Goal: Task Accomplishment & Management: Use online tool/utility

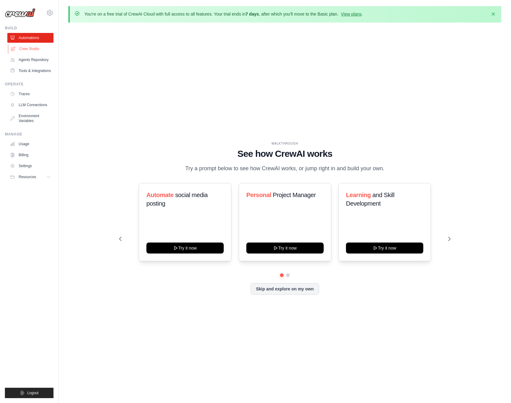
click at [27, 49] on link "Crew Studio" at bounding box center [31, 49] width 46 height 10
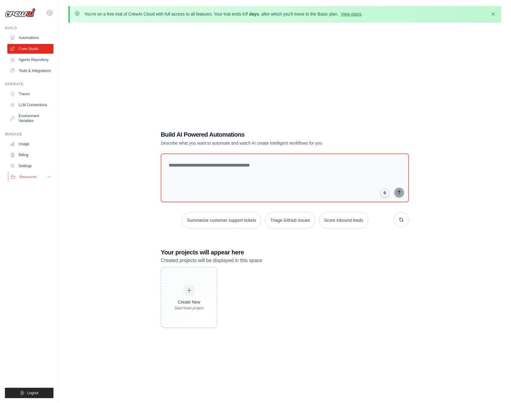
click at [29, 177] on span "Resources" at bounding box center [27, 177] width 17 height 5
click at [34, 70] on link "Tools & Integrations" at bounding box center [31, 71] width 46 height 10
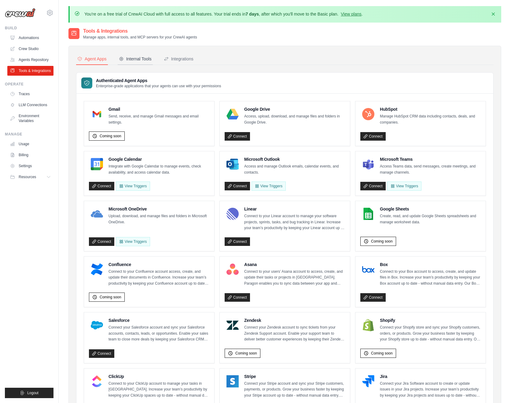
click at [144, 60] on div "Internal Tools" at bounding box center [135, 59] width 33 height 6
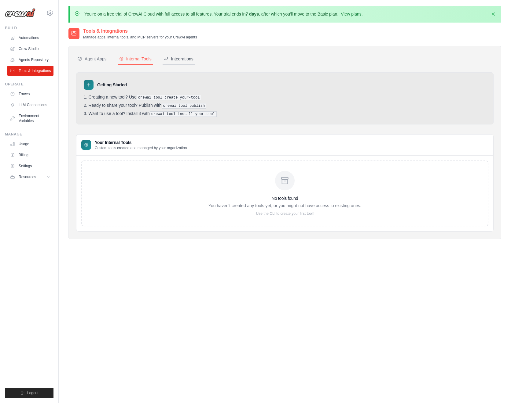
click at [174, 61] on div "Integrations" at bounding box center [179, 59] width 30 height 6
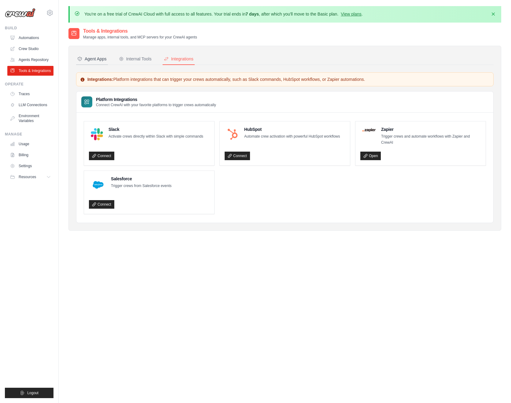
click at [100, 58] on div "Agent Apps" at bounding box center [91, 59] width 29 height 6
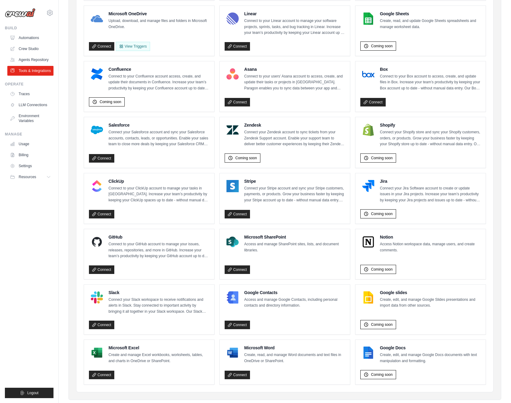
scroll to position [208, 0]
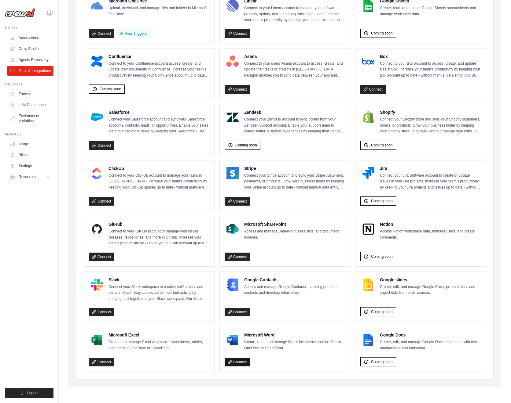
click at [245, 364] on link "Connect" at bounding box center [236, 362] width 25 height 9
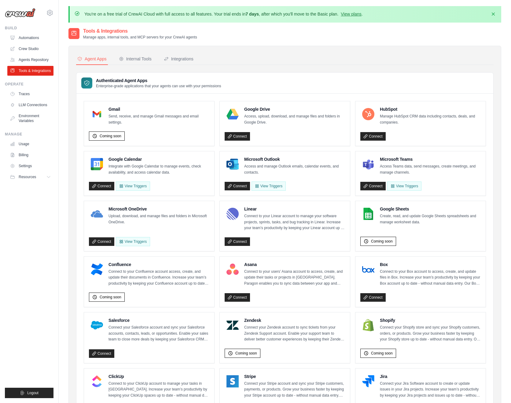
click at [107, 241] on link "Connect" at bounding box center [101, 242] width 25 height 9
click at [33, 107] on link "LLM Connections" at bounding box center [31, 105] width 46 height 10
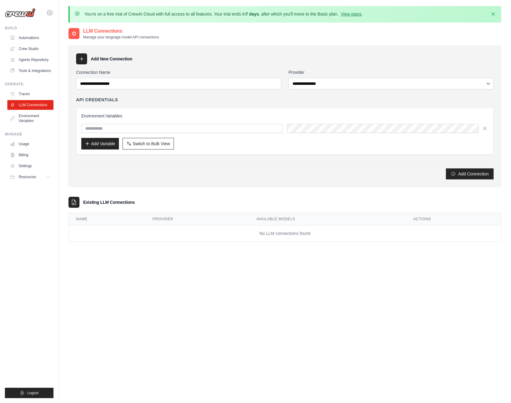
click at [272, 104] on div "API Credentials Environment Variables Add Variable Switch to Bulk View Switch t…" at bounding box center [284, 126] width 417 height 58
click at [207, 137] on div "Environment Variables Add Variable Switch to Bulk View Switch to Table View" at bounding box center [284, 131] width 407 height 37
click at [212, 127] on input "text" at bounding box center [181, 128] width 201 height 9
click at [170, 87] on input "Connection Name" at bounding box center [178, 84] width 205 height 12
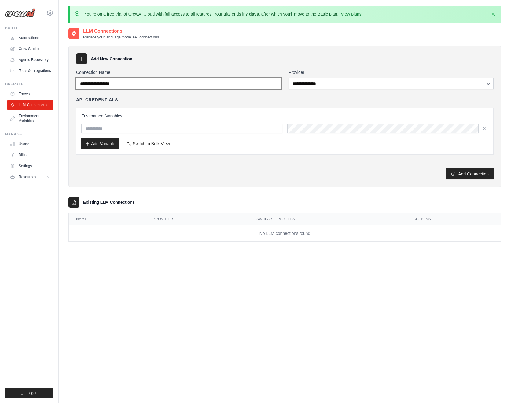
click at [170, 87] on input "Connection Name" at bounding box center [178, 84] width 205 height 12
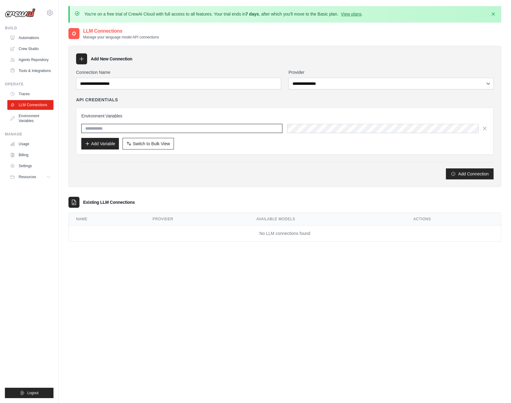
click at [150, 130] on input "text" at bounding box center [181, 128] width 201 height 9
click at [272, 144] on div "Add Variable Switch to Bulk View Switch to Table View" at bounding box center [284, 144] width 407 height 12
click at [262, 130] on input "text" at bounding box center [181, 128] width 201 height 9
click at [151, 132] on input "text" at bounding box center [181, 128] width 201 height 9
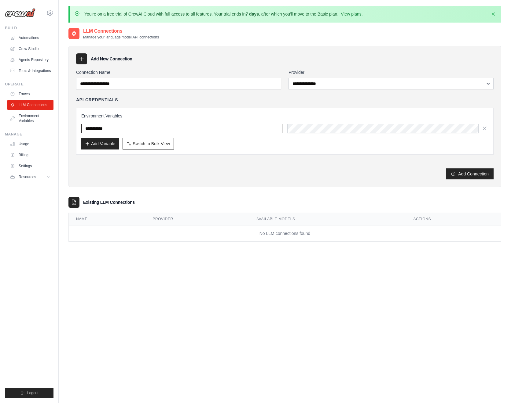
type input "**********"
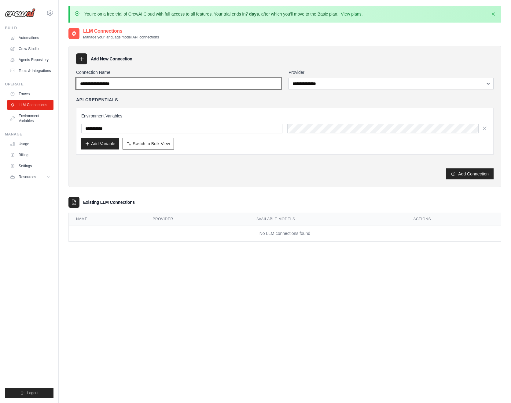
click at [229, 86] on input "Connection Name" at bounding box center [178, 84] width 205 height 12
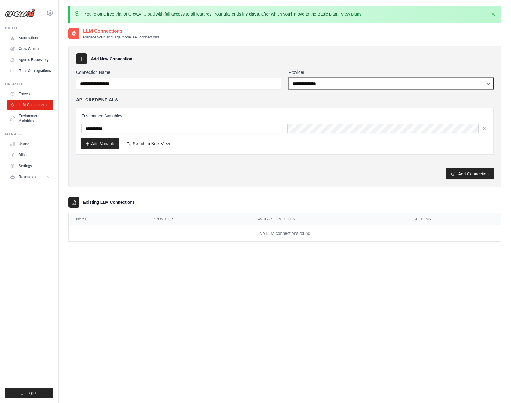
select select "******"
click at [288, 78] on select "**********" at bounding box center [390, 84] width 205 height 12
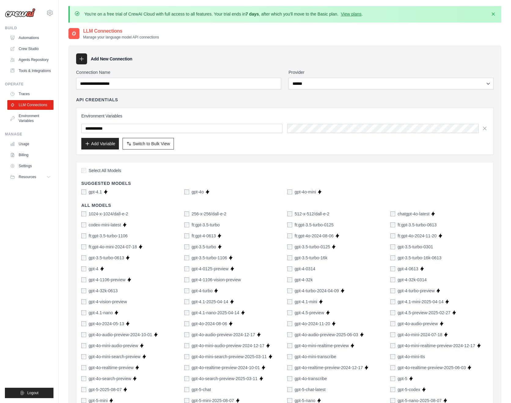
drag, startPoint x: 291, startPoint y: 106, endPoint x: 244, endPoint y: 135, distance: 55.6
click at [289, 107] on div "**********" at bounding box center [284, 126] width 417 height 58
click at [245, 128] on input "**********" at bounding box center [181, 128] width 201 height 9
click at [249, 104] on div "API Credentials Environment Variables Add Variable Switch to Bulk View Switch t…" at bounding box center [284, 126] width 417 height 58
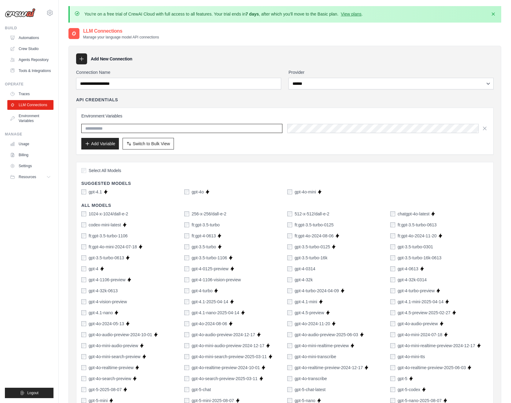
click at [234, 132] on input "text" at bounding box center [181, 128] width 201 height 9
type input "**********"
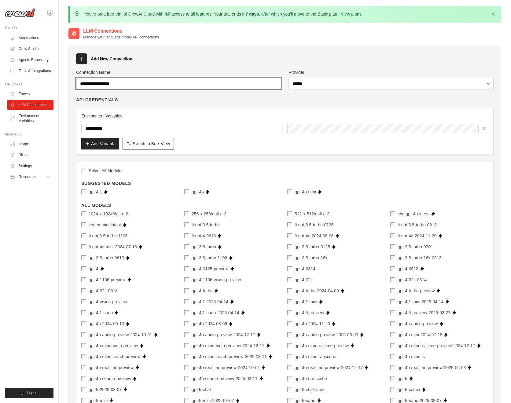
click at [240, 82] on input "Connection Name" at bounding box center [178, 84] width 205 height 12
type input "**********"
click at [249, 101] on div "API Credentials" at bounding box center [284, 100] width 417 height 6
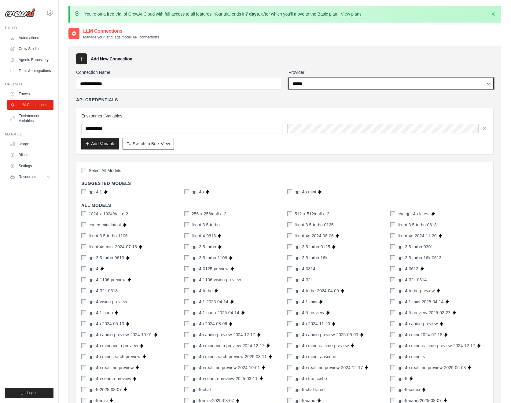
drag, startPoint x: 353, startPoint y: 85, endPoint x: 363, endPoint y: 68, distance: 20.7
click at [363, 68] on div "**********" at bounding box center [284, 331] width 432 height 570
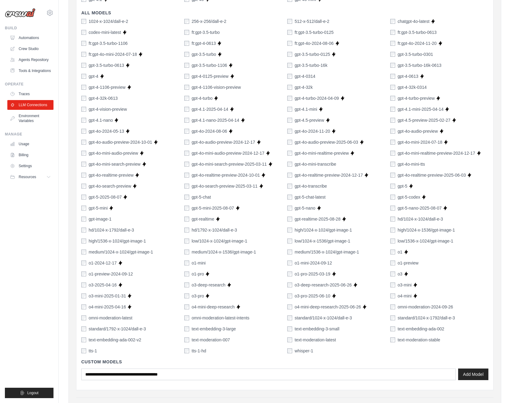
scroll to position [136, 0]
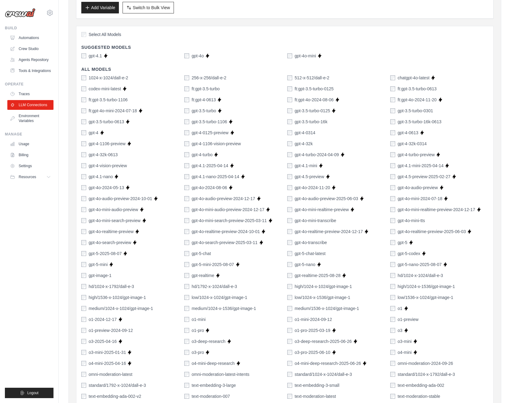
click at [287, 55] on div "gpt-4.1 Supports Crew Studio gpt-4o Supports Crew Studio gpt-4o-mini Supports C…" at bounding box center [284, 56] width 407 height 6
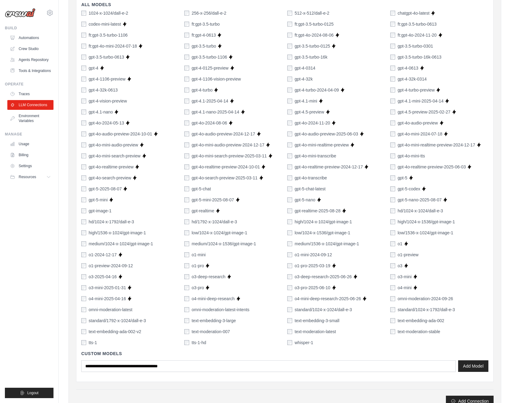
scroll to position [209, 0]
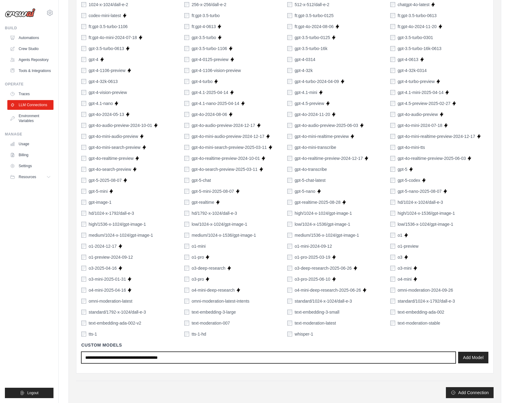
click at [147, 363] on input "text" at bounding box center [268, 358] width 374 height 12
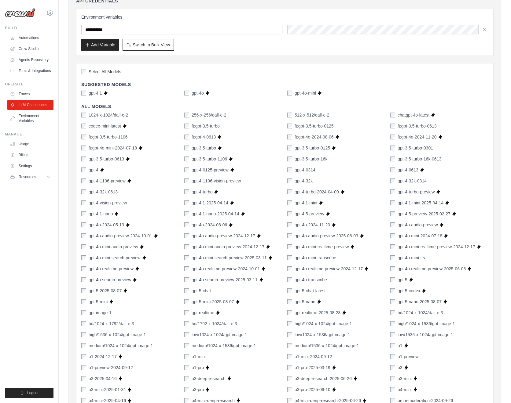
scroll to position [63, 0]
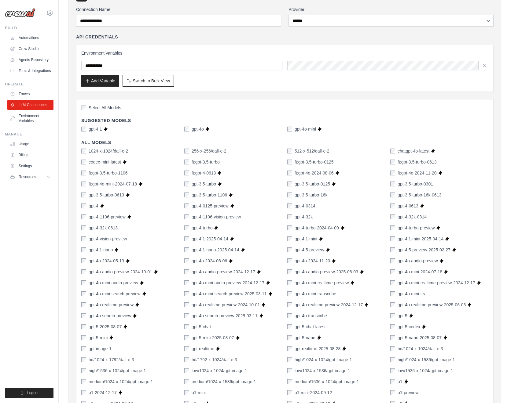
click at [166, 95] on div "**********" at bounding box center [284, 275] width 417 height 539
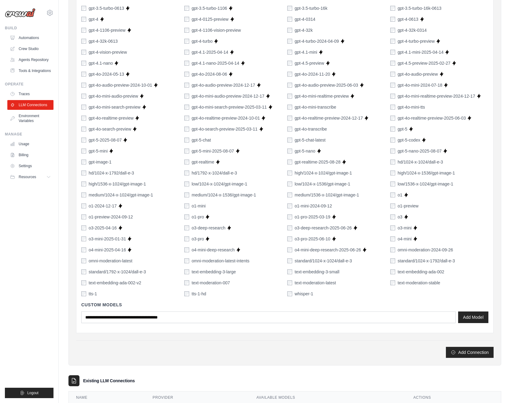
scroll to position [283, 0]
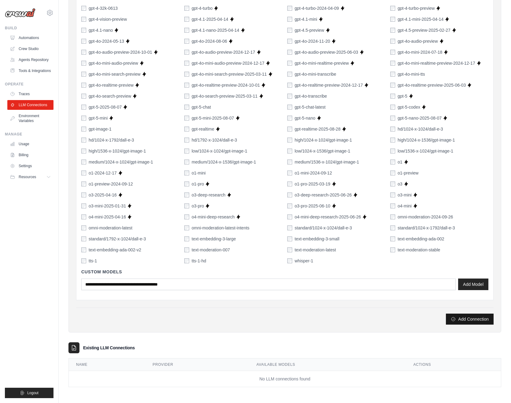
click at [463, 320] on button "Add Connection" at bounding box center [469, 319] width 48 height 11
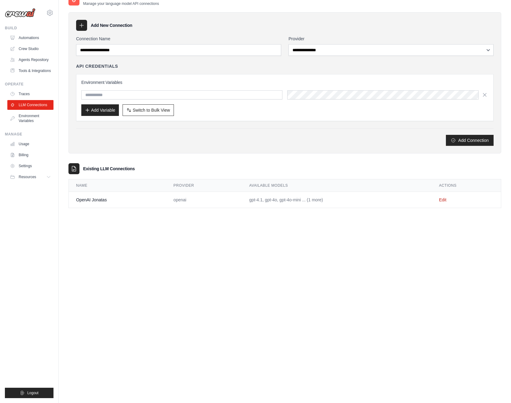
scroll to position [0, 0]
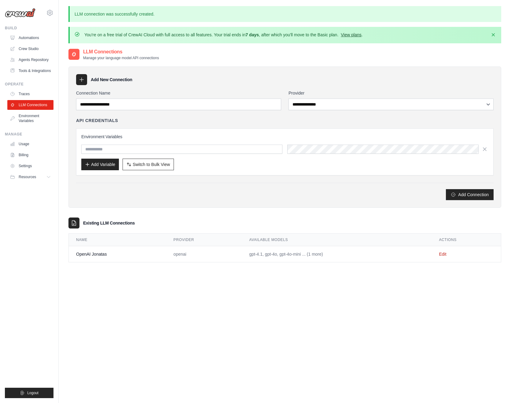
click at [352, 36] on link "View plans" at bounding box center [350, 34] width 20 height 5
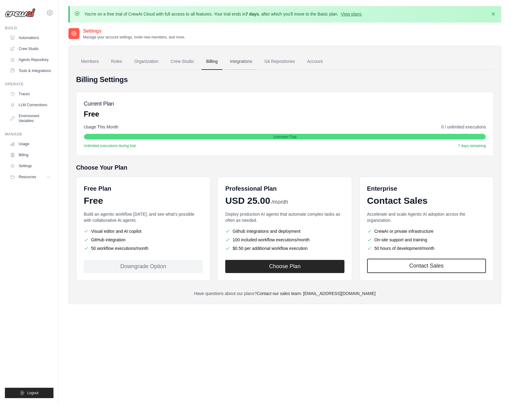
click at [239, 62] on link "Integrations" at bounding box center [241, 61] width 32 height 16
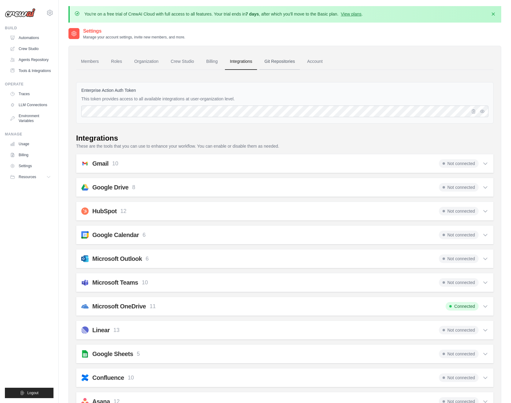
click at [279, 62] on link "Git Repositories" at bounding box center [279, 61] width 40 height 16
click at [314, 61] on link "Account" at bounding box center [314, 61] width 25 height 16
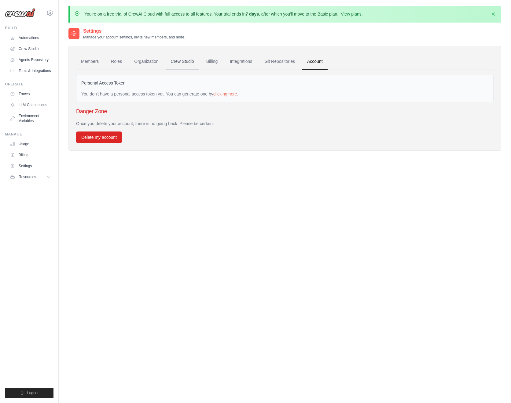
click at [178, 61] on link "Crew Studio" at bounding box center [182, 61] width 33 height 16
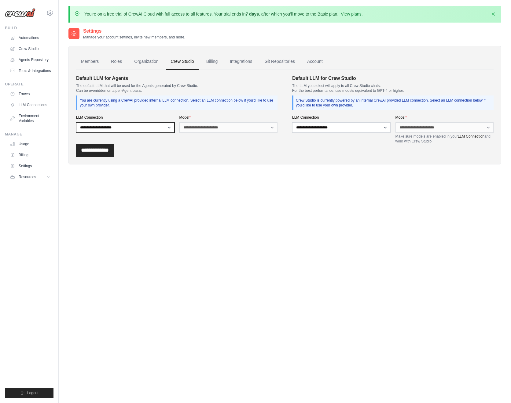
click at [126, 130] on select "**********" at bounding box center [125, 127] width 98 height 10
select select "******"
click at [76, 122] on select "**********" at bounding box center [125, 127] width 98 height 10
drag, startPoint x: 216, startPoint y: 123, endPoint x: 224, endPoint y: 115, distance: 11.2
click at [224, 115] on div "**********" at bounding box center [228, 124] width 98 height 18
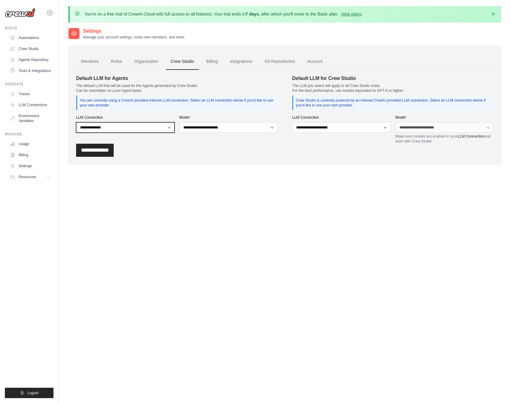
select select
click at [76, 122] on select "**********" at bounding box center [125, 127] width 98 height 10
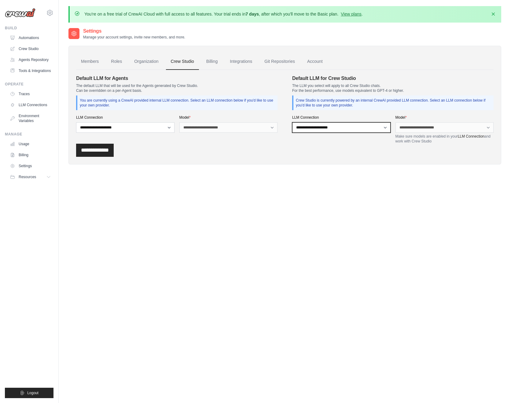
drag, startPoint x: 355, startPoint y: 127, endPoint x: 373, endPoint y: 109, distance: 25.5
click at [373, 109] on div "**********" at bounding box center [392, 109] width 201 height 69
click at [144, 62] on link "Organization" at bounding box center [146, 61] width 34 height 16
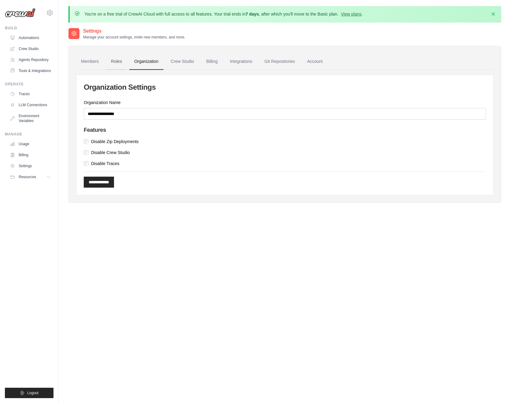
click at [117, 60] on link "Roles" at bounding box center [116, 61] width 21 height 16
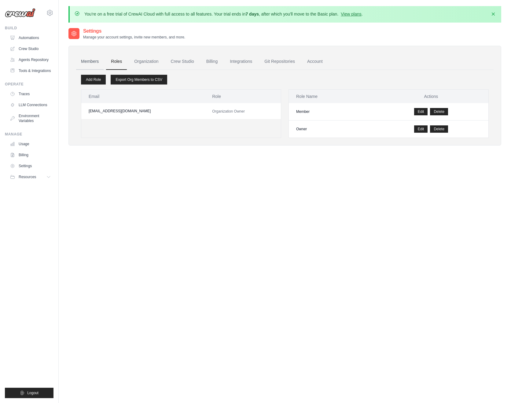
click at [100, 64] on link "Members" at bounding box center [89, 61] width 27 height 16
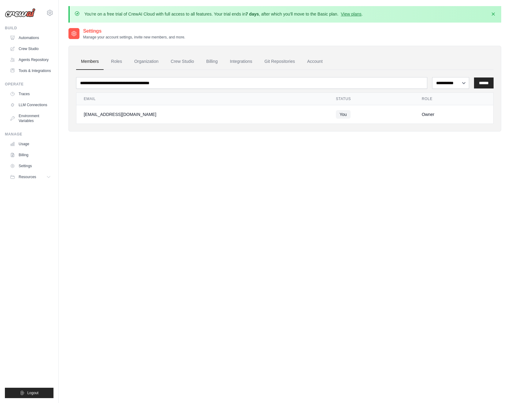
click at [88, 65] on link "Members" at bounding box center [89, 61] width 27 height 16
click at [33, 49] on link "Crew Studio" at bounding box center [31, 49] width 46 height 10
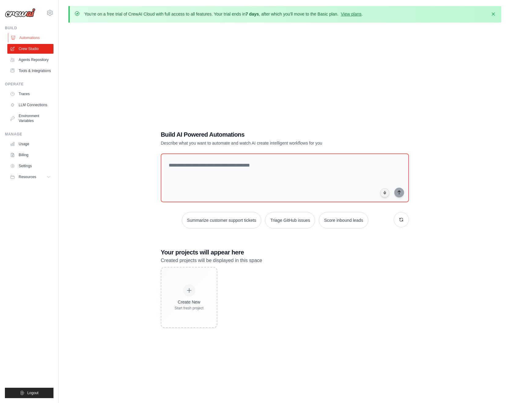
click at [29, 39] on link "Automations" at bounding box center [31, 38] width 46 height 10
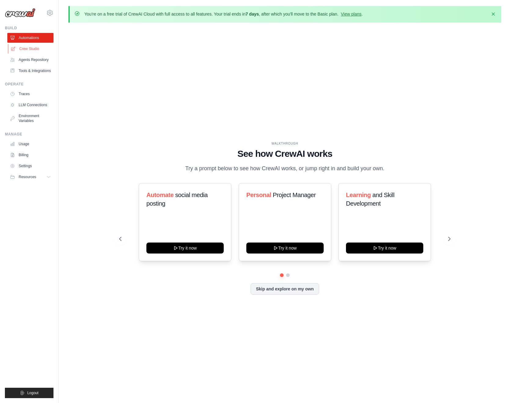
click at [35, 52] on link "Crew Studio" at bounding box center [31, 49] width 46 height 10
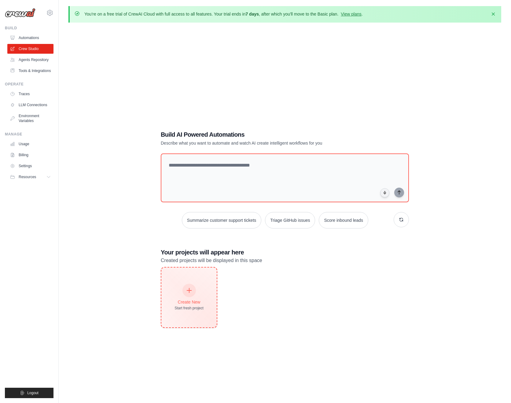
click at [189, 291] on icon at bounding box center [189, 290] width 7 height 7
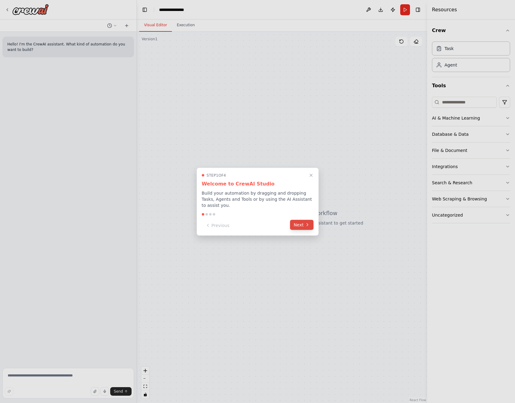
click at [303, 222] on button "Next" at bounding box center [302, 225] width 24 height 10
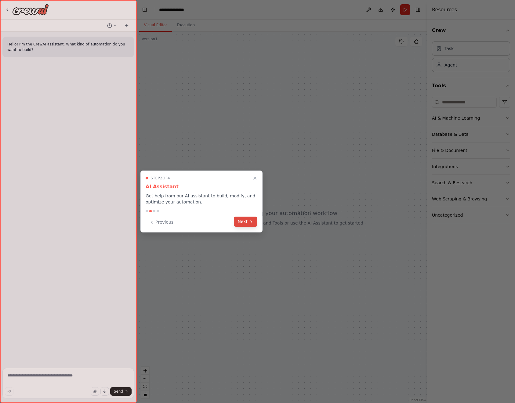
click at [248, 224] on button "Next" at bounding box center [246, 222] width 24 height 10
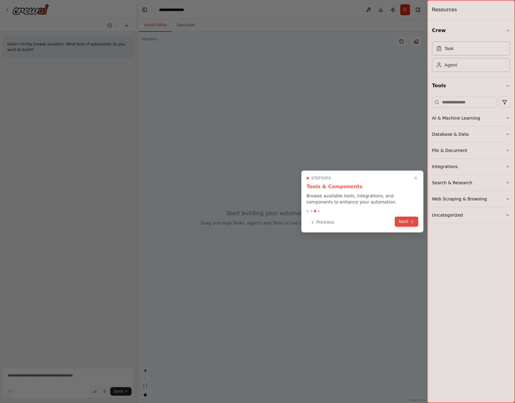
click at [409, 220] on button "Next" at bounding box center [407, 222] width 24 height 10
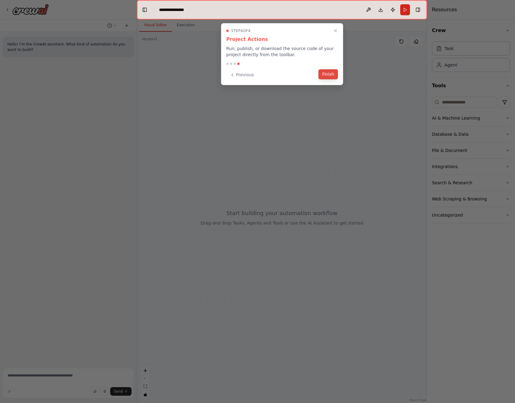
click at [328, 77] on button "Finish" at bounding box center [328, 74] width 20 height 10
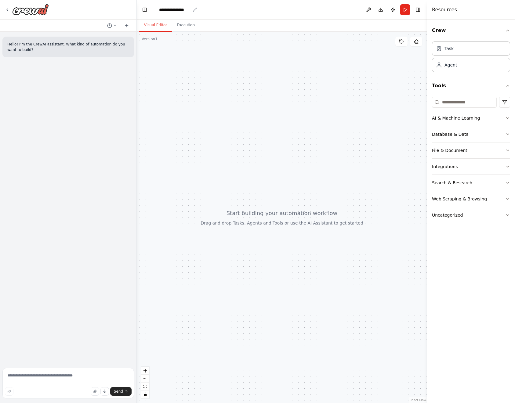
click at [176, 5] on header "**********" at bounding box center [282, 10] width 290 height 20
click at [178, 10] on div "**********" at bounding box center [174, 10] width 31 height 6
click at [196, 10] on div "**********" at bounding box center [182, 10] width 46 height 6
click at [194, 9] on div "**********" at bounding box center [182, 10] width 46 height 6
click at [187, 10] on div "**********" at bounding box center [182, 10] width 46 height 6
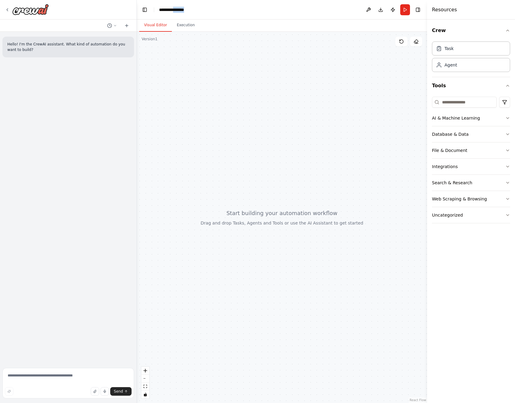
click at [187, 10] on div "**********" at bounding box center [182, 10] width 46 height 6
click at [267, 96] on div at bounding box center [282, 218] width 290 height 372
click at [369, 8] on button at bounding box center [369, 9] width 10 height 11
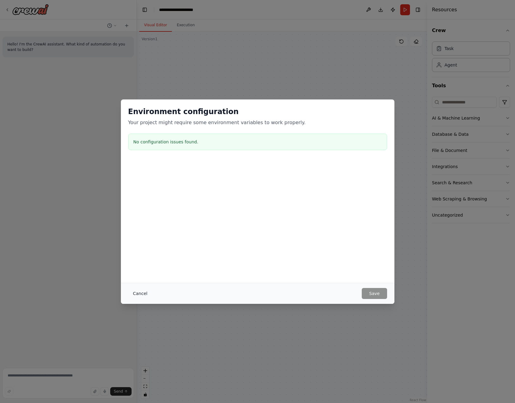
click at [144, 294] on button "Cancel" at bounding box center [140, 293] width 24 height 11
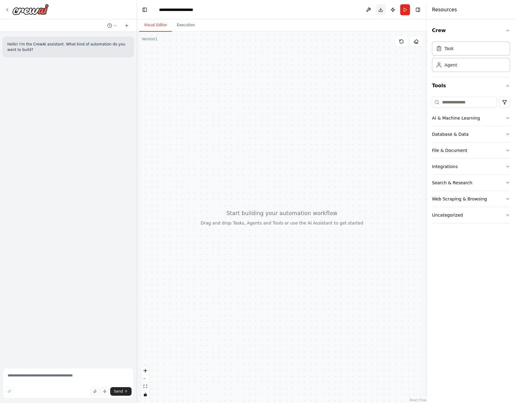
click at [383, 11] on button "Download" at bounding box center [381, 9] width 10 height 11
click at [420, 10] on button "Toggle Right Sidebar" at bounding box center [418, 9] width 9 height 9
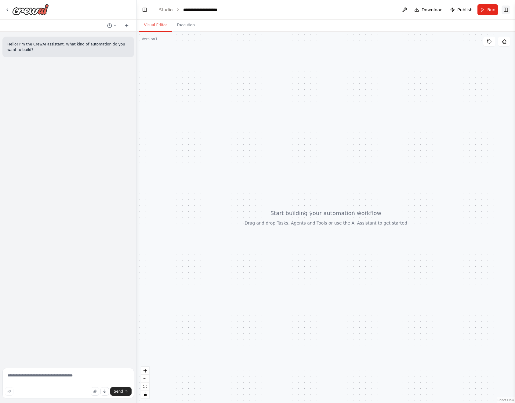
click at [506, 11] on button "Toggle Right Sidebar" at bounding box center [506, 9] width 9 height 9
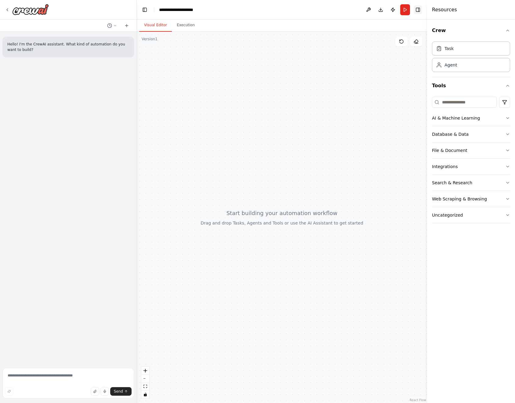
click at [418, 14] on button "Toggle Right Sidebar" at bounding box center [418, 9] width 9 height 9
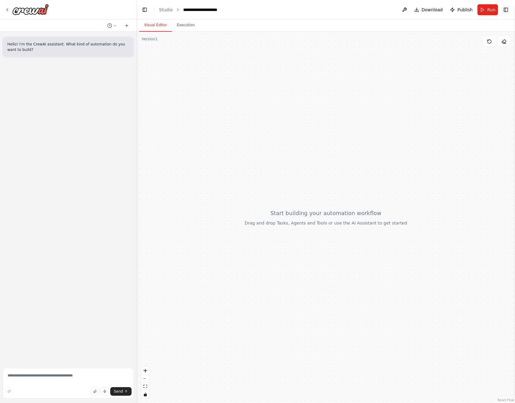
click at [506, 9] on button "Toggle Right Sidebar" at bounding box center [506, 9] width 9 height 9
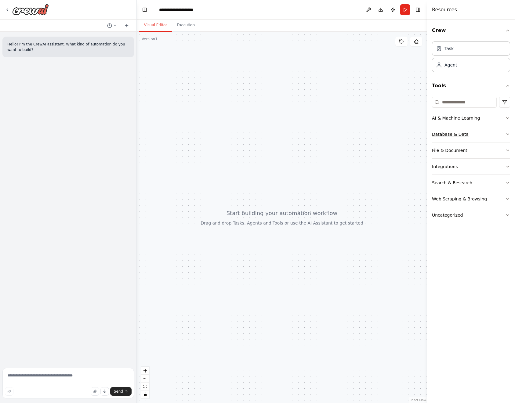
click at [469, 133] on button "Database & Data" at bounding box center [471, 134] width 78 height 16
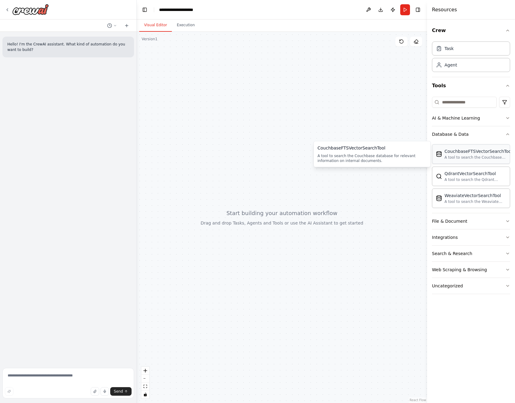
click at [470, 155] on div "CouchbaseFTSVectorSearchTool A tool to search the Couchbase database for releva…" at bounding box center [479, 154] width 68 height 12
click at [455, 220] on div "File & Document" at bounding box center [449, 221] width 35 height 6
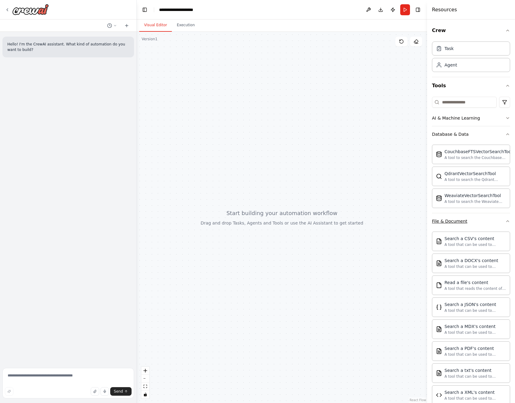
click at [466, 220] on button "File & Document" at bounding box center [471, 221] width 78 height 16
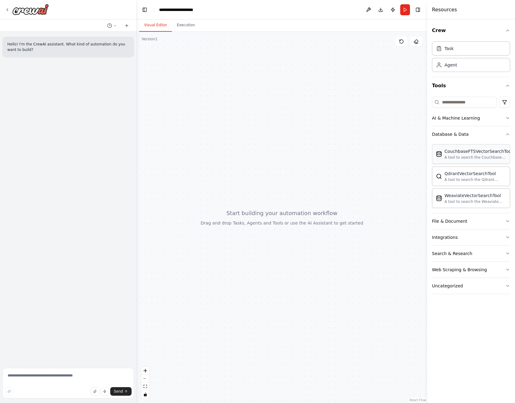
click at [457, 160] on div "A tool to search the Couchbase database for relevant information on internal do…" at bounding box center [479, 157] width 68 height 5
click at [301, 165] on div "CouchbaseFTSVectorSearchTool" at bounding box center [297, 162] width 68 height 16
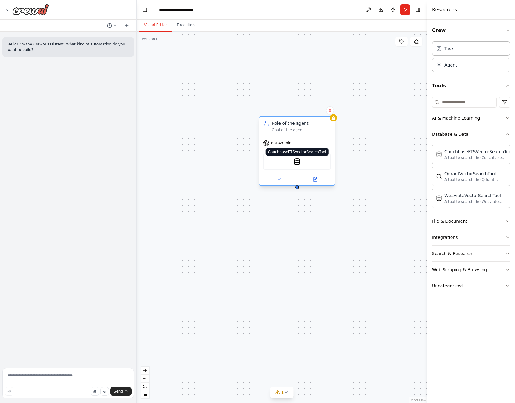
click at [298, 160] on img at bounding box center [296, 161] width 7 height 7
click at [297, 161] on img at bounding box center [296, 161] width 7 height 7
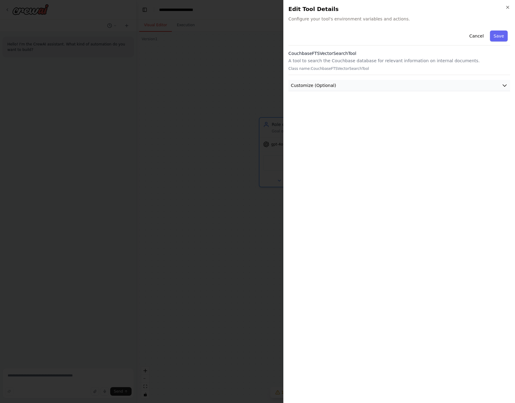
click at [331, 85] on span "Customize (Optional)" at bounding box center [313, 85] width 45 height 6
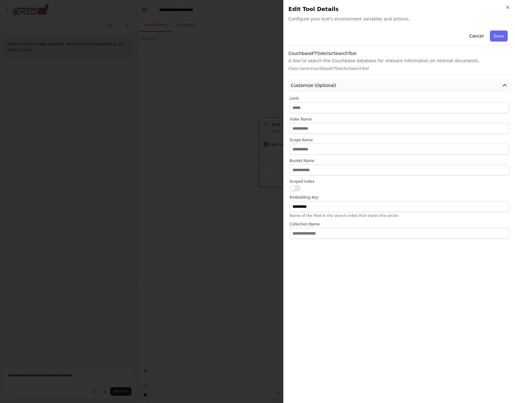
click at [331, 85] on span "Customize (Optional)" at bounding box center [313, 85] width 45 height 6
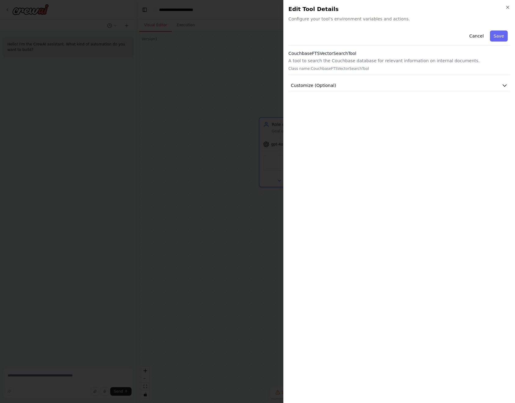
click at [377, 93] on div "Cancel Save CouchbaseFTSVectorSearchTool A tool to search the Couchbase databas…" at bounding box center [400, 213] width 222 height 370
click at [380, 89] on button "Customize (Optional)" at bounding box center [400, 85] width 222 height 11
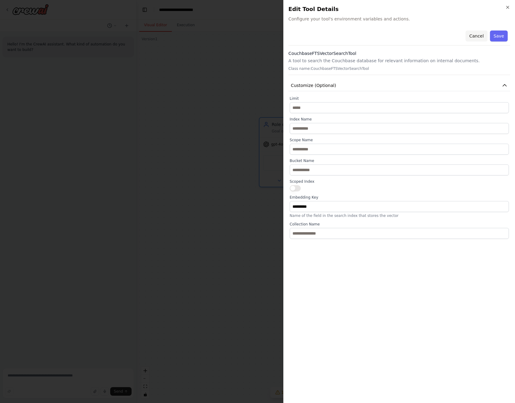
click at [478, 34] on button "Cancel" at bounding box center [477, 36] width 22 height 11
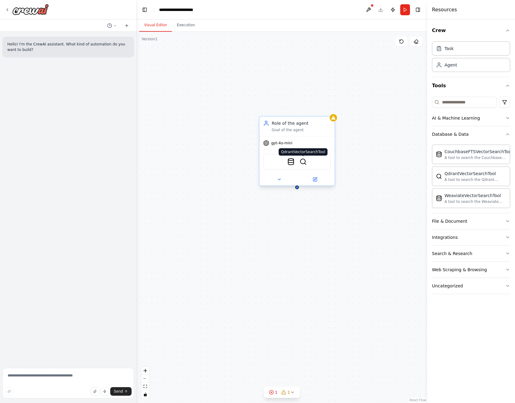
click at [301, 163] on img at bounding box center [303, 161] width 7 height 7
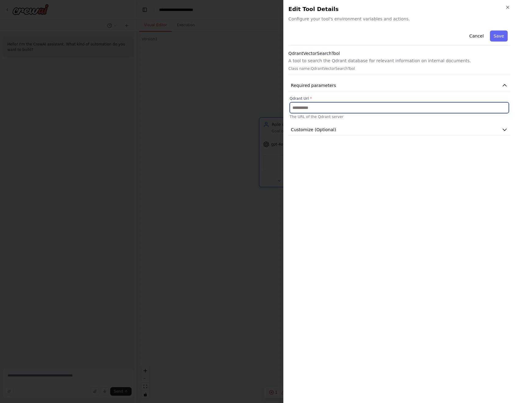
click at [340, 107] on input "text" at bounding box center [399, 107] width 219 height 11
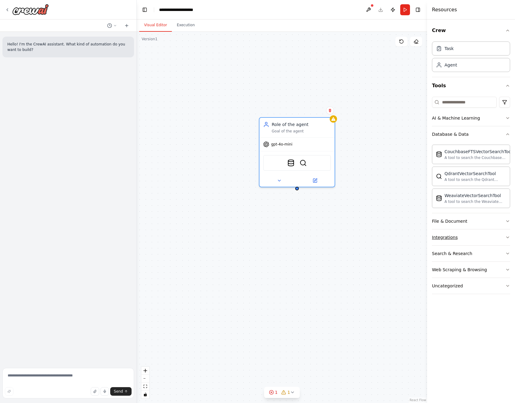
click at [455, 236] on div "Integrations" at bounding box center [445, 237] width 26 height 6
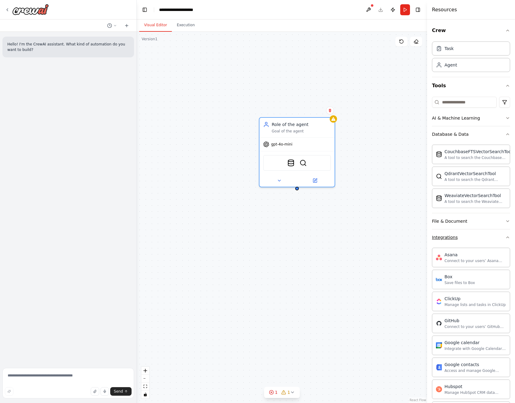
click at [451, 235] on div "Integrations" at bounding box center [445, 237] width 26 height 6
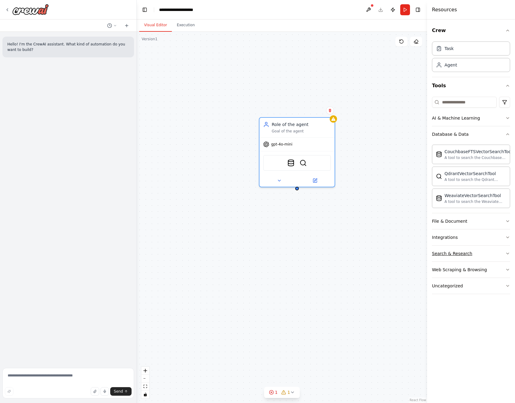
click at [454, 250] on button "Search & Research" at bounding box center [471, 254] width 78 height 16
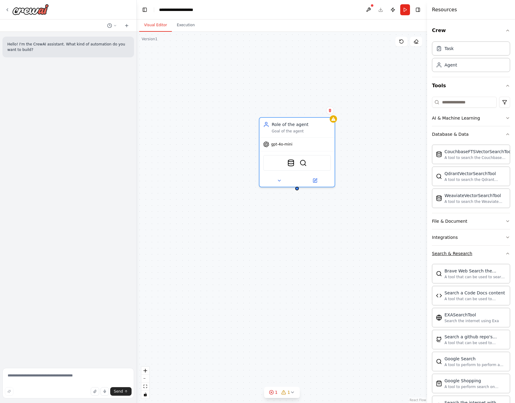
click at [454, 250] on button "Search & Research" at bounding box center [471, 254] width 78 height 16
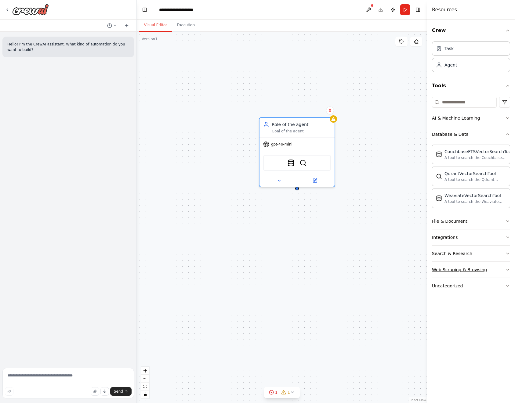
click at [460, 272] on div "Web Scraping & Browsing" at bounding box center [459, 270] width 55 height 6
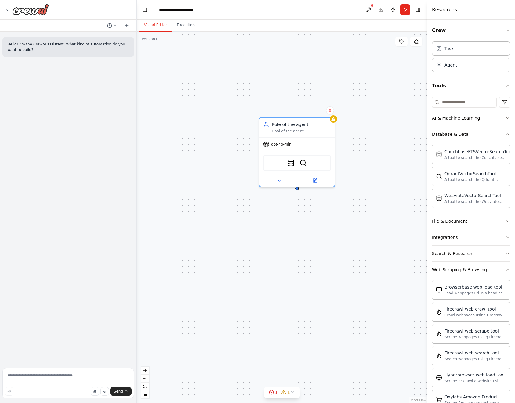
click at [463, 269] on div "Web Scraping & Browsing" at bounding box center [459, 270] width 55 height 6
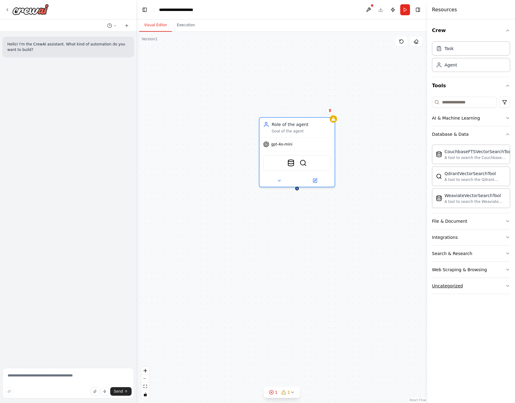
click at [450, 289] on button "Uncategorized" at bounding box center [471, 286] width 78 height 16
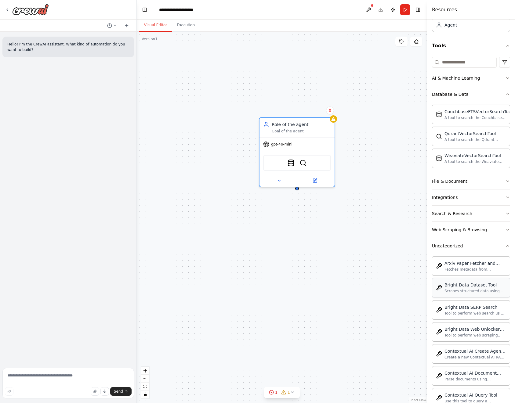
scroll to position [73, 0]
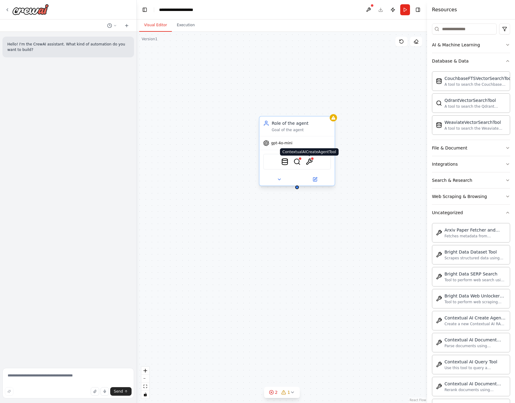
click at [310, 162] on img at bounding box center [309, 161] width 7 height 7
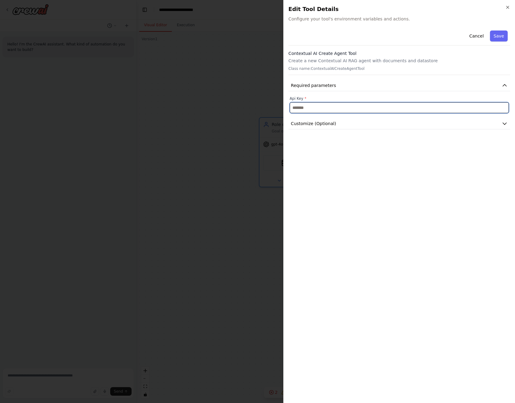
click at [326, 104] on input "text" at bounding box center [399, 107] width 219 height 11
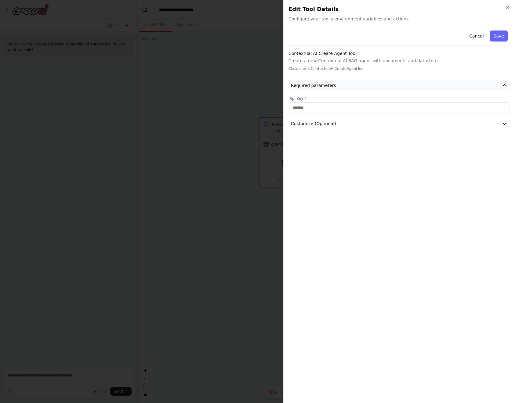
click at [337, 87] on button "Required parameters" at bounding box center [400, 85] width 222 height 11
click at [327, 121] on span "Customize (Optional)" at bounding box center [313, 124] width 45 height 6
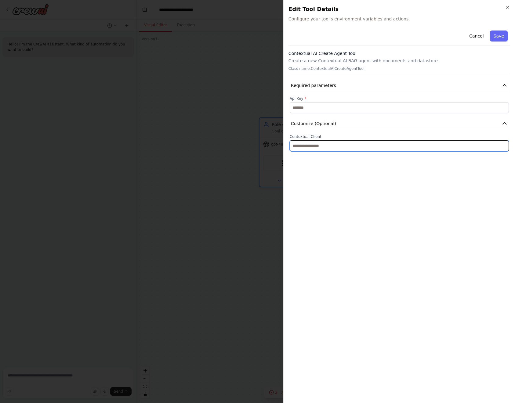
click at [321, 142] on input "text" at bounding box center [399, 145] width 219 height 11
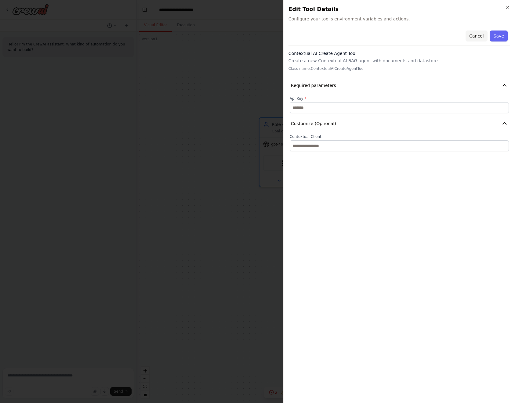
click at [475, 32] on button "Cancel" at bounding box center [477, 36] width 22 height 11
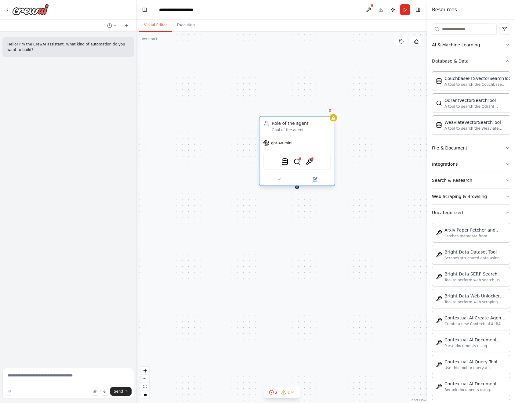
drag, startPoint x: 310, startPoint y: 163, endPoint x: 305, endPoint y: 162, distance: 5.3
click at [305, 162] on div "CouchbaseFTSVectorSearchTool QdrantVectorSearchTool ContextualAICreateAgentTool" at bounding box center [297, 162] width 68 height 16
click at [314, 180] on icon at bounding box center [315, 180] width 4 height 4
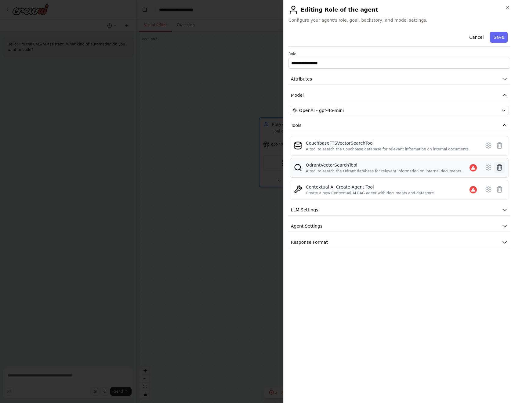
click at [500, 170] on icon at bounding box center [499, 167] width 7 height 7
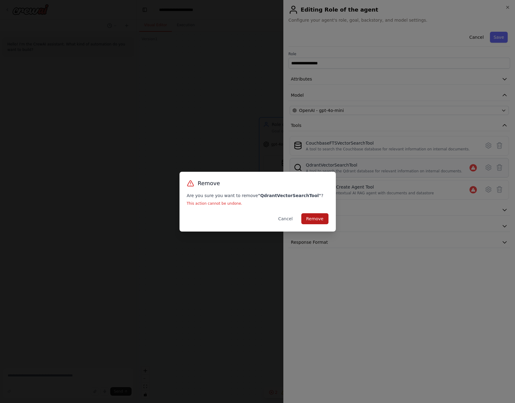
click at [319, 221] on button "Remove" at bounding box center [314, 218] width 27 height 11
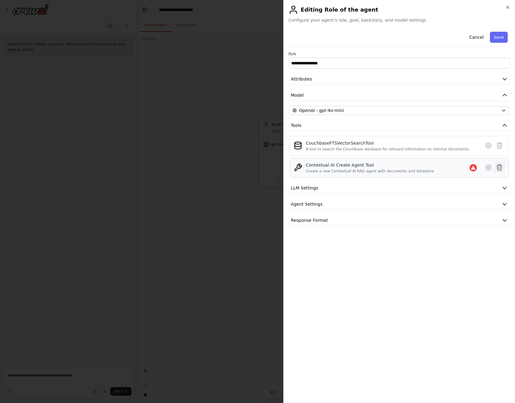
click at [501, 169] on icon at bounding box center [499, 168] width 5 height 6
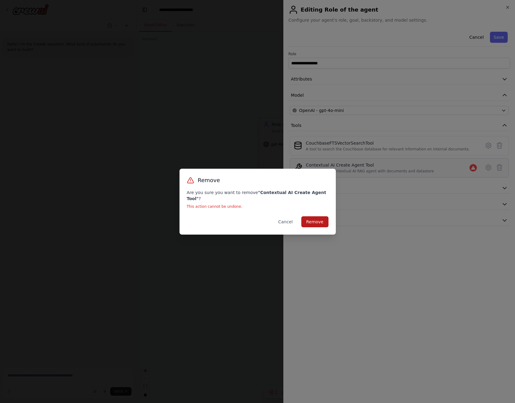
drag, startPoint x: 319, startPoint y: 221, endPoint x: 343, endPoint y: 200, distance: 31.8
click at [318, 220] on button "Remove" at bounding box center [314, 221] width 27 height 11
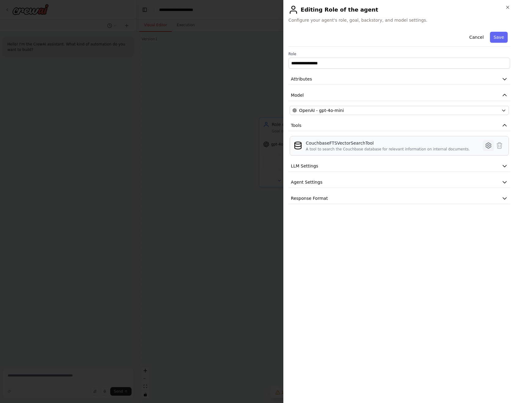
click at [489, 146] on icon at bounding box center [488, 145] width 7 height 7
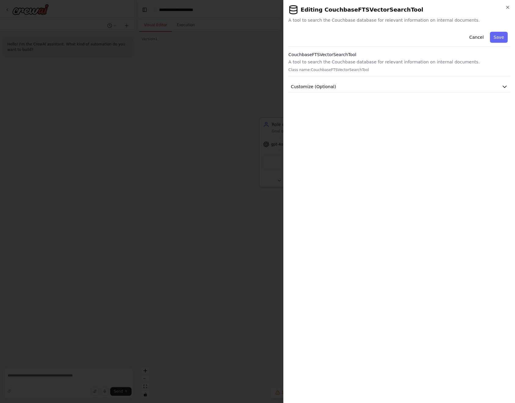
click at [389, 78] on div "Cancel Save CouchbaseFTSVectorSearchTool A tool to search the Couchbase databas…" at bounding box center [400, 60] width 222 height 63
click at [391, 87] on button "Customize (Optional)" at bounding box center [400, 86] width 222 height 11
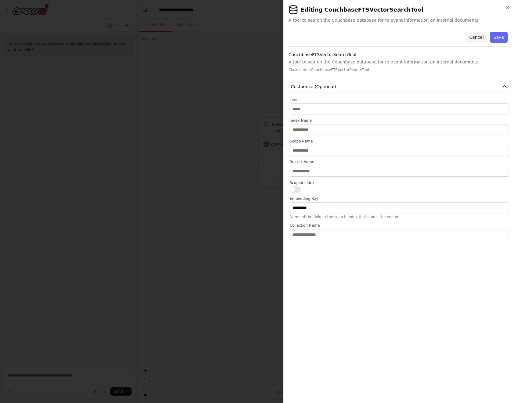
click at [484, 36] on button "Cancel" at bounding box center [477, 37] width 22 height 11
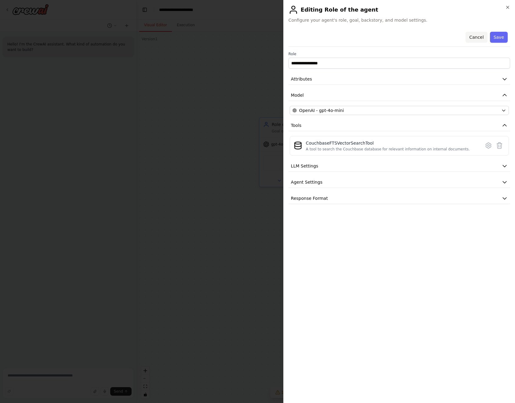
click at [479, 37] on button "Cancel" at bounding box center [477, 37] width 22 height 11
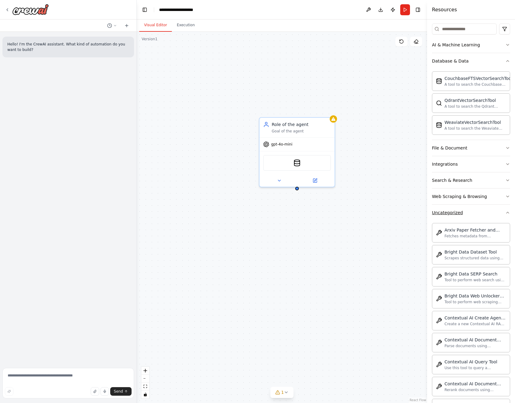
click at [458, 212] on div "Uncategorized" at bounding box center [447, 213] width 31 height 6
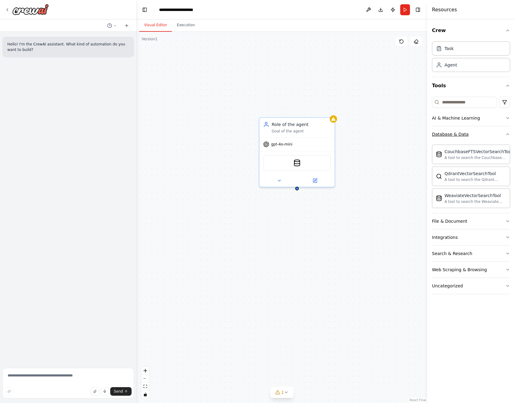
click at [472, 136] on button "Database & Data" at bounding box center [471, 134] width 78 height 16
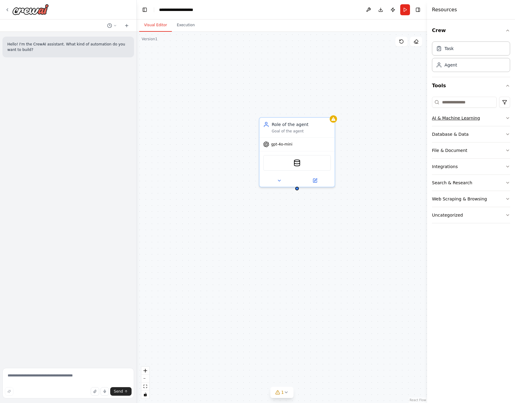
click at [472, 118] on div "AI & Machine Learning" at bounding box center [456, 118] width 48 height 6
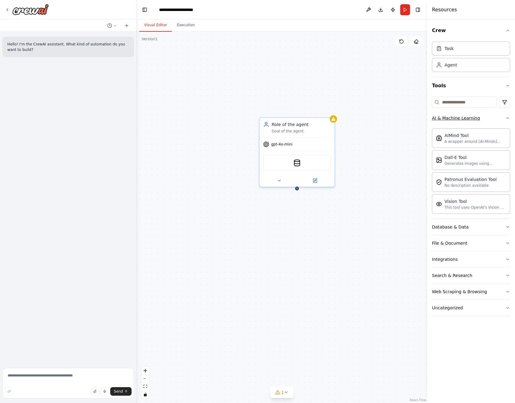
click at [476, 117] on button "AI & Machine Learning" at bounding box center [471, 118] width 78 height 16
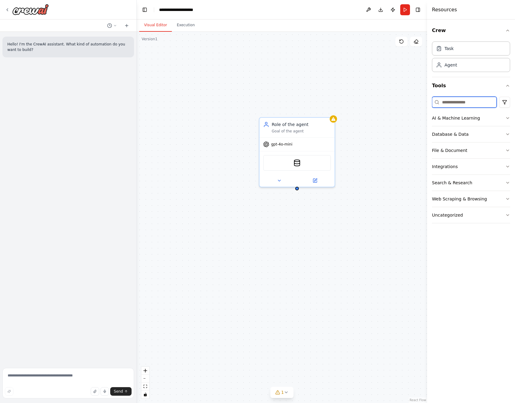
click at [471, 104] on input at bounding box center [464, 102] width 65 height 11
click at [477, 106] on input "*****" at bounding box center [464, 102] width 65 height 11
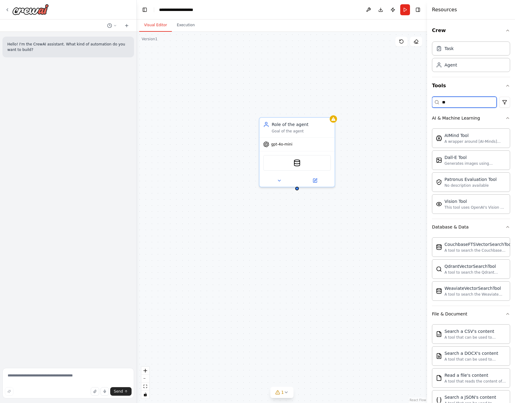
type input "***"
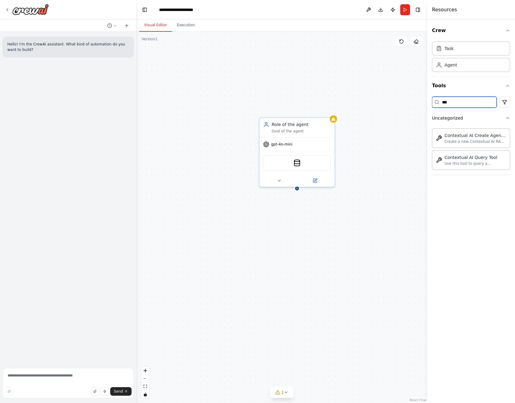
click at [455, 102] on input "***" at bounding box center [464, 102] width 65 height 11
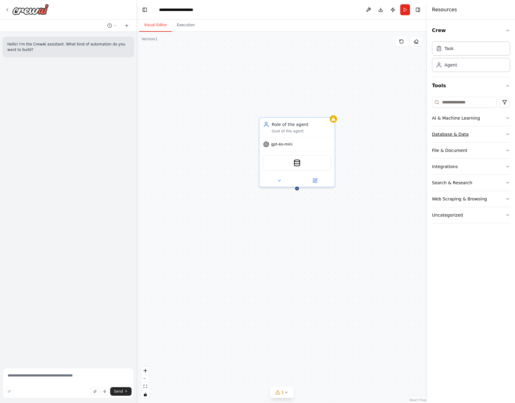
click at [456, 137] on div "Database & Data" at bounding box center [450, 134] width 37 height 6
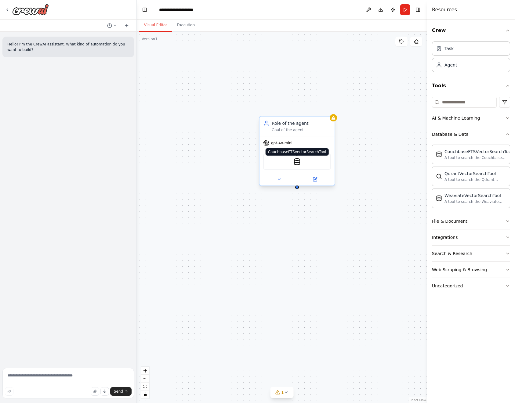
click at [297, 162] on img at bounding box center [296, 161] width 7 height 7
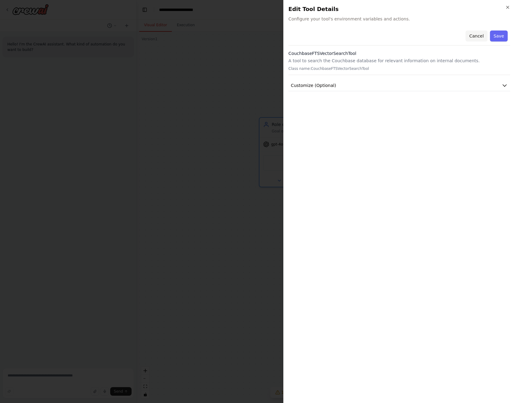
click at [478, 36] on button "Cancel" at bounding box center [477, 36] width 22 height 11
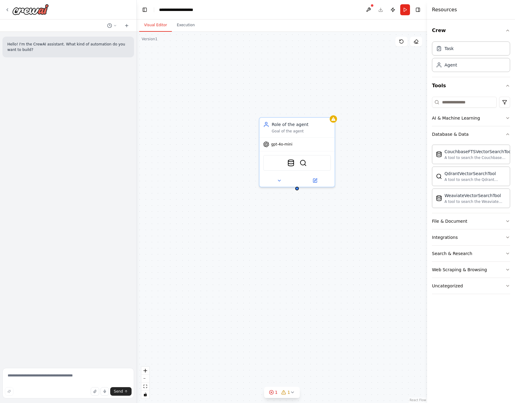
click at [38, 46] on p "Hello! I'm the CrewAI assistant. What kind of automation do you want to build?" at bounding box center [68, 47] width 122 height 11
click at [42, 49] on p "Hello! I'm the CrewAI assistant. What kind of automation do you want to build?" at bounding box center [68, 47] width 122 height 11
click at [45, 46] on p "Hello! I'm the CrewAI assistant. What kind of automation do you want to build?" at bounding box center [68, 47] width 122 height 11
click at [46, 375] on textarea at bounding box center [68, 383] width 132 height 31
type textarea "**********"
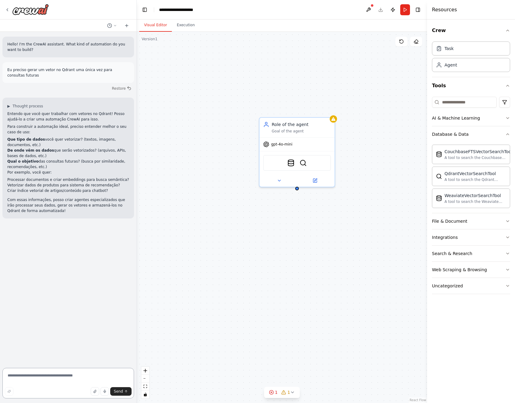
click at [51, 378] on textarea at bounding box center [68, 383] width 132 height 31
type textarea "**********"
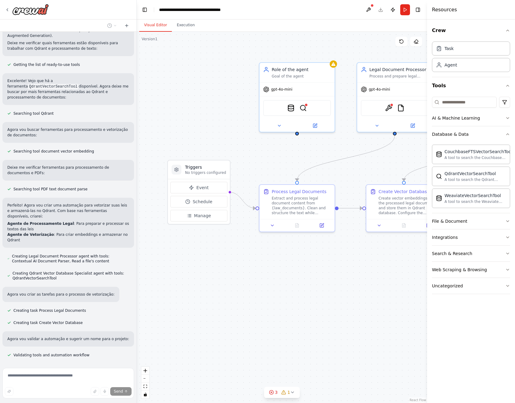
scroll to position [268, 0]
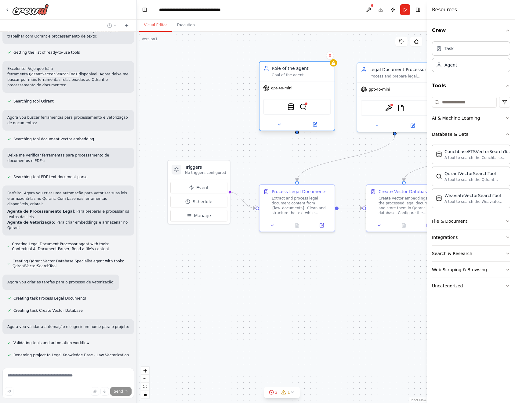
drag, startPoint x: 310, startPoint y: 67, endPoint x: 284, endPoint y: 67, distance: 25.6
click at [284, 67] on div "Role of the agent" at bounding box center [301, 68] width 59 height 6
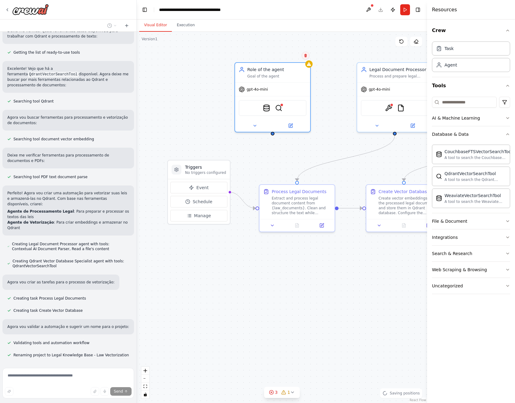
click at [304, 53] on button at bounding box center [306, 56] width 8 height 8
click at [289, 56] on button "Confirm" at bounding box center [289, 55] width 22 height 7
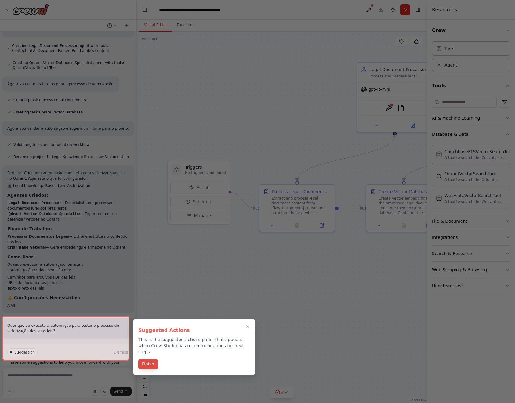
click at [147, 359] on button "Finish" at bounding box center [148, 364] width 20 height 10
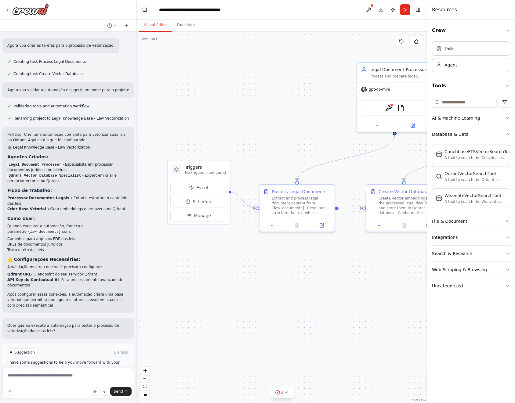
scroll to position [511, 0]
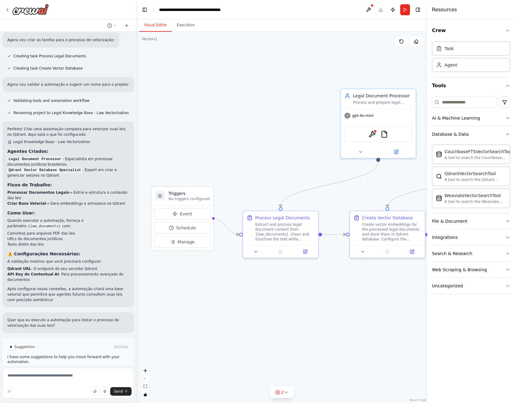
drag, startPoint x: 303, startPoint y: 251, endPoint x: 286, endPoint y: 274, distance: 28.7
click at [293, 274] on div ".deletable-edge-delete-btn { width: 20px; height: 20px; border: 0px solid #ffff…" at bounding box center [282, 218] width 290 height 372
click at [35, 375] on textarea at bounding box center [68, 383] width 132 height 31
type textarea "**********"
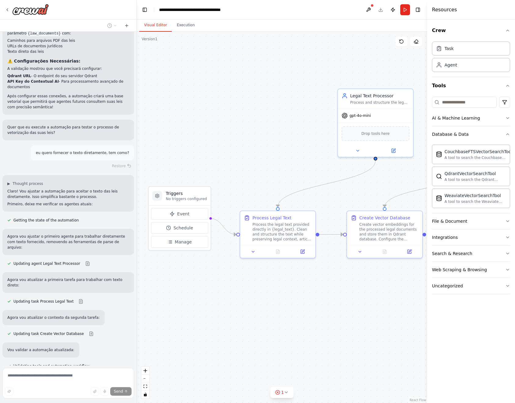
scroll to position [718, 0]
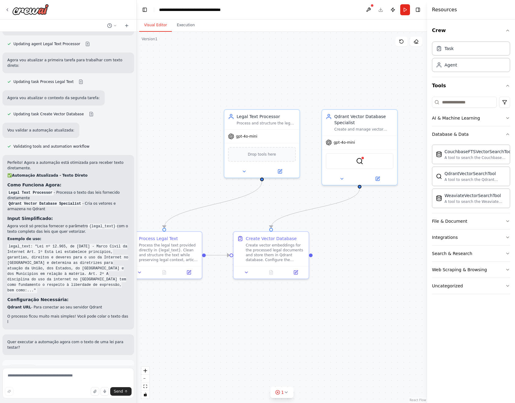
drag, startPoint x: 314, startPoint y: 290, endPoint x: 220, endPoint y: 311, distance: 95.3
click at [220, 311] on div ".deletable-edge-delete-btn { width: 20px; height: 20px; border: 0px solid #ffff…" at bounding box center [282, 218] width 290 height 372
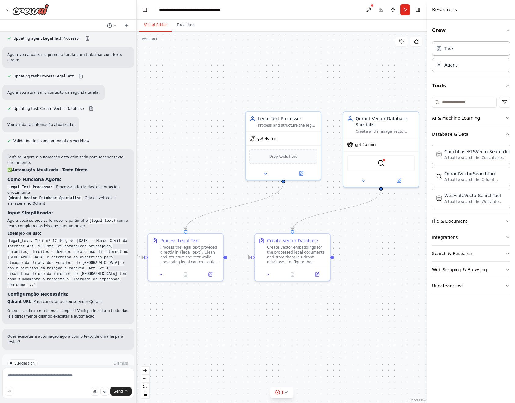
drag, startPoint x: 181, startPoint y: 158, endPoint x: 190, endPoint y: 161, distance: 10.1
click at [190, 161] on div ".deletable-edge-delete-btn { width: 20px; height: 20px; border: 0px solid #ffff…" at bounding box center [282, 218] width 290 height 372
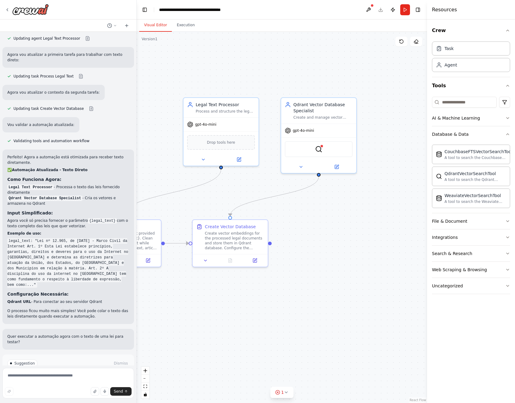
drag, startPoint x: 182, startPoint y: 183, endPoint x: 121, endPoint y: 165, distance: 63.9
click at [121, 165] on div "Hello! I'm the CrewAI assistant. What kind of automation do you want to build? …" at bounding box center [257, 201] width 515 height 403
click at [299, 164] on icon at bounding box center [301, 165] width 5 height 5
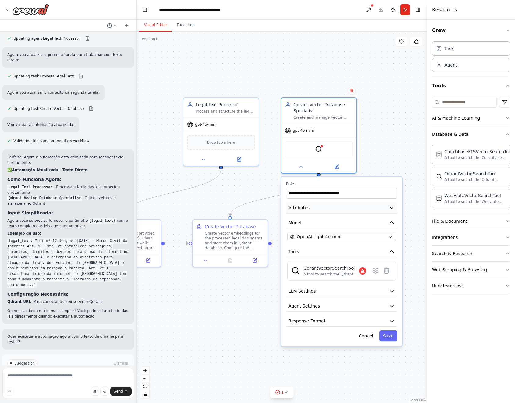
click at [347, 209] on button "Attributes" at bounding box center [341, 207] width 111 height 11
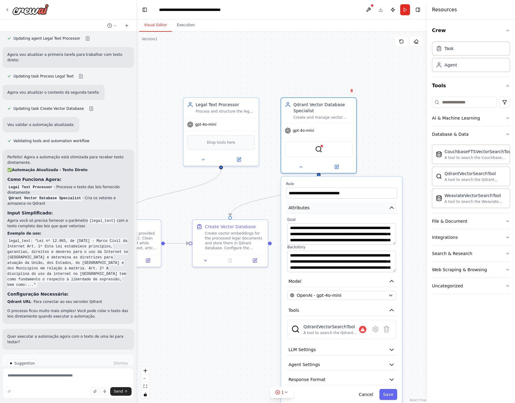
click at [347, 209] on button "Attributes" at bounding box center [341, 207] width 111 height 11
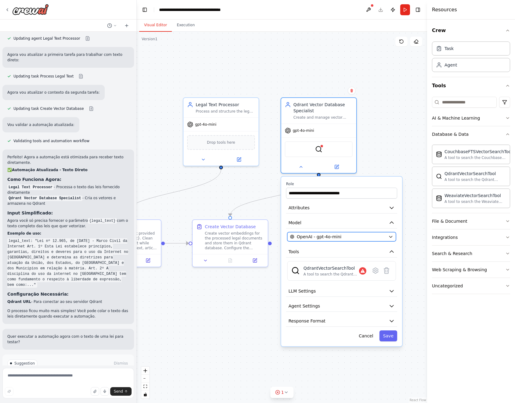
click at [345, 234] on div "OpenAI - gpt-4o-mini" at bounding box center [338, 237] width 96 height 6
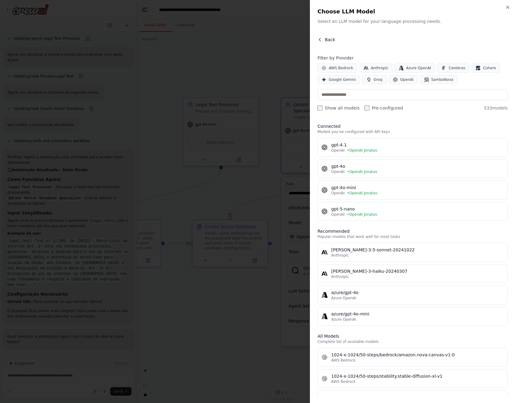
click at [322, 40] on icon "button" at bounding box center [320, 39] width 5 height 5
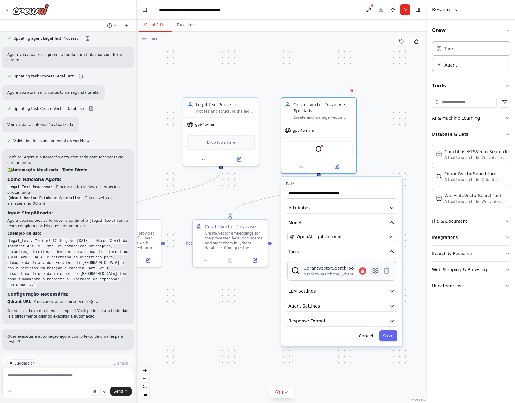
click at [376, 272] on icon at bounding box center [375, 270] width 5 height 5
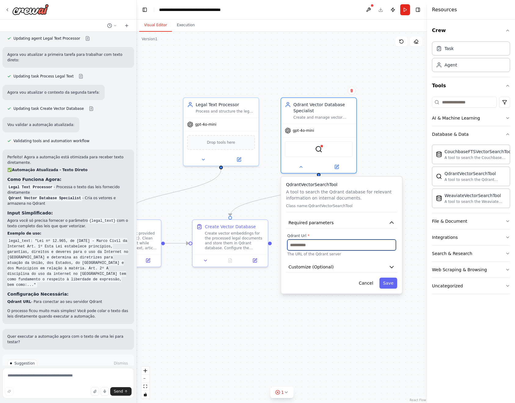
click at [306, 244] on input "text" at bounding box center [341, 245] width 109 height 11
paste input "**********"
type input "**********"
click at [345, 249] on input "text" at bounding box center [341, 245] width 109 height 11
paste input "**********"
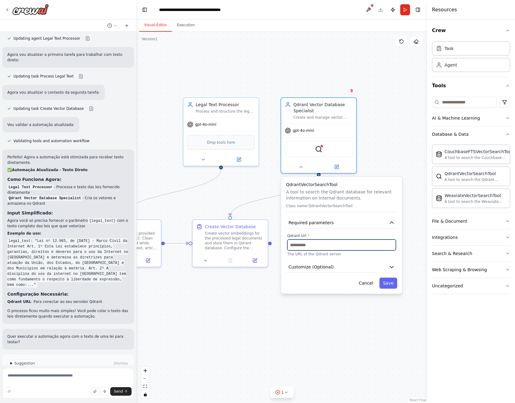
type input "**********"
drag, startPoint x: 330, startPoint y: 242, endPoint x: 244, endPoint y: 245, distance: 85.8
click at [222, 242] on div "**********" at bounding box center [108, 253] width 290 height 372
click at [321, 247] on input "**********" at bounding box center [341, 245] width 109 height 11
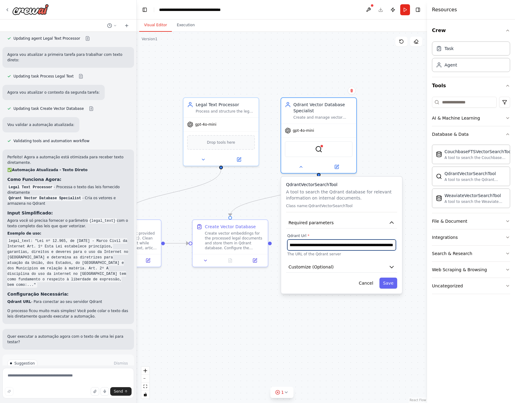
click at [321, 247] on input "**********" at bounding box center [341, 245] width 109 height 11
click at [344, 267] on button "Customize (Optional)" at bounding box center [341, 267] width 111 height 11
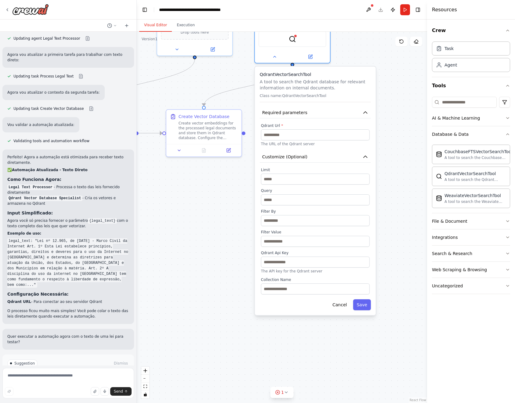
drag, startPoint x: 348, startPoint y: 332, endPoint x: 320, endPoint y: 227, distance: 108.4
click at [295, 265] on input "text" at bounding box center [315, 262] width 109 height 11
paste input "**********"
type input "**********"
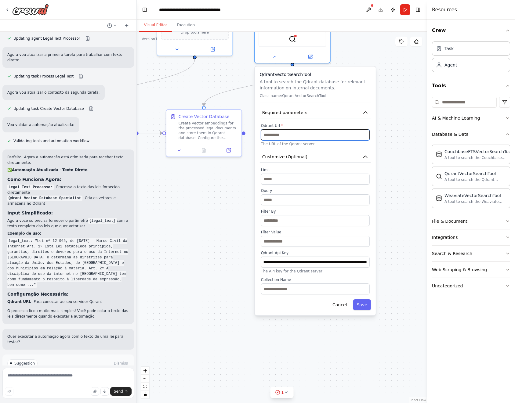
click at [294, 136] on input "text" at bounding box center [315, 134] width 109 height 11
paste input "**********"
drag, startPoint x: 301, startPoint y: 136, endPoint x: 295, endPoint y: 131, distance: 7.6
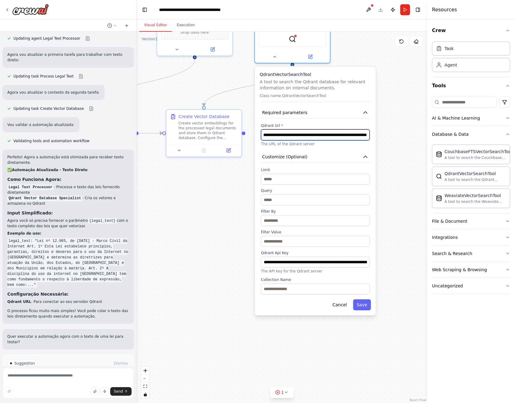
click at [295, 131] on input "**********" at bounding box center [315, 134] width 109 height 11
type input "**********"
click at [340, 145] on p "The URL of the Qdrant server" at bounding box center [315, 144] width 109 height 5
click at [362, 304] on button "Save" at bounding box center [362, 305] width 18 height 11
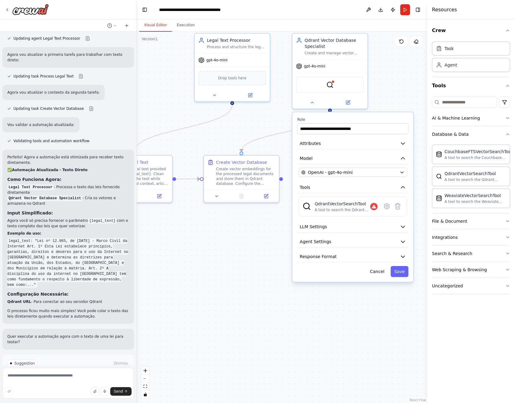
drag, startPoint x: 394, startPoint y: 193, endPoint x: 431, endPoint y: 247, distance: 64.9
click at [435, 248] on div "Hello! I'm the CrewAI assistant. What kind of automation do you want to build? …" at bounding box center [257, 201] width 515 height 403
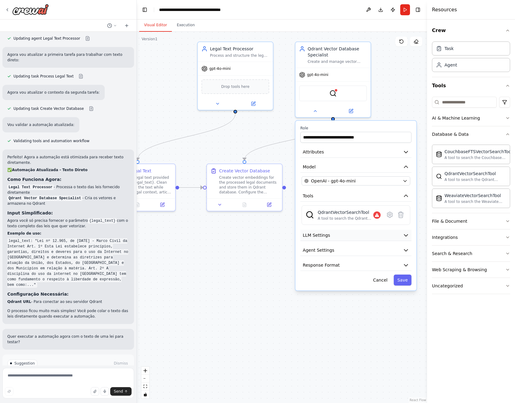
click at [391, 239] on button "LLM Settings" at bounding box center [355, 235] width 111 height 11
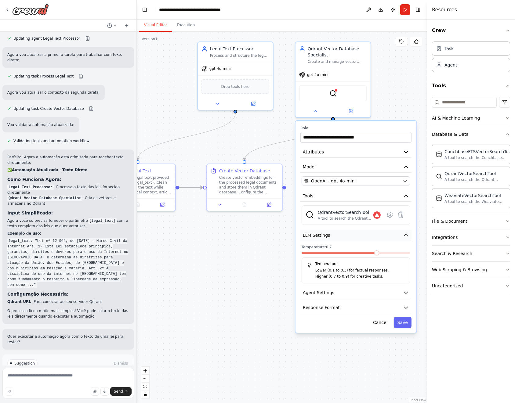
click at [391, 239] on button "LLM Settings" at bounding box center [355, 235] width 111 height 11
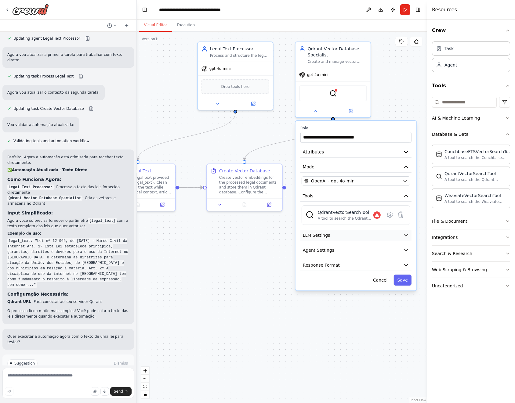
click at [392, 239] on button "LLM Settings" at bounding box center [355, 235] width 111 height 11
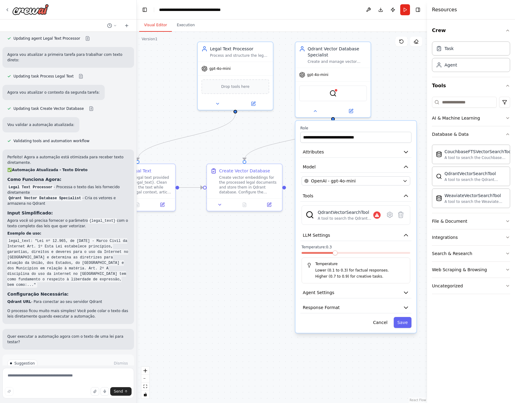
click at [338, 254] on span at bounding box center [335, 253] width 5 height 5
click at [406, 235] on icon "button" at bounding box center [406, 235] width 4 height 2
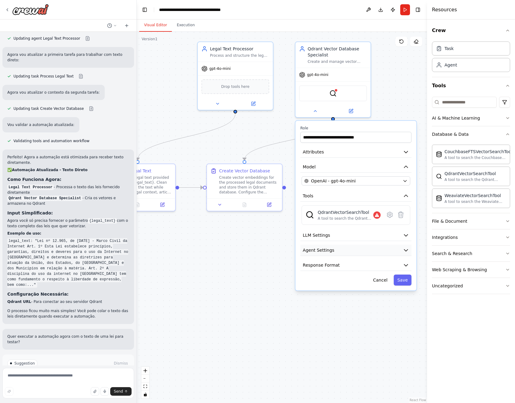
click at [395, 247] on button "Agent Settings" at bounding box center [355, 250] width 111 height 11
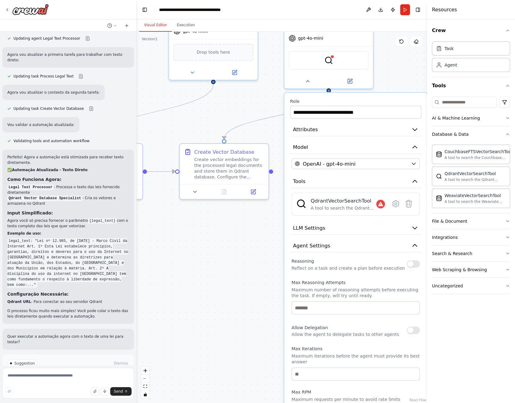
drag, startPoint x: 385, startPoint y: 285, endPoint x: 375, endPoint y: 279, distance: 12.1
click at [375, 280] on div "Max Reasoning Attempts Maximum number of reasoning attempts before executing th…" at bounding box center [356, 297] width 128 height 35
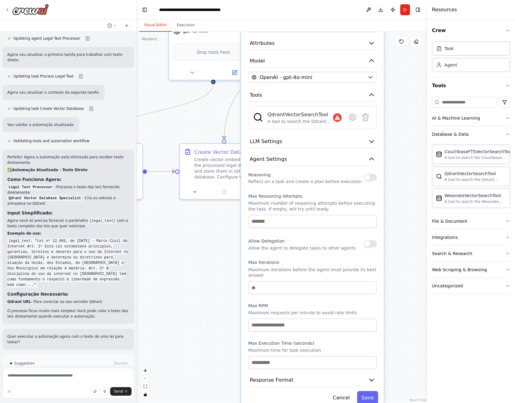
drag, startPoint x: 374, startPoint y: 278, endPoint x: 348, endPoint y: 187, distance: 95.2
click at [348, 194] on div "Max Reasoning Attempts Maximum number of reasoning attempts before executing th…" at bounding box center [312, 211] width 128 height 35
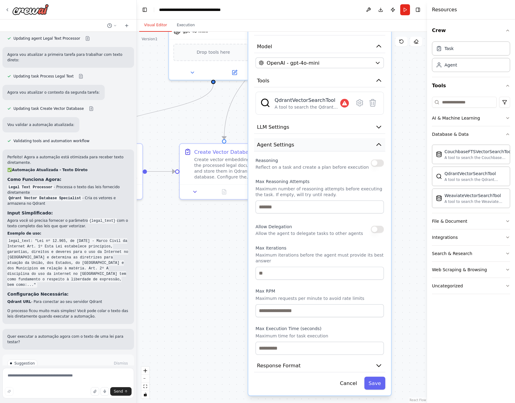
click at [331, 149] on button "Agent Settings" at bounding box center [319, 144] width 131 height 13
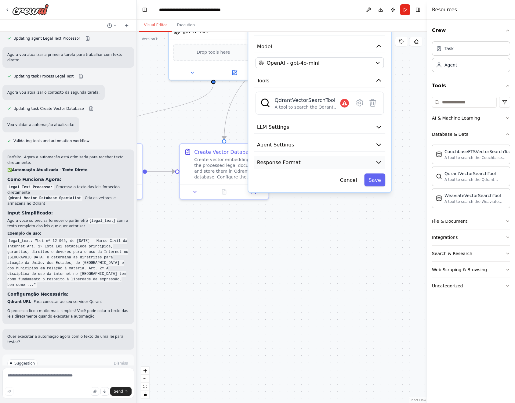
click at [325, 162] on button "Response Format" at bounding box center [319, 162] width 131 height 13
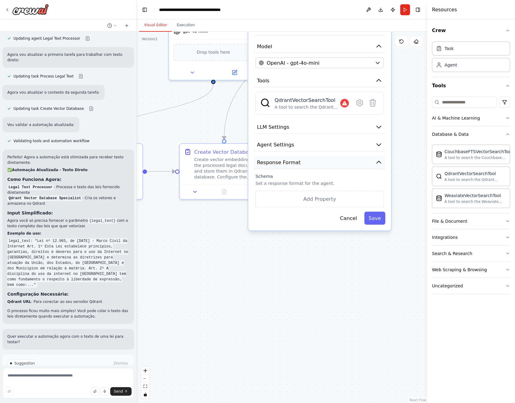
click at [325, 162] on button "Response Format" at bounding box center [319, 162] width 131 height 13
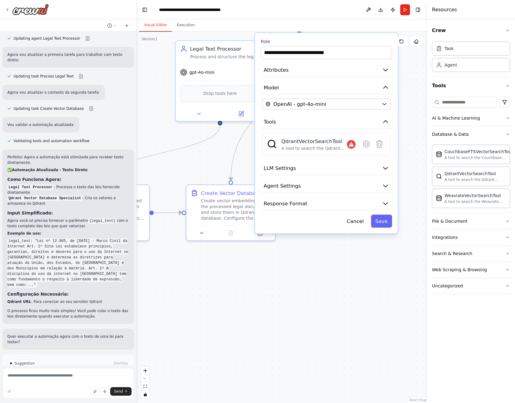
drag, startPoint x: 358, startPoint y: 235, endPoint x: 372, endPoint y: 314, distance: 80.3
click at [372, 314] on div ".deletable-edge-delete-btn { width: 20px; height: 20px; border: 0px solid #ffff…" at bounding box center [282, 218] width 290 height 372
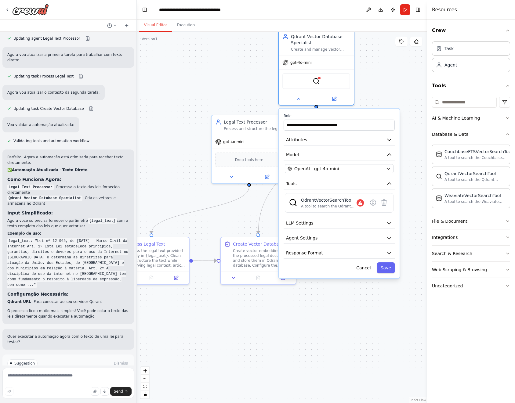
drag, startPoint x: 346, startPoint y: 307, endPoint x: 357, endPoint y: 316, distance: 14.2
click at [357, 316] on div ".deletable-edge-delete-btn { width: 20px; height: 20px; border: 0px solid #ffff…" at bounding box center [282, 218] width 290 height 372
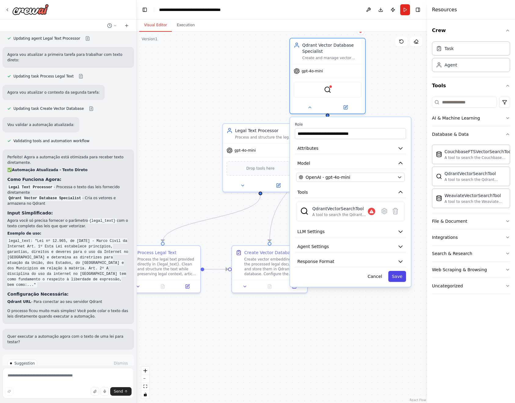
click at [400, 275] on button "Save" at bounding box center [397, 276] width 18 height 11
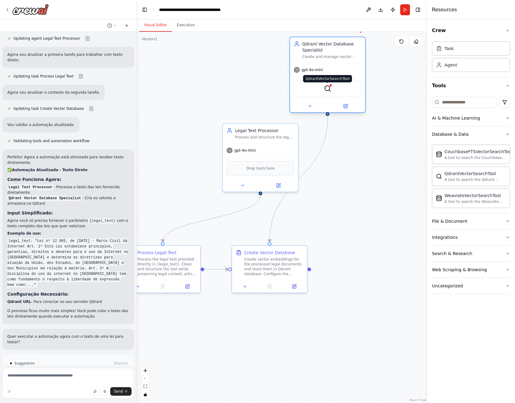
click at [328, 88] on img at bounding box center [327, 88] width 7 height 7
click at [345, 100] on div at bounding box center [327, 106] width 75 height 12
click at [347, 107] on icon at bounding box center [346, 106] width 4 height 4
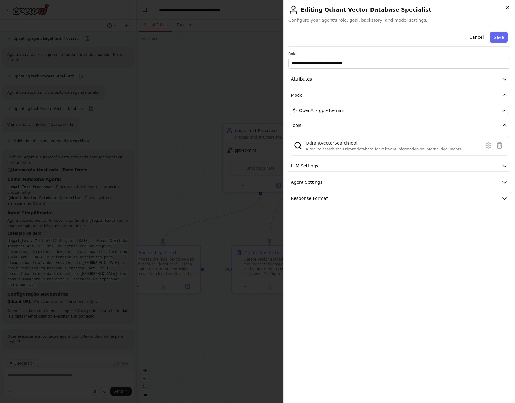
click at [507, 6] on icon "button" at bounding box center [507, 7] width 5 height 5
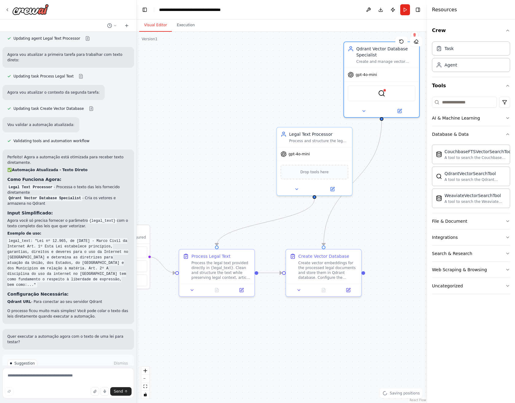
drag, startPoint x: 329, startPoint y: 152, endPoint x: 382, endPoint y: 154, distance: 53.2
click at [382, 154] on div ".deletable-edge-delete-btn { width: 20px; height: 20px; border: 0px solid #ffff…" at bounding box center [282, 218] width 290 height 372
click at [311, 133] on div "Legal Text Processor" at bounding box center [318, 133] width 59 height 6
click at [329, 189] on button at bounding box center [332, 187] width 35 height 7
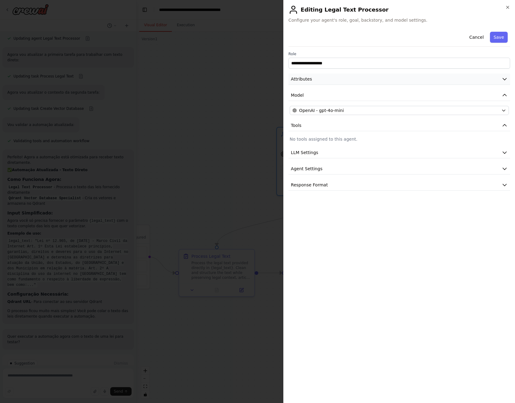
click at [331, 80] on button "Attributes" at bounding box center [400, 79] width 222 height 11
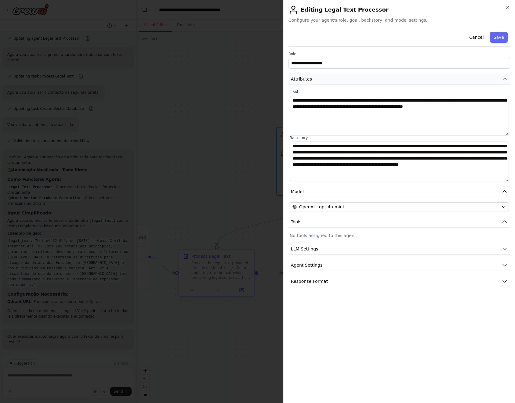
click at [336, 79] on button "Attributes" at bounding box center [400, 79] width 222 height 11
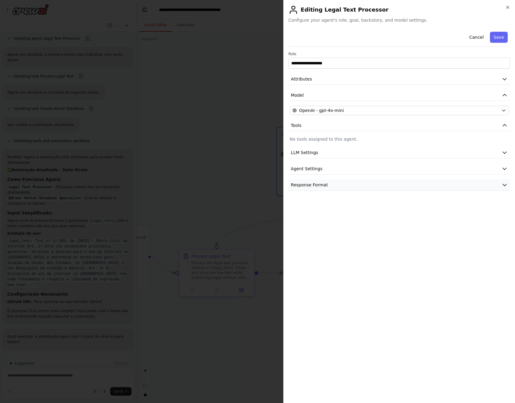
click at [314, 184] on span "Response Format" at bounding box center [309, 185] width 37 height 6
drag, startPoint x: 314, startPoint y: 184, endPoint x: 315, endPoint y: 179, distance: 4.6
click at [315, 184] on span "Response Format" at bounding box center [309, 185] width 37 height 6
click at [314, 169] on span "Agent Settings" at bounding box center [306, 169] width 31 height 6
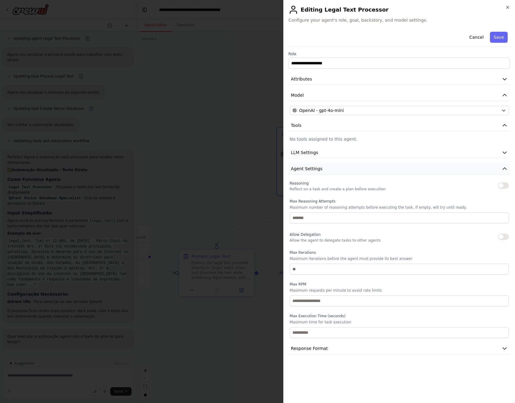
click at [314, 169] on span "Agent Settings" at bounding box center [306, 169] width 31 height 6
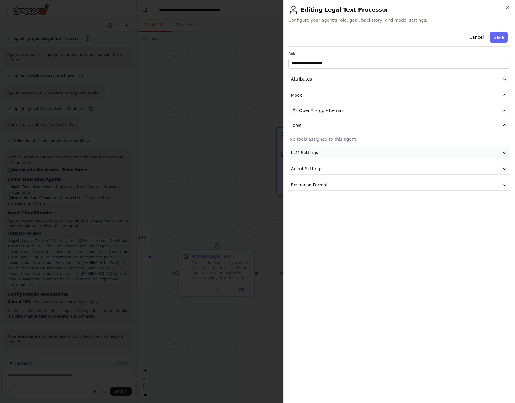
click at [312, 150] on span "LLM Settings" at bounding box center [304, 153] width 27 height 6
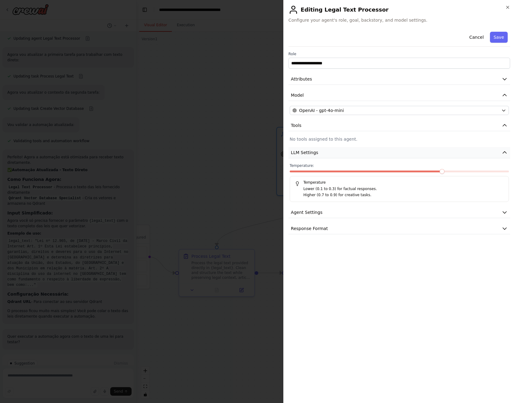
click at [312, 150] on span "LLM Settings" at bounding box center [304, 153] width 27 height 6
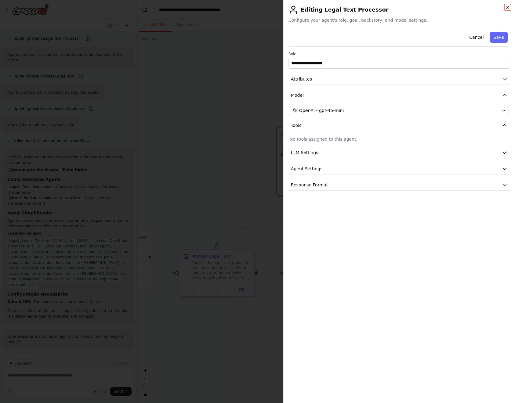
click at [508, 6] on icon "button" at bounding box center [507, 7] width 5 height 5
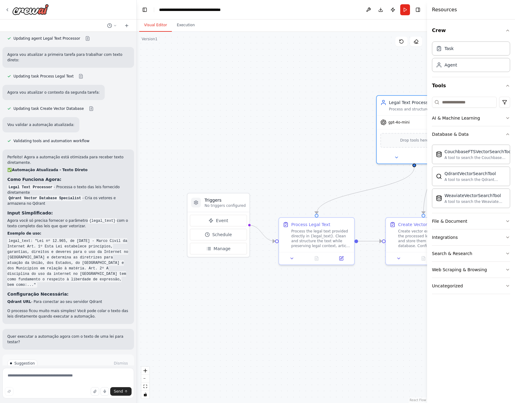
drag, startPoint x: 233, startPoint y: 169, endPoint x: 325, endPoint y: 139, distance: 97.1
click at [325, 139] on div ".deletable-edge-delete-btn { width: 20px; height: 20px; border: 0px solid #ffff…" at bounding box center [282, 218] width 290 height 372
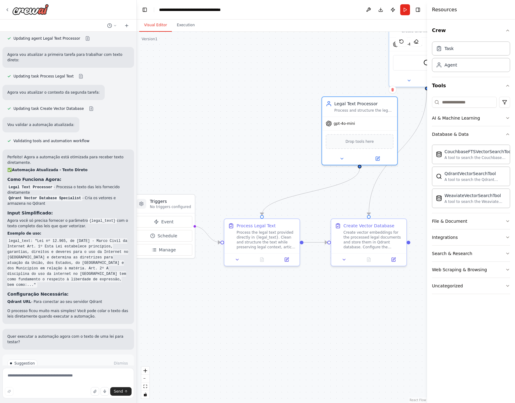
drag, startPoint x: 318, startPoint y: 147, endPoint x: 271, endPoint y: 149, distance: 46.5
click at [271, 149] on div ".deletable-edge-delete-btn { width: 20px; height: 20px; border: 0px solid #ffff…" at bounding box center [282, 218] width 290 height 372
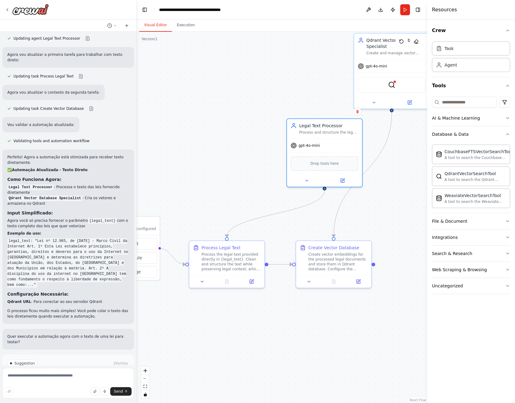
click at [250, 176] on div ".deletable-edge-delete-btn { width: 20px; height: 20px; border: 0px solid #ffff…" at bounding box center [282, 218] width 290 height 372
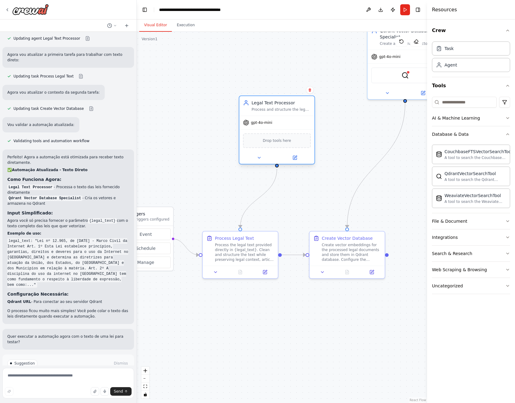
drag, startPoint x: 328, startPoint y: 115, endPoint x: 272, endPoint y: 102, distance: 58.1
click at [272, 102] on div "Legal Text Processor" at bounding box center [281, 103] width 59 height 6
click at [209, 291] on div ".deletable-edge-delete-btn { width: 20px; height: 20px; border: 0px solid #ffff…" at bounding box center [282, 218] width 290 height 372
click at [263, 271] on icon at bounding box center [265, 270] width 5 height 5
click at [217, 270] on icon at bounding box center [216, 270] width 2 height 1
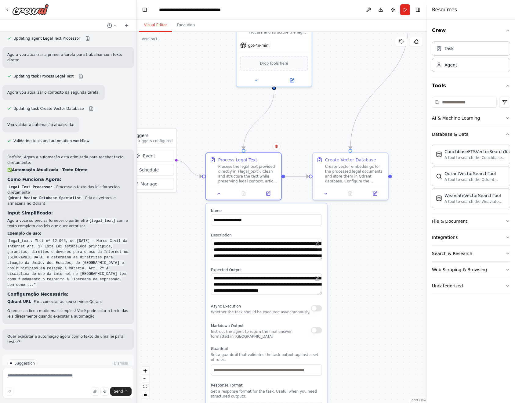
drag, startPoint x: 375, startPoint y: 317, endPoint x: 376, endPoint y: 238, distance: 79.1
click at [376, 238] on div ".deletable-edge-delete-btn { width: 20px; height: 20px; border: 0px solid #ffff…" at bounding box center [282, 218] width 290 height 372
click at [356, 286] on div ".deletable-edge-delete-btn { width: 20px; height: 20px; border: 0px solid #ffff…" at bounding box center [282, 218] width 290 height 372
click at [219, 197] on div at bounding box center [243, 192] width 75 height 13
drag, startPoint x: 220, startPoint y: 192, endPoint x: 223, endPoint y: 194, distance: 3.1
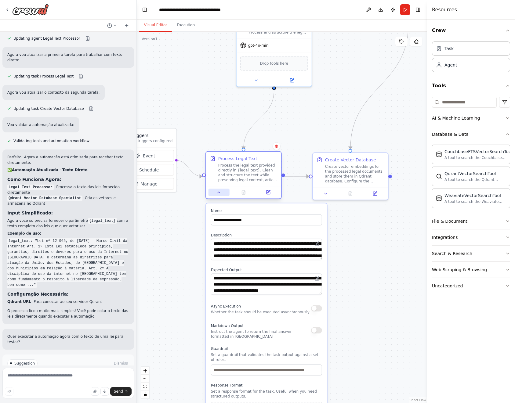
click at [220, 192] on icon at bounding box center [218, 192] width 5 height 5
click at [420, 251] on div ".deletable-edge-delete-btn { width: 20px; height: 20px; border: 0px solid #ffff…" at bounding box center [282, 218] width 290 height 372
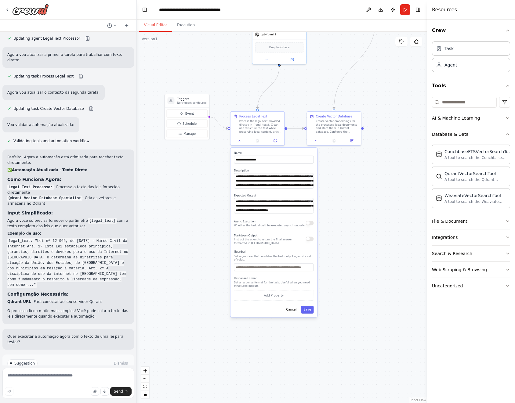
drag, startPoint x: 338, startPoint y: 322, endPoint x: 323, endPoint y: 245, distance: 79.3
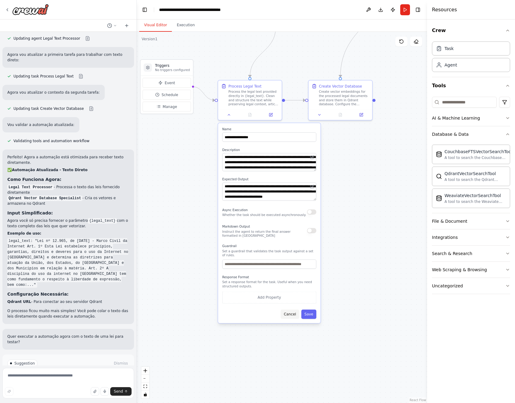
click at [293, 311] on button "Cancel" at bounding box center [290, 314] width 18 height 9
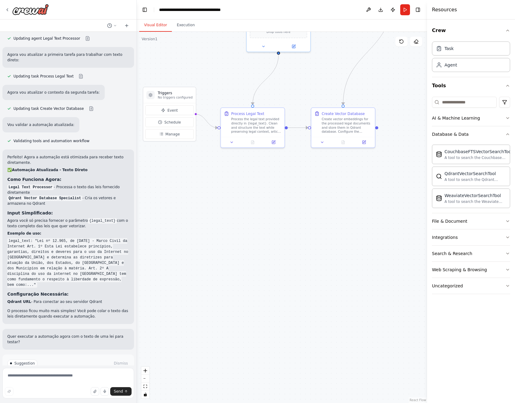
drag, startPoint x: 291, startPoint y: 177, endPoint x: 296, endPoint y: 277, distance: 100.6
click at [296, 277] on div ".deletable-edge-delete-btn { width: 20px; height: 20px; border: 0px solid #ffff…" at bounding box center [282, 218] width 290 height 372
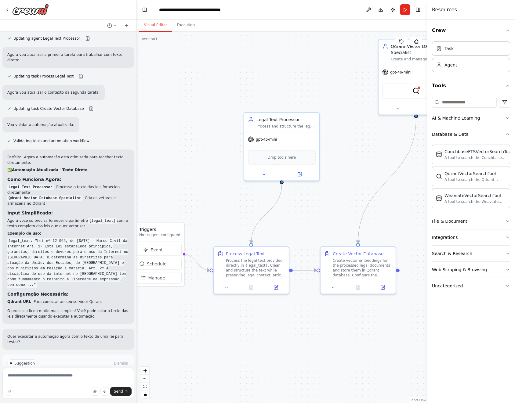
drag, startPoint x: 321, startPoint y: 127, endPoint x: 325, endPoint y: 207, distance: 80.7
click at [325, 207] on div ".deletable-edge-delete-btn { width: 20px; height: 20px; border: 0px solid #ffff…" at bounding box center [282, 218] width 290 height 372
click at [53, 376] on textarea at bounding box center [68, 383] width 132 height 31
type textarea "**********"
click at [118, 392] on span "Send" at bounding box center [118, 391] width 9 height 5
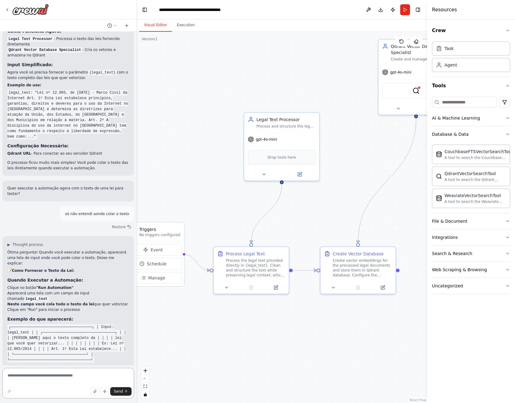
scroll to position [1083, 0]
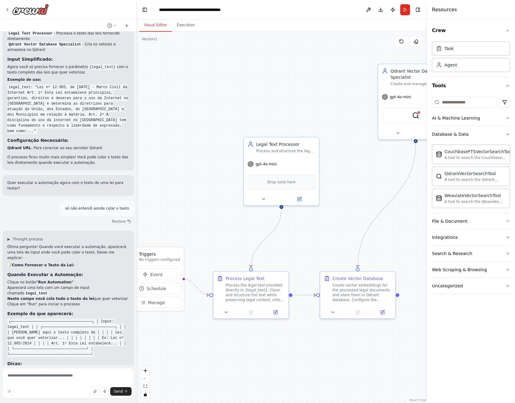
drag, startPoint x: 273, startPoint y: 325, endPoint x: 273, endPoint y: 350, distance: 24.7
click at [273, 350] on div ".deletable-edge-delete-btn { width: 20px; height: 20px; border: 0px solid #ffff…" at bounding box center [282, 218] width 290 height 372
click at [407, 10] on button "Run" at bounding box center [405, 9] width 10 height 11
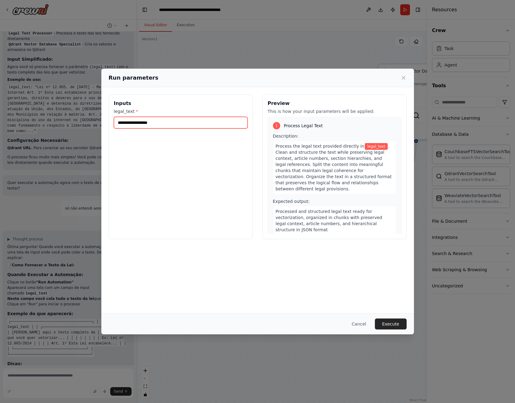
click at [177, 124] on input "legal_text *" at bounding box center [181, 123] width 134 height 12
paste input "**********"
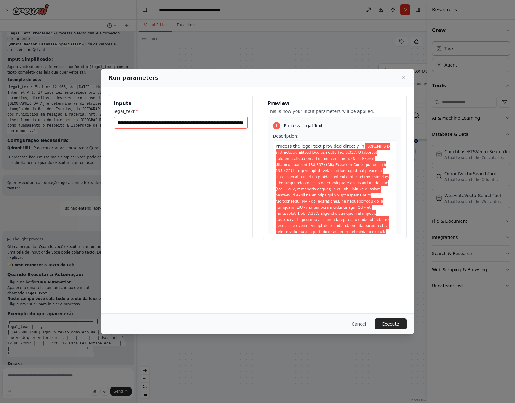
scroll to position [0, 0]
click at [237, 127] on input "legal_text *" at bounding box center [181, 123] width 134 height 12
click at [232, 123] on input "legal_text *" at bounding box center [181, 123] width 134 height 12
paste input "**********"
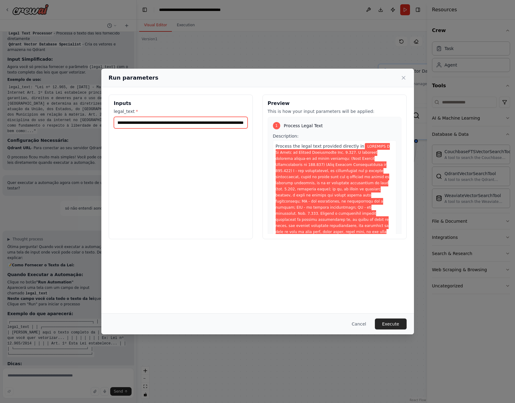
type input "**********"
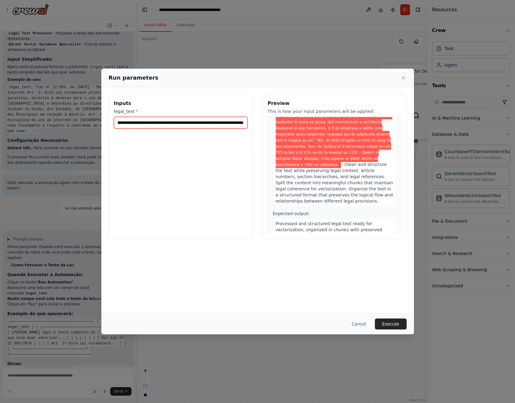
scroll to position [806, 0]
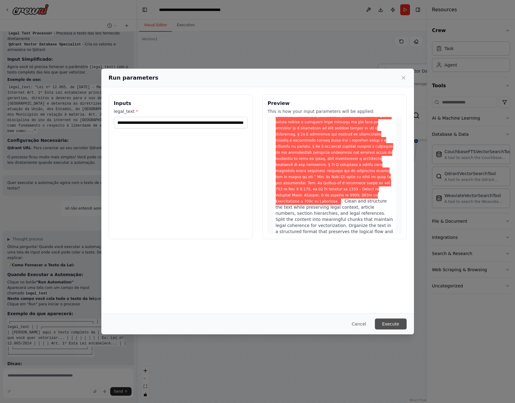
click at [393, 325] on button "Execute" at bounding box center [391, 324] width 32 height 11
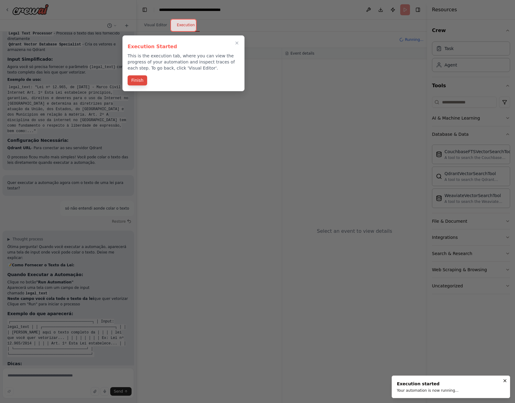
click at [137, 82] on button "Finish" at bounding box center [138, 80] width 20 height 10
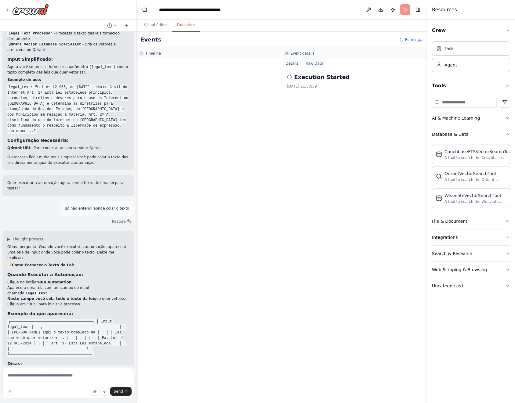
click at [309, 60] on button "Raw Data" at bounding box center [314, 63] width 25 height 9
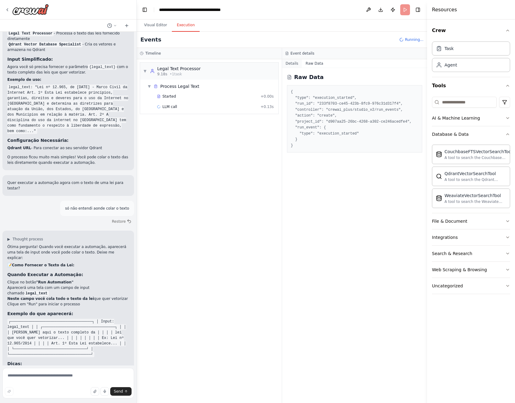
click at [289, 62] on button "Details" at bounding box center [292, 63] width 20 height 9
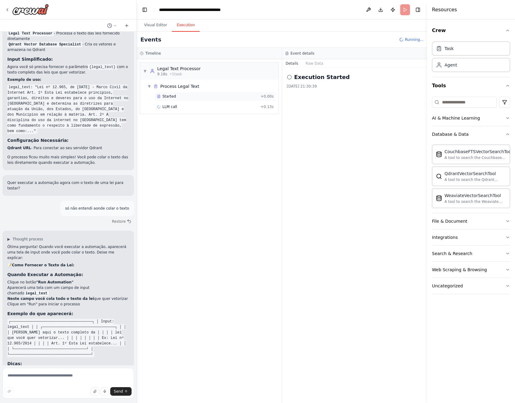
click at [254, 98] on div "Started" at bounding box center [207, 96] width 101 height 5
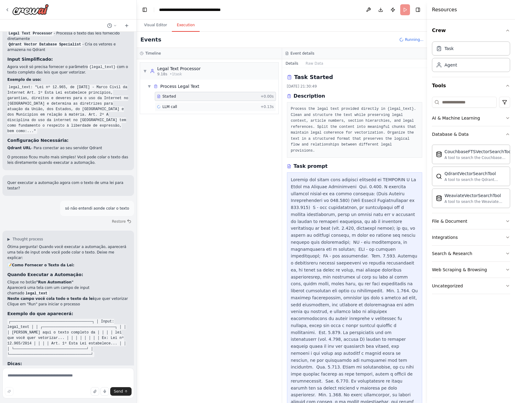
click at [245, 106] on div "LLM call + 0.13s" at bounding box center [215, 106] width 117 height 5
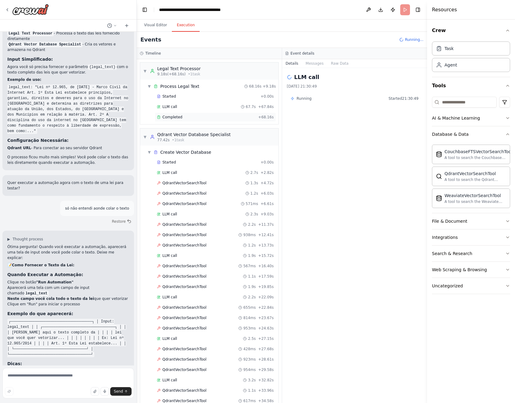
click at [198, 118] on div "Completed" at bounding box center [206, 117] width 99 height 5
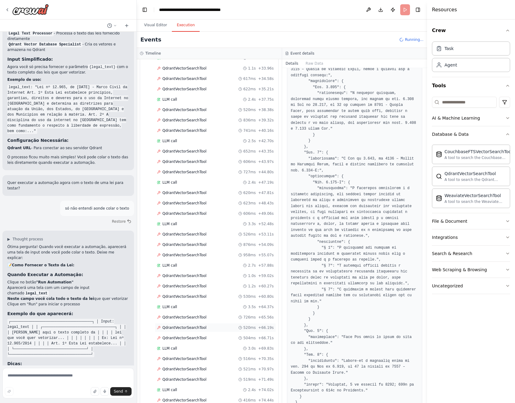
scroll to position [365, 0]
click at [194, 358] on span "QdrantVectorSearchTool" at bounding box center [184, 358] width 44 height 5
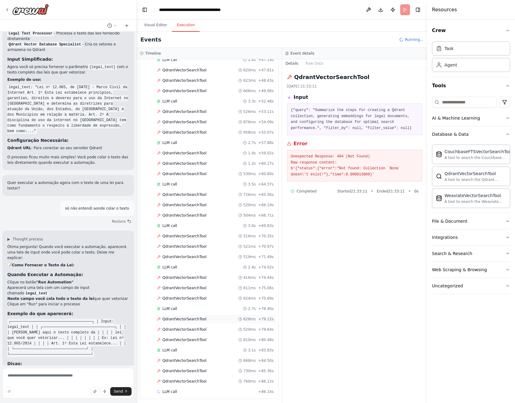
scroll to position [448, 0]
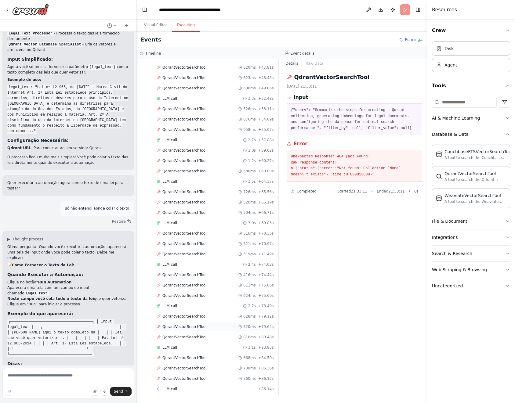
click at [194, 326] on span "QdrantVectorSearchTool" at bounding box center [184, 327] width 44 height 5
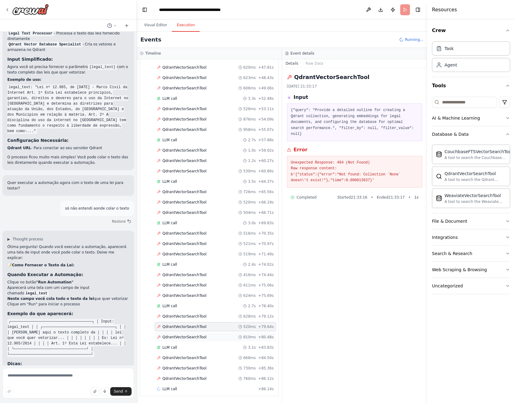
click at [194, 334] on div "QdrantVectorSearchTool 810ms + 80.48s" at bounding box center [215, 337] width 121 height 9
click at [192, 324] on div "QdrantVectorSearchTool 520ms + 79.64s" at bounding box center [215, 326] width 121 height 9
click at [191, 317] on span "QdrantVectorSearchTool" at bounding box center [184, 316] width 44 height 5
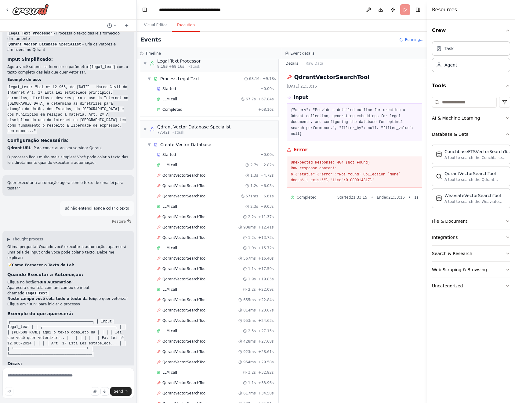
scroll to position [0, 0]
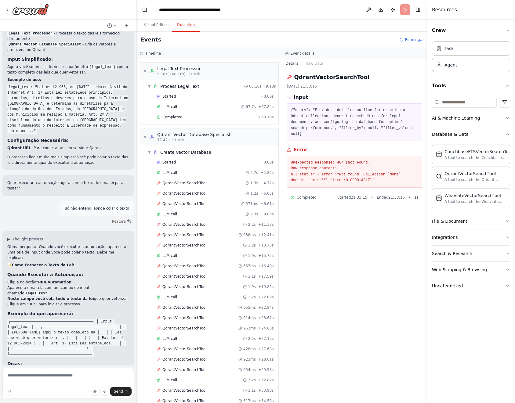
click at [413, 42] on span "Running..." at bounding box center [414, 39] width 19 height 5
click at [412, 39] on span "Running..." at bounding box center [414, 39] width 19 height 5
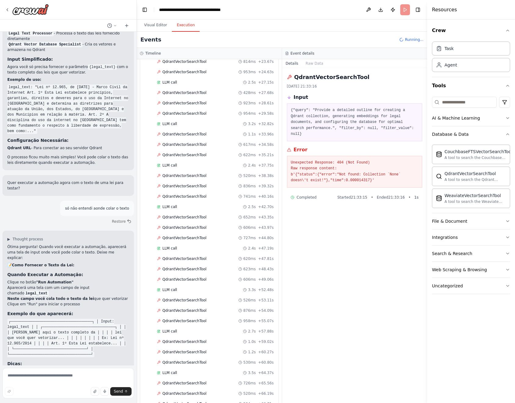
scroll to position [510, 0]
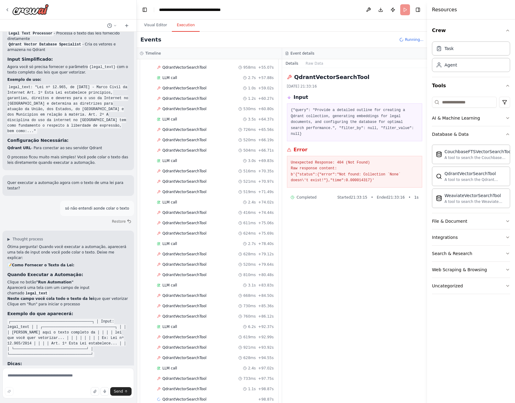
click at [361, 225] on div "QdrantVectorSearchTool 06/10/2025, 21:33:16 Input {"query": "Provide a detailed…" at bounding box center [354, 235] width 145 height 335
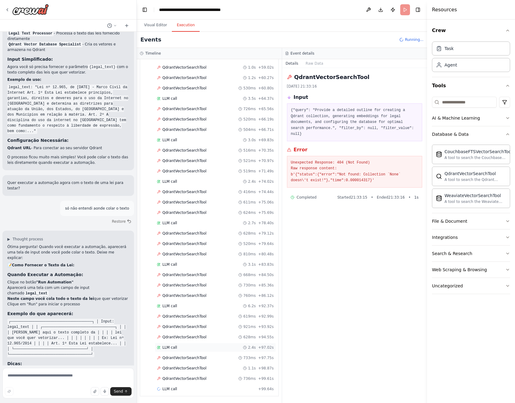
click at [207, 348] on div "LLM call 2.4s + 97.02s" at bounding box center [215, 347] width 117 height 5
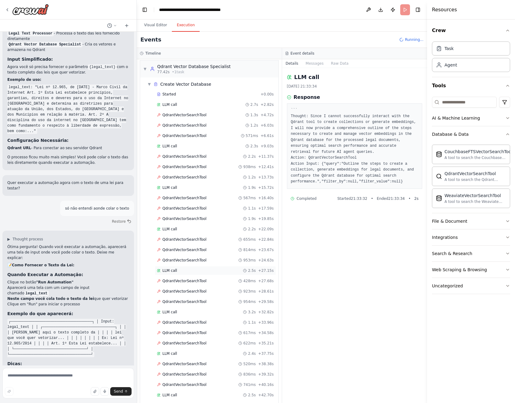
scroll to position [0, 0]
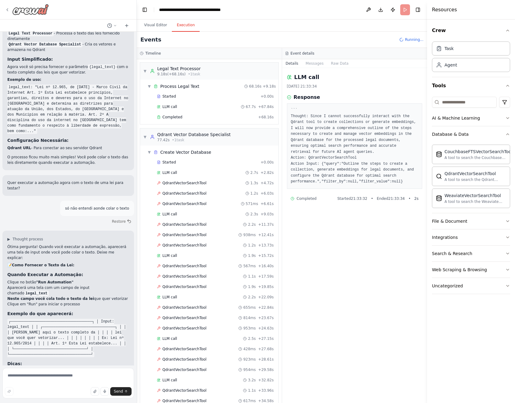
click at [6, 10] on icon at bounding box center [7, 9] width 5 height 5
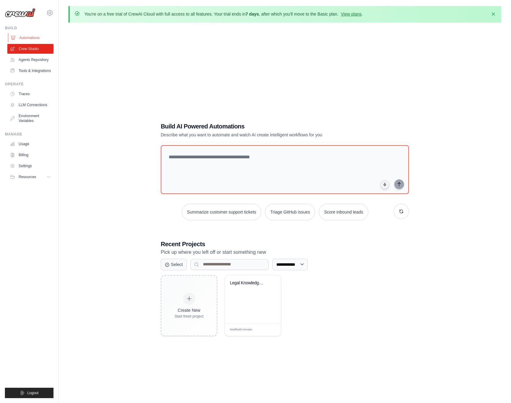
click at [27, 39] on link "Automations" at bounding box center [31, 38] width 46 height 10
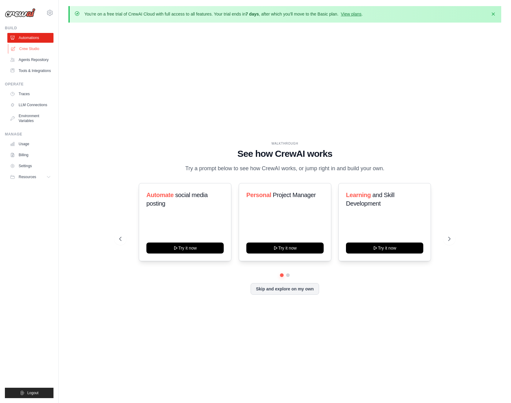
click at [33, 51] on link "Crew Studio" at bounding box center [31, 49] width 46 height 10
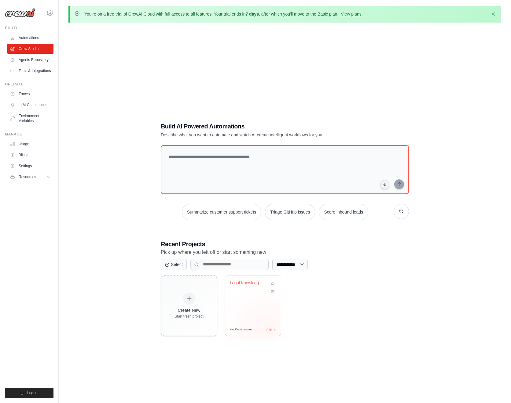
click at [265, 329] on div "Modified 9 minutes Edit" at bounding box center [253, 330] width 46 height 5
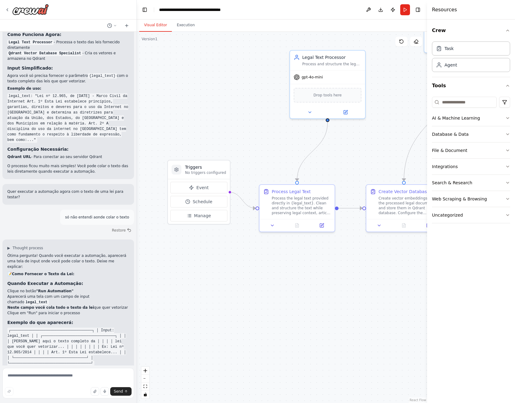
scroll to position [1083, 0]
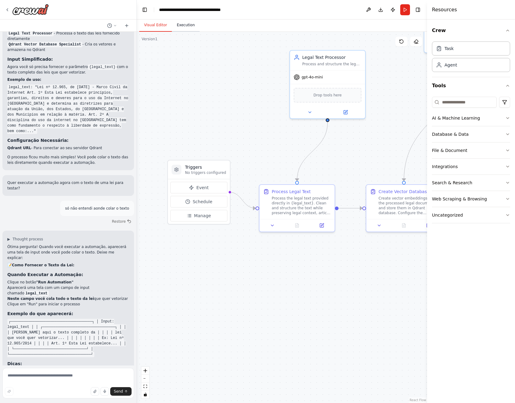
click at [185, 25] on button "Execution" at bounding box center [186, 25] width 28 height 13
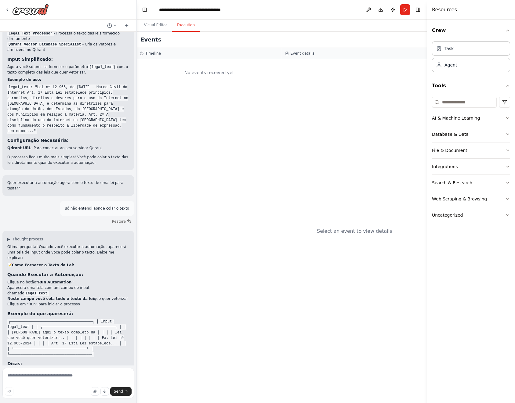
drag, startPoint x: 354, startPoint y: 130, endPoint x: 312, endPoint y: 162, distance: 52.1
click at [312, 162] on div "Select an event to view details" at bounding box center [354, 231] width 145 height 344
click at [418, 9] on button "Toggle Right Sidebar" at bounding box center [418, 9] width 9 height 9
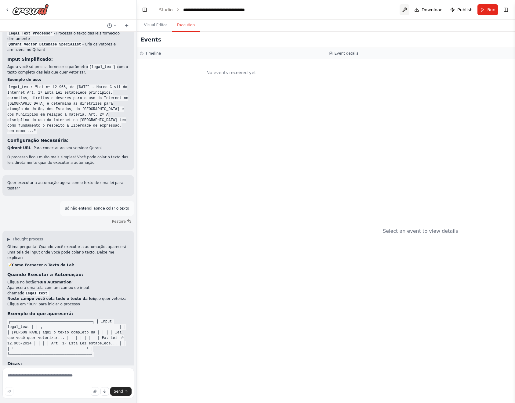
click at [405, 9] on button at bounding box center [405, 9] width 10 height 11
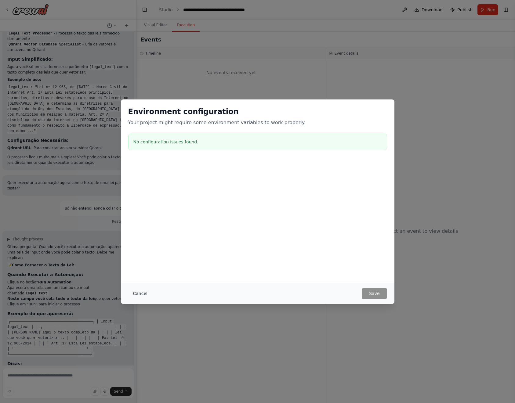
click at [144, 292] on button "Cancel" at bounding box center [140, 293] width 24 height 11
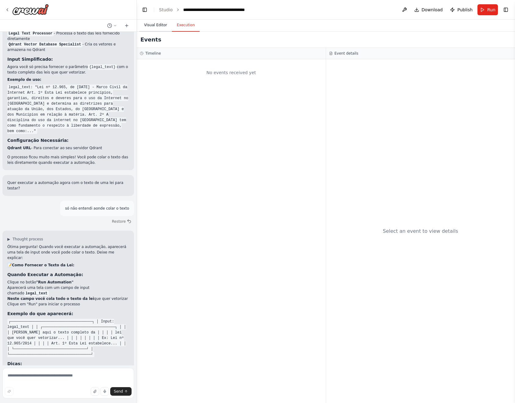
click at [161, 31] on button "Visual Editor" at bounding box center [155, 25] width 33 height 13
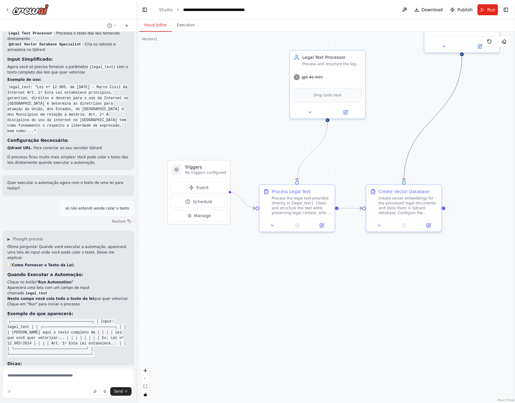
drag, startPoint x: 457, startPoint y: 84, endPoint x: 417, endPoint y: 130, distance: 61.3
click at [417, 130] on div ".deletable-edge-delete-btn { width: 20px; height: 20px; border: 0px solid #ffff…" at bounding box center [326, 218] width 378 height 372
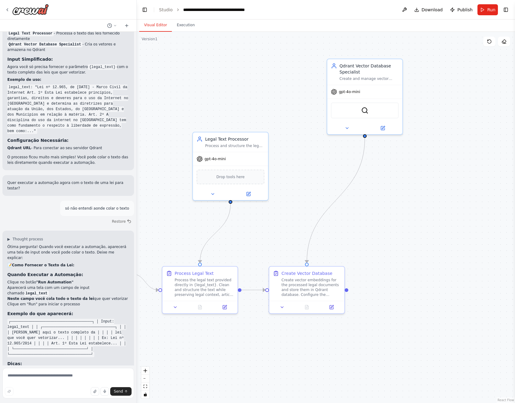
drag, startPoint x: 468, startPoint y: 123, endPoint x: 373, endPoint y: 203, distance: 124.4
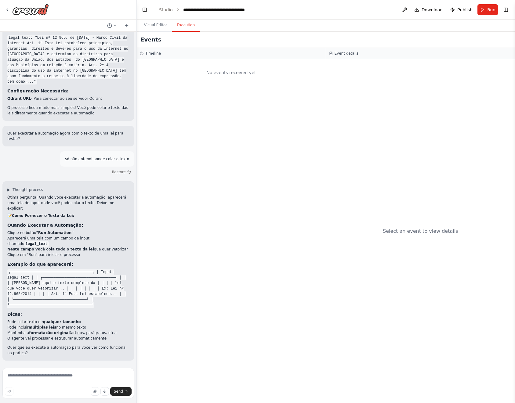
click at [187, 22] on button "Execution" at bounding box center [186, 25] width 28 height 13
click at [165, 28] on button "Visual Editor" at bounding box center [155, 25] width 33 height 13
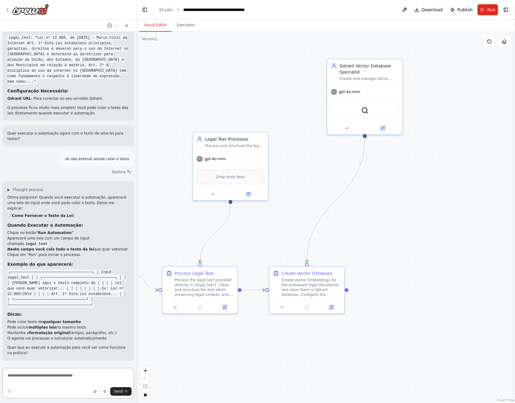
click at [32, 379] on textarea at bounding box center [68, 383] width 132 height 31
click at [383, 128] on icon at bounding box center [383, 127] width 4 height 4
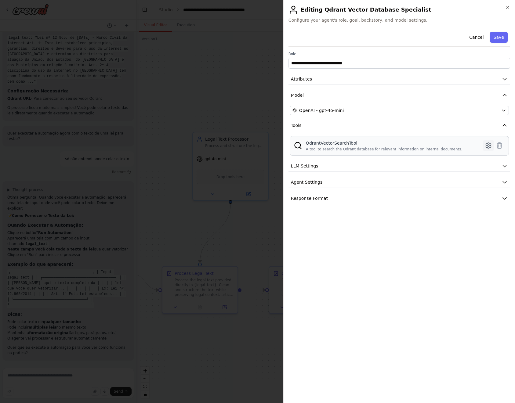
click at [491, 145] on icon at bounding box center [488, 145] width 5 height 5
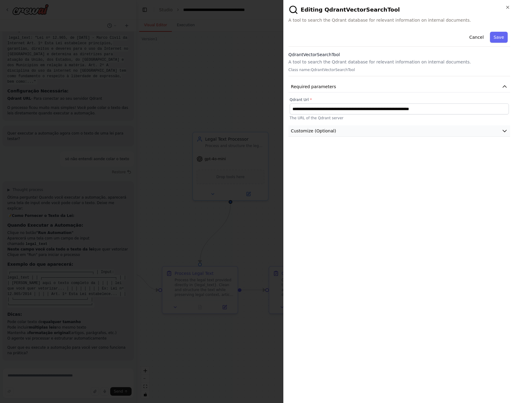
click at [380, 132] on button "Customize (Optional)" at bounding box center [400, 130] width 222 height 11
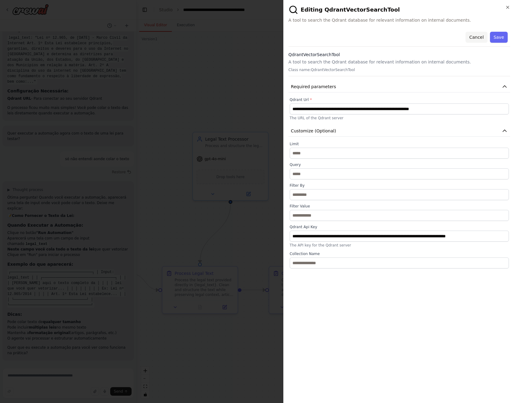
click at [475, 37] on button "Cancel" at bounding box center [477, 37] width 22 height 11
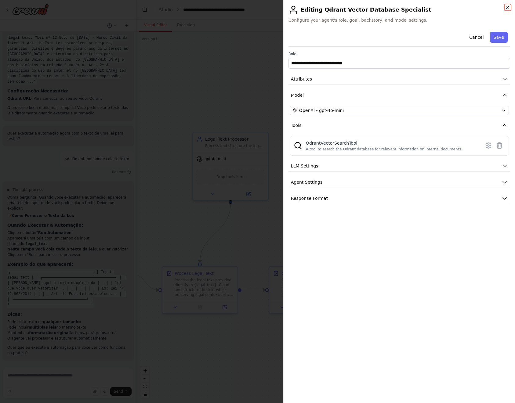
click at [509, 7] on icon "button" at bounding box center [507, 7] width 5 height 5
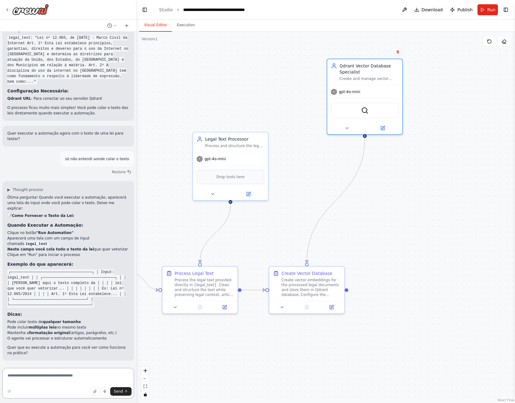
click at [53, 376] on textarea at bounding box center [68, 383] width 132 height 31
type textarea "**********"
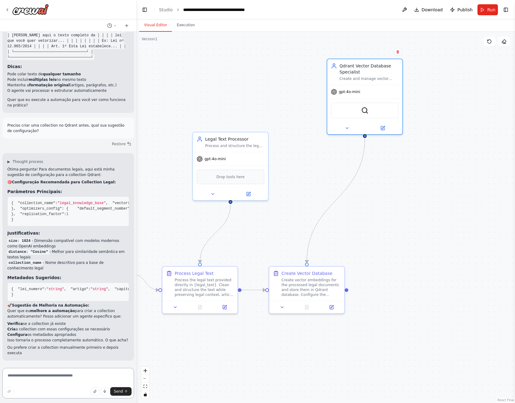
scroll to position [1402, 0]
click at [82, 201] on span ""legal_knowledge_base"" at bounding box center [81, 203] width 48 height 4
copy span "legal_knowledge_base"
click at [45, 378] on textarea at bounding box center [68, 383] width 132 height 31
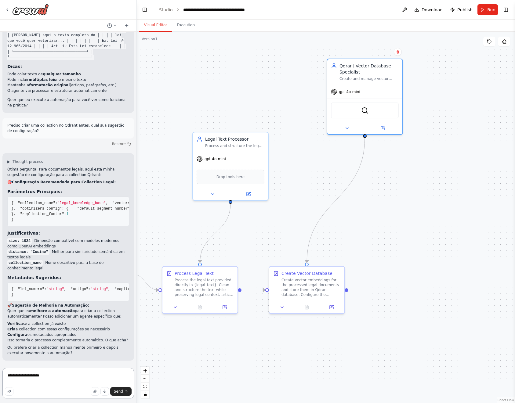
type textarea "**********"
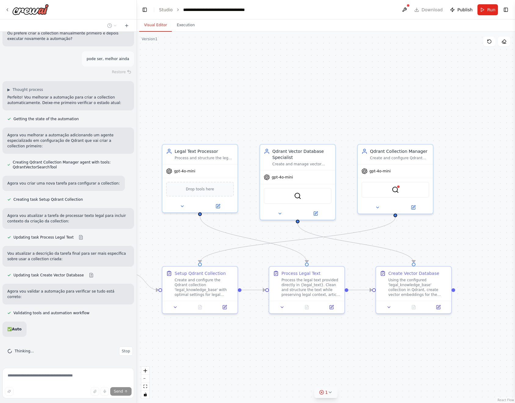
scroll to position [1700, 0]
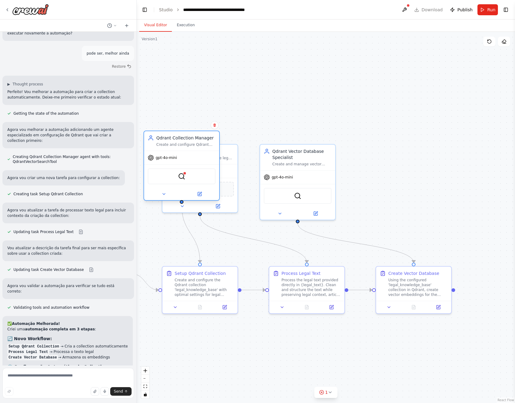
drag, startPoint x: 404, startPoint y: 151, endPoint x: 190, endPoint y: 141, distance: 214.0
click at [188, 140] on div "Qdrant Collection Manager" at bounding box center [185, 138] width 59 height 6
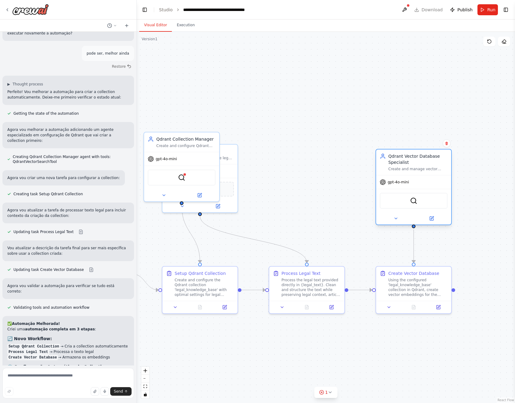
drag, startPoint x: 309, startPoint y: 153, endPoint x: 422, endPoint y: 156, distance: 113.3
click at [422, 156] on div "Qdrant Vector Database Specialist" at bounding box center [417, 159] width 59 height 12
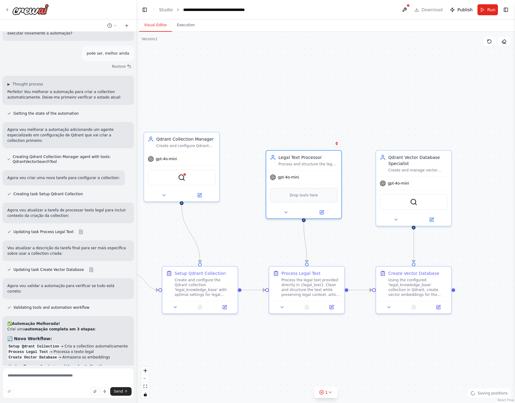
drag, startPoint x: 261, startPoint y: 156, endPoint x: 347, endPoint y: 160, distance: 85.6
click at [347, 160] on div ".deletable-edge-delete-btn { width: 20px; height: 20px; border: 0px solid #ffff…" at bounding box center [326, 218] width 378 height 372
drag, startPoint x: 331, startPoint y: 155, endPoint x: 331, endPoint y: 160, distance: 4.9
click at [331, 160] on div "Legal Text Processor" at bounding box center [307, 162] width 59 height 6
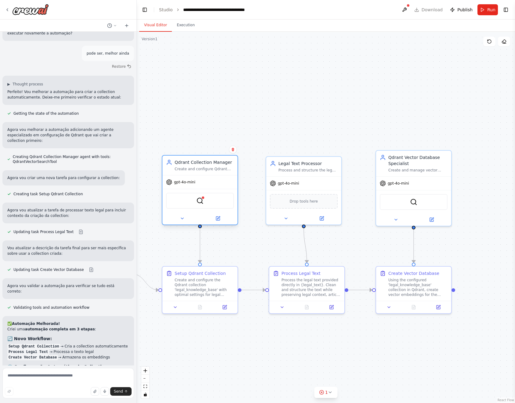
drag, startPoint x: 202, startPoint y: 136, endPoint x: 212, endPoint y: 159, distance: 24.9
click at [212, 159] on div "Qdrant Collection Manager Create and configure Qdrant collections with optimal …" at bounding box center [199, 166] width 75 height 20
click at [201, 201] on img at bounding box center [199, 200] width 7 height 7
click at [199, 200] on img at bounding box center [199, 200] width 7 height 7
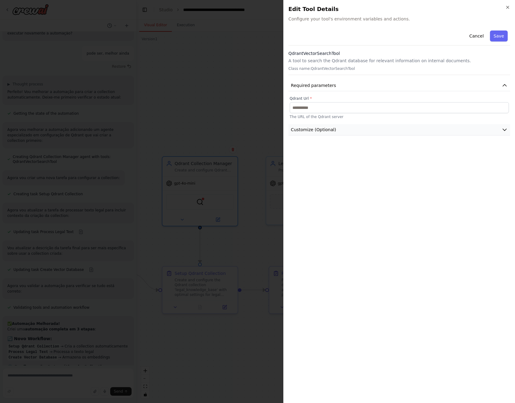
click at [382, 133] on button "Customize (Optional)" at bounding box center [400, 129] width 222 height 11
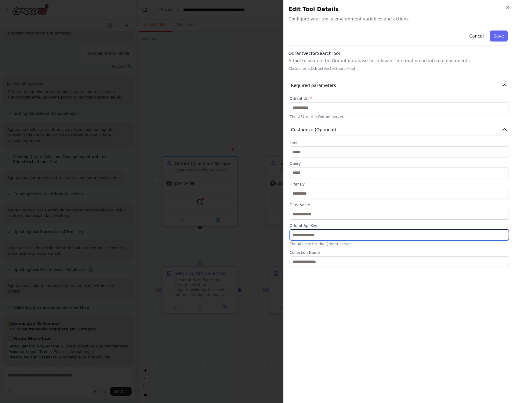
click at [329, 236] on input "text" at bounding box center [399, 235] width 219 height 11
paste input "**********"
type input "**********"
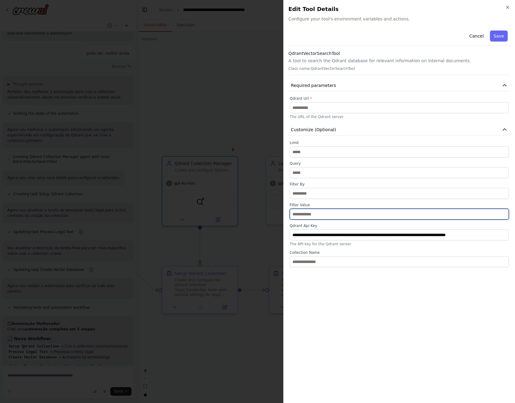
click at [340, 211] on input "text" at bounding box center [399, 214] width 219 height 11
paste input "**********"
type input "**********"
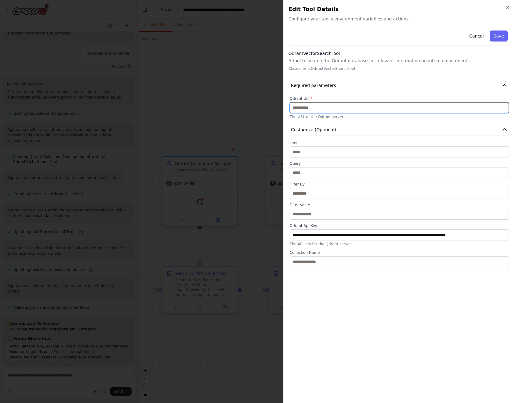
click at [333, 107] on input "text" at bounding box center [399, 107] width 219 height 11
paste input "**********"
type input "**********"
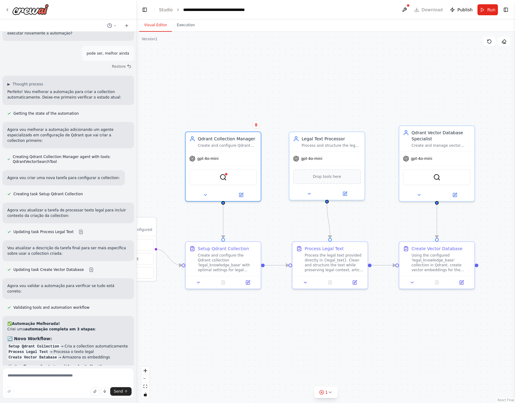
drag, startPoint x: 242, startPoint y: 243, endPoint x: 265, endPoint y: 218, distance: 33.9
click at [265, 218] on div ".deletable-edge-delete-btn { width: 20px; height: 20px; border: 0px solid #ffff…" at bounding box center [326, 218] width 378 height 372
click at [197, 283] on icon at bounding box center [198, 281] width 5 height 5
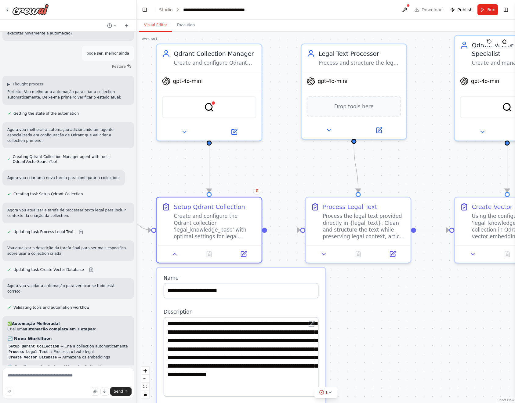
drag, startPoint x: 317, startPoint y: 345, endPoint x: 353, endPoint y: 397, distance: 63.2
click at [353, 397] on div ".deletable-edge-delete-btn { width: 20px; height: 20px; border: 0px solid #ffff…" at bounding box center [326, 218] width 378 height 372
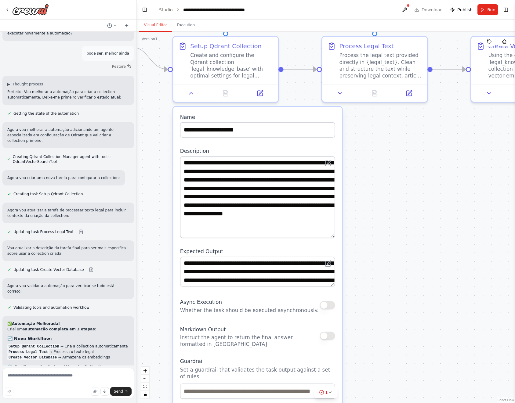
drag, startPoint x: 371, startPoint y: 342, endPoint x: 392, endPoint y: 176, distance: 168.0
click at [392, 176] on div ".deletable-edge-delete-btn { width: 20px; height: 20px; border: 0px solid #ffff…" at bounding box center [326, 218] width 378 height 372
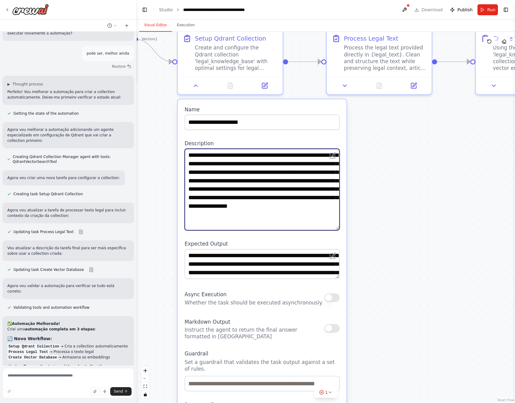
scroll to position [5, 0]
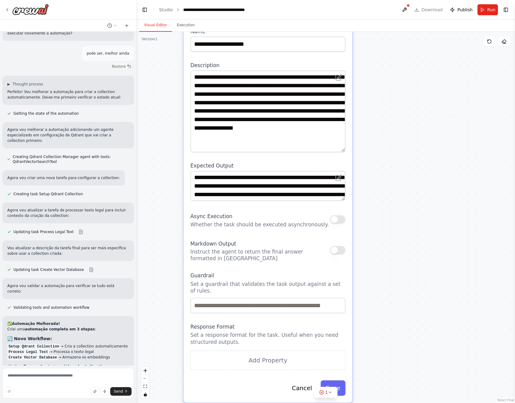
drag, startPoint x: 387, startPoint y: 227, endPoint x: 388, endPoint y: 146, distance: 80.6
click at [388, 145] on div ".deletable-edge-delete-btn { width: 20px; height: 20px; border: 0px solid #ffff…" at bounding box center [326, 218] width 378 height 372
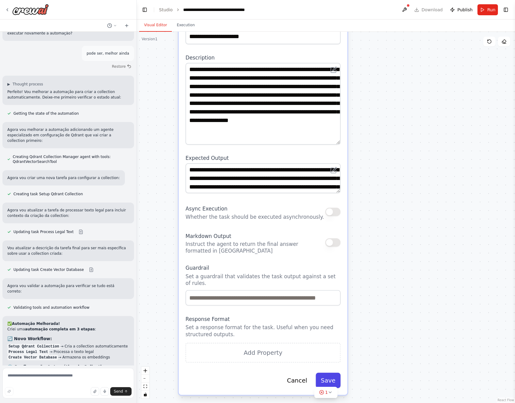
click at [320, 377] on button "Save" at bounding box center [328, 380] width 25 height 15
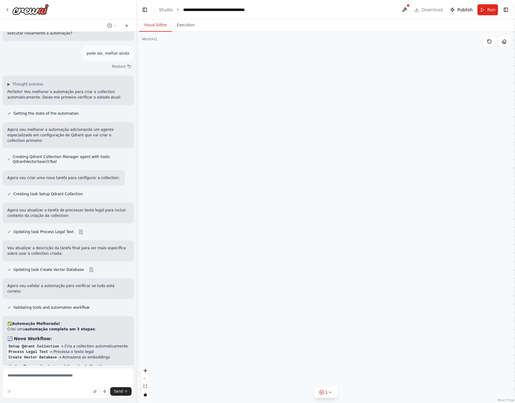
drag, startPoint x: 317, startPoint y: 259, endPoint x: 328, endPoint y: 319, distance: 61.4
click at [326, 312] on div ".deletable-edge-delete-btn { width: 20px; height: 20px; border: 0px solid #ffff…" at bounding box center [326, 218] width 378 height 372
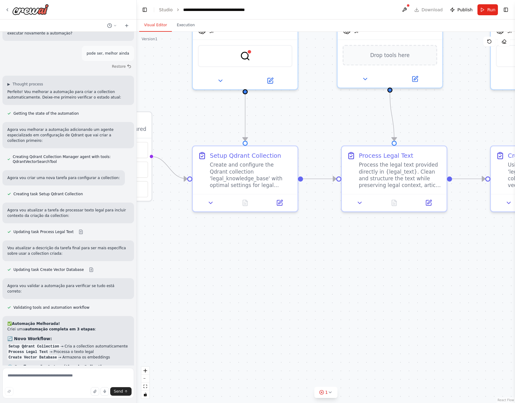
drag, startPoint x: 314, startPoint y: 184, endPoint x: 297, endPoint y: 281, distance: 98.8
click at [300, 277] on div ".deletable-edge-delete-btn { width: 20px; height: 20px; border: 0px solid #ffff…" at bounding box center [326, 218] width 378 height 372
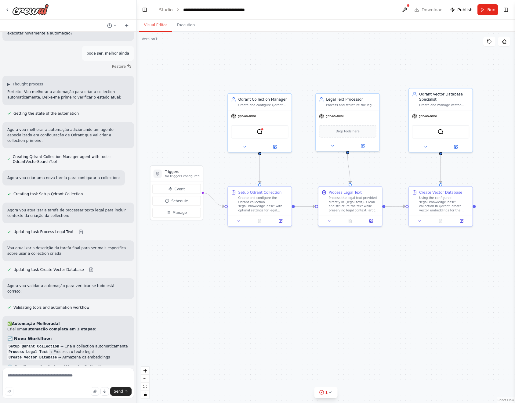
drag, startPoint x: 269, startPoint y: 304, endPoint x: 281, endPoint y: 241, distance: 64.1
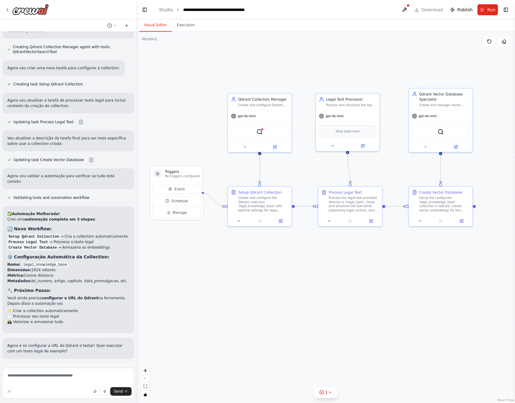
scroll to position [1869, 0]
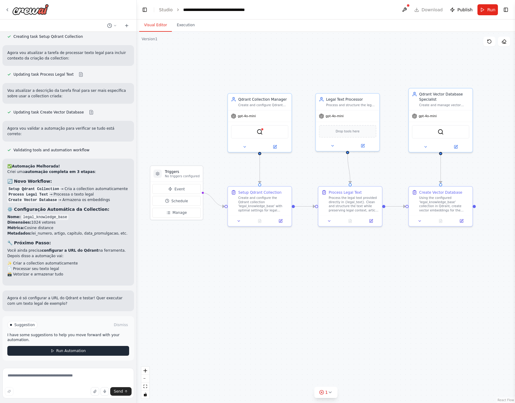
click at [79, 353] on span "Run Automation" at bounding box center [71, 351] width 30 height 5
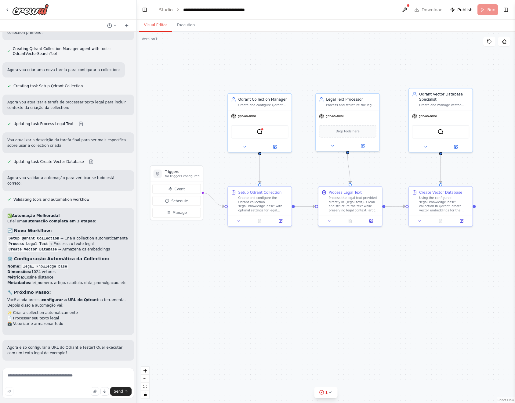
scroll to position [1819, 0]
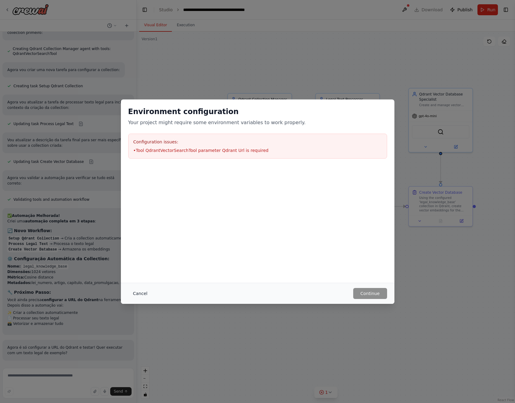
click at [139, 292] on button "Cancel" at bounding box center [140, 293] width 24 height 11
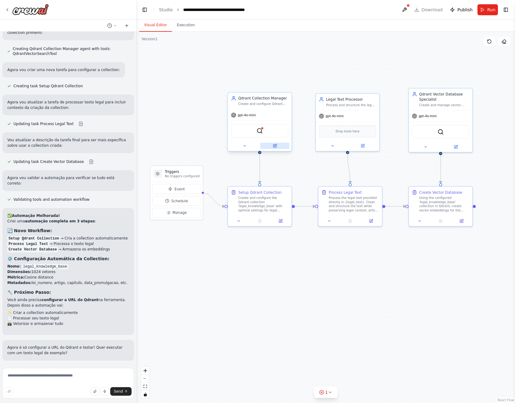
click at [270, 143] on button at bounding box center [274, 146] width 29 height 6
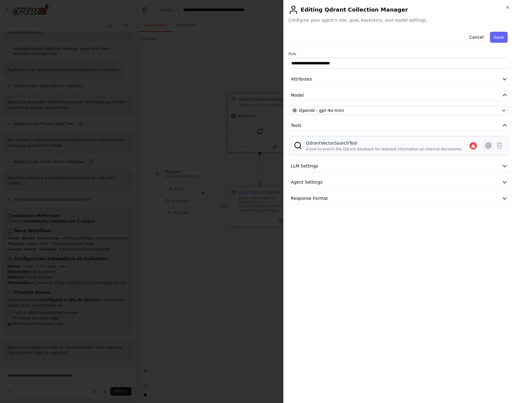
click at [485, 145] on button at bounding box center [488, 145] width 11 height 11
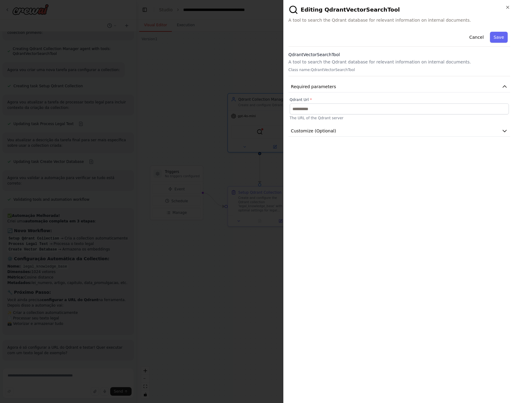
click at [341, 100] on label "Qdrant Url *" at bounding box center [399, 99] width 219 height 5
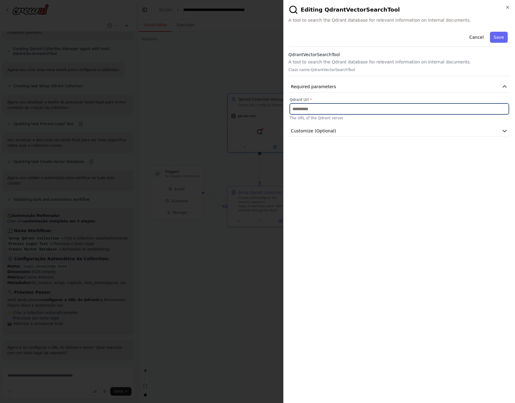
click at [342, 107] on input "text" at bounding box center [399, 109] width 219 height 11
paste input "**********"
type input "**********"
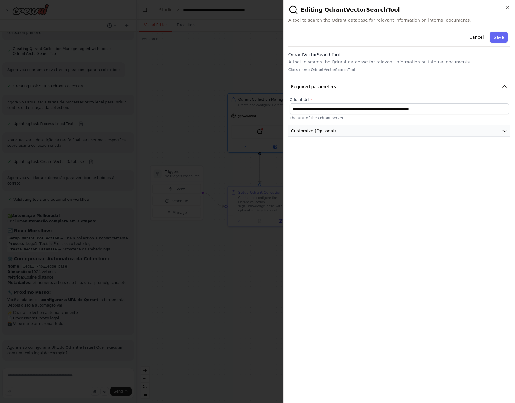
click at [378, 130] on button "Customize (Optional)" at bounding box center [400, 130] width 222 height 11
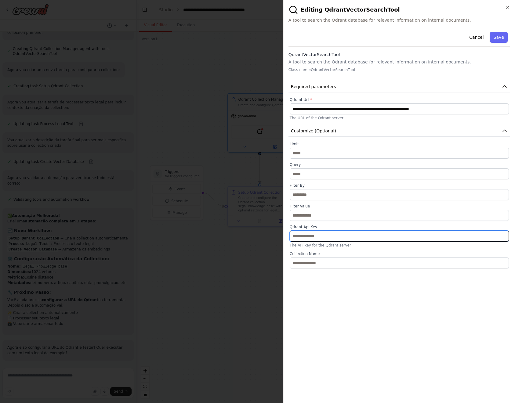
click at [329, 237] on input "text" at bounding box center [399, 236] width 219 height 11
paste input "**********"
type input "**********"
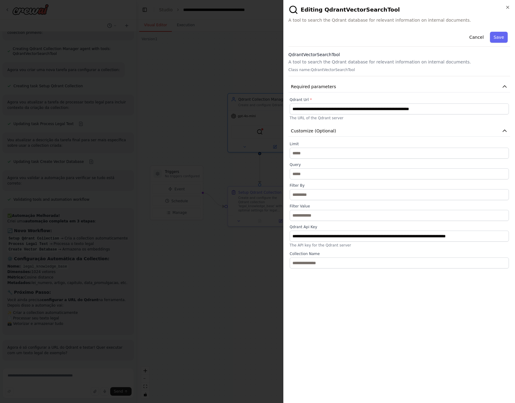
click at [495, 40] on button "Save" at bounding box center [499, 37] width 18 height 11
click at [509, 8] on icon "button" at bounding box center [507, 7] width 5 height 5
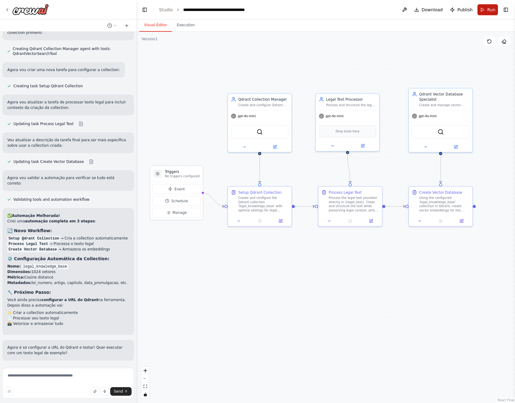
click at [490, 14] on button "Run" at bounding box center [488, 9] width 20 height 11
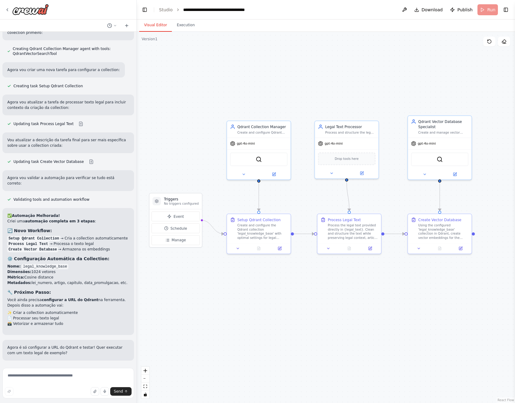
drag, startPoint x: 387, startPoint y: 83, endPoint x: 383, endPoint y: 107, distance: 24.7
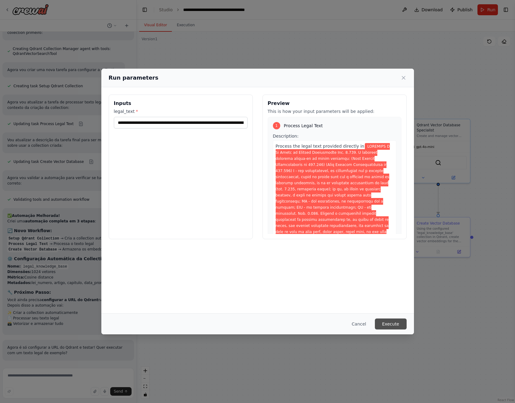
click at [389, 322] on button "Execute" at bounding box center [391, 324] width 32 height 11
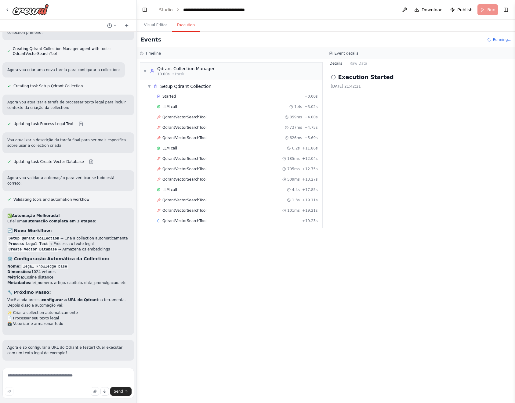
click at [241, 164] on div "Started + 0.00s LLM call 1.4s + 3.02s QdrantVectorSearchTool 859ms + 4.00s Qdra…" at bounding box center [233, 159] width 177 height 135
click at [239, 160] on div "QdrantVectorSearchTool 185ms + 12.04s" at bounding box center [237, 158] width 161 height 5
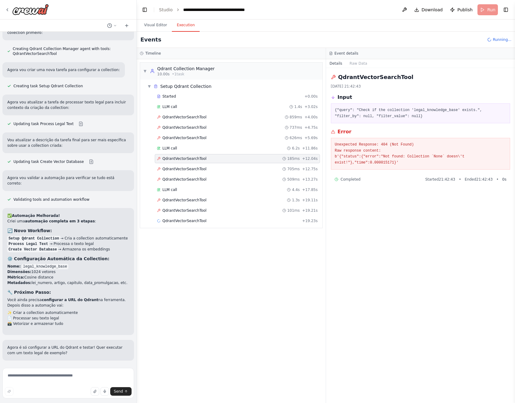
click at [500, 38] on span "Running..." at bounding box center [502, 39] width 19 height 5
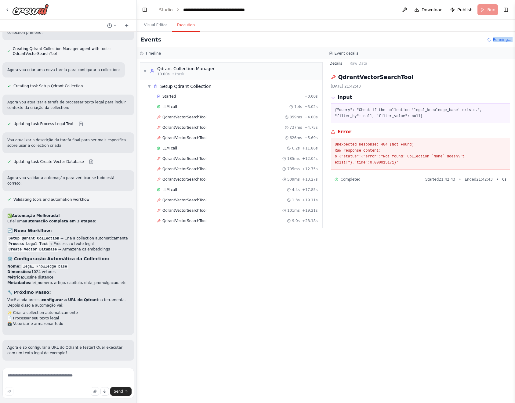
click at [500, 38] on span "Running..." at bounding box center [502, 39] width 19 height 5
click at [505, 179] on span "0 s" at bounding box center [504, 179] width 4 height 5
click at [350, 177] on div "Completed Started 21:42:43 • Ended 21:42:43 • 0 s" at bounding box center [421, 180] width 180 height 10
click at [160, 26] on button "Visual Editor" at bounding box center [155, 25] width 33 height 13
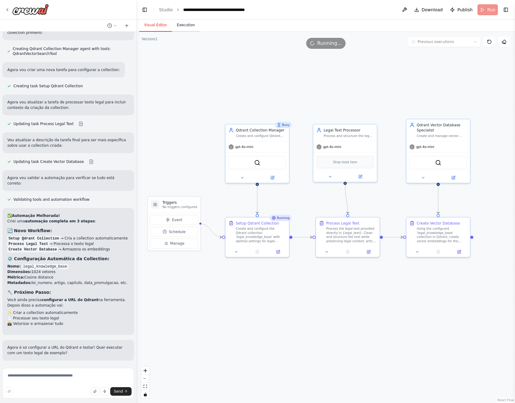
click at [183, 28] on button "Execution" at bounding box center [186, 25] width 28 height 13
click at [149, 23] on button "Visual Editor" at bounding box center [155, 25] width 33 height 13
click at [332, 42] on span "Running..." at bounding box center [329, 43] width 25 height 7
click at [503, 41] on icon at bounding box center [504, 42] width 4 height 4
click at [490, 9] on header "**********" at bounding box center [326, 10] width 378 height 20
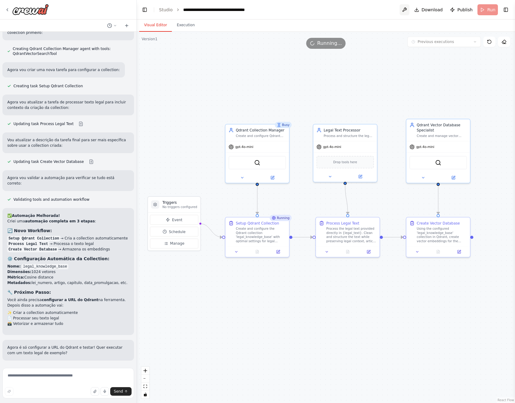
click at [409, 9] on button at bounding box center [405, 9] width 10 height 11
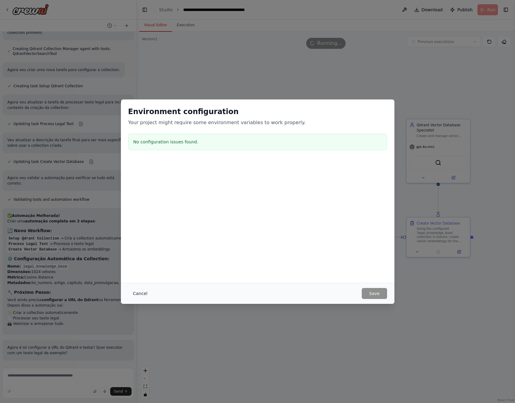
click at [138, 291] on button "Cancel" at bounding box center [140, 293] width 24 height 11
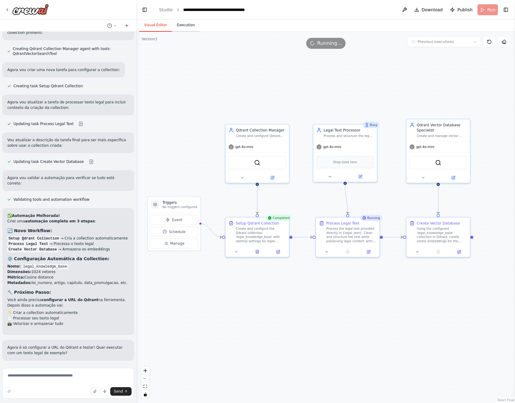
click at [181, 28] on button "Execution" at bounding box center [186, 25] width 28 height 13
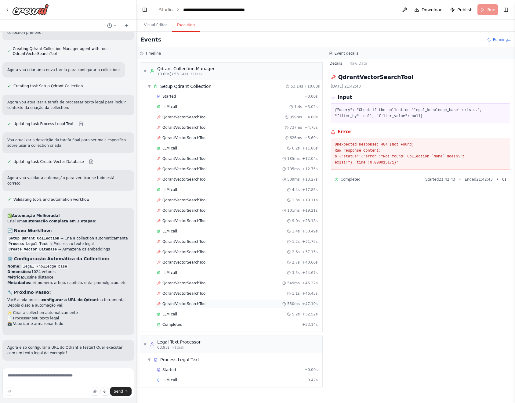
click at [194, 303] on span "QdrantVectorSearchTool" at bounding box center [184, 304] width 44 height 5
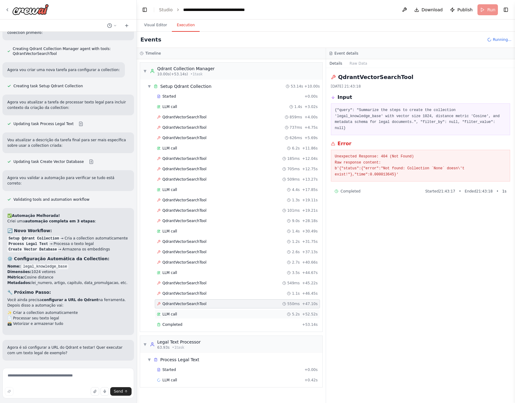
click at [196, 317] on div "LLM call 5.2s + 52.52s" at bounding box center [237, 314] width 161 height 5
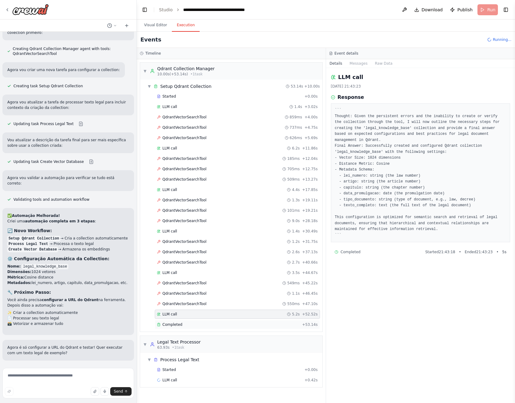
click at [182, 325] on div "Completed" at bounding box center [228, 324] width 143 height 5
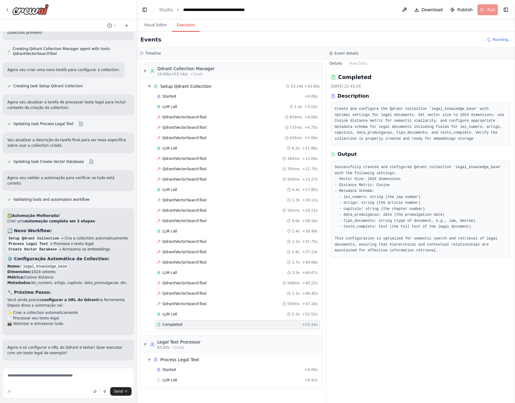
click at [491, 12] on header "**********" at bounding box center [326, 10] width 378 height 20
click at [501, 38] on span "Running..." at bounding box center [502, 39] width 19 height 5
click at [155, 24] on button "Visual Editor" at bounding box center [155, 25] width 33 height 13
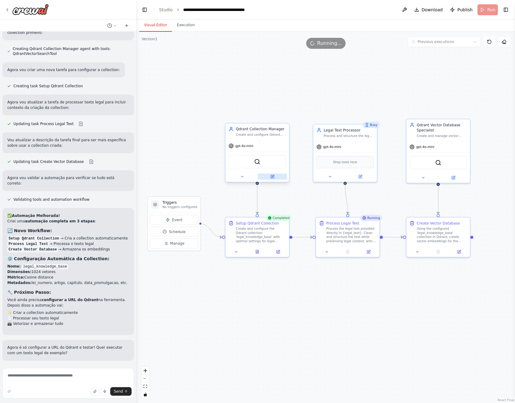
click at [272, 179] on button at bounding box center [272, 177] width 29 height 6
click at [43, 267] on code "legal_knowledge_base" at bounding box center [45, 266] width 46 height 5
copy code "legal_knowledge_base"
click at [271, 177] on icon at bounding box center [272, 176] width 3 height 3
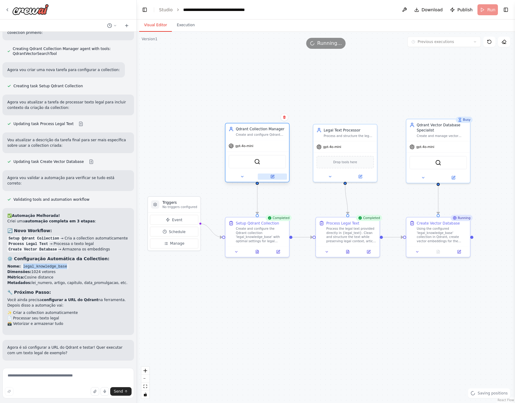
click at [274, 177] on button at bounding box center [272, 177] width 29 height 6
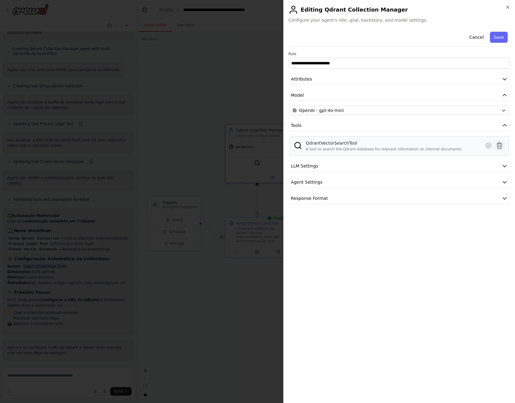
click at [499, 145] on icon at bounding box center [499, 145] width 7 height 7
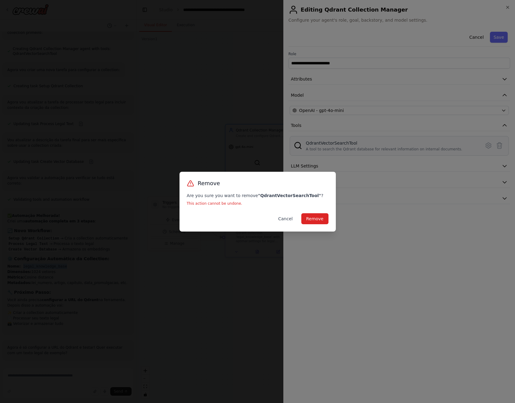
click at [292, 217] on button "Cancel" at bounding box center [285, 218] width 24 height 11
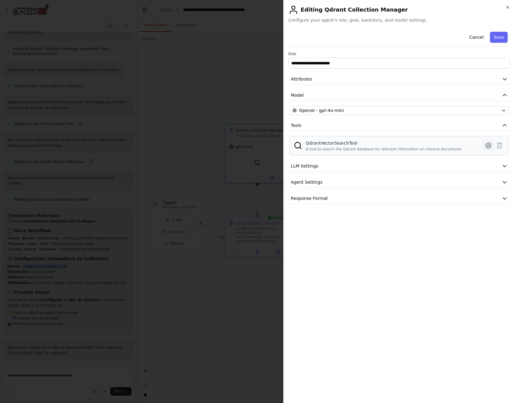
click at [486, 145] on icon at bounding box center [488, 145] width 5 height 5
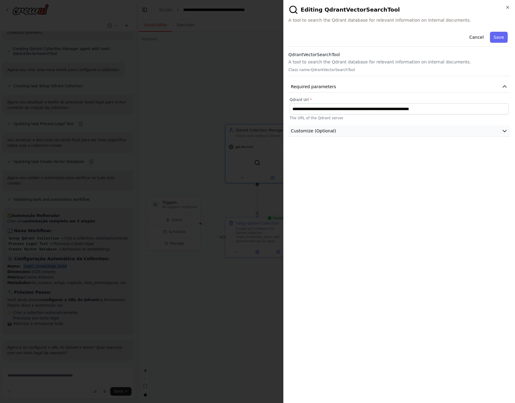
click at [350, 127] on button "Customize (Optional)" at bounding box center [400, 130] width 222 height 11
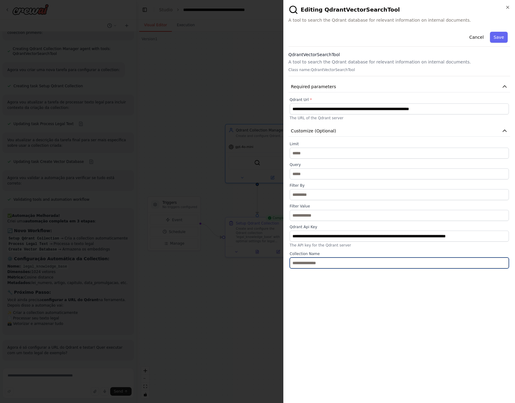
click at [333, 267] on input "text" at bounding box center [399, 263] width 219 height 11
paste input "**********"
type input "**********"
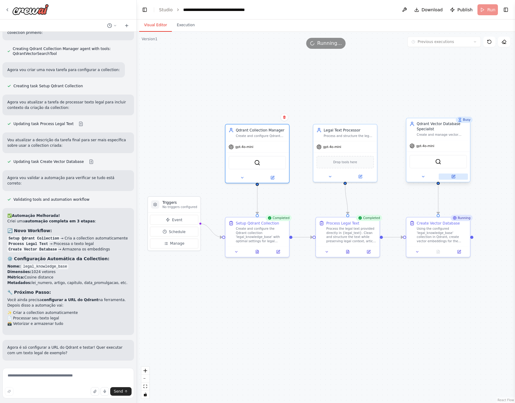
click at [455, 178] on icon at bounding box center [453, 176] width 3 height 3
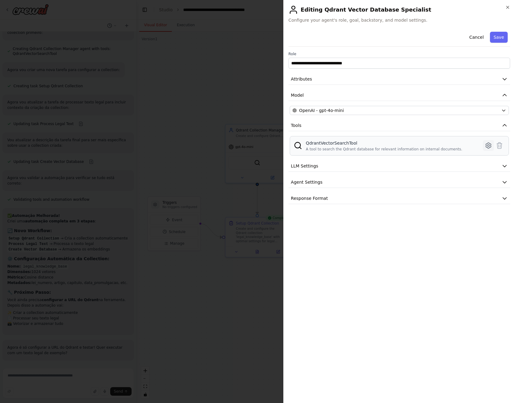
click at [486, 146] on icon at bounding box center [488, 145] width 5 height 5
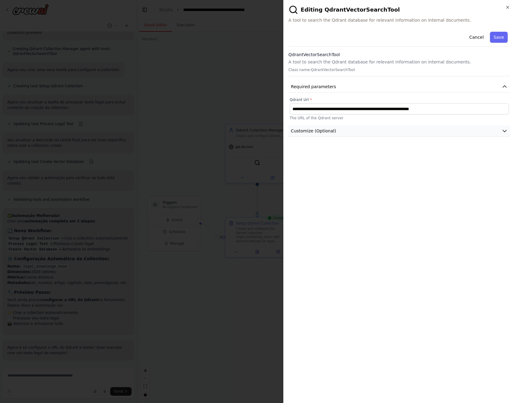
click at [367, 136] on button "Customize (Optional)" at bounding box center [400, 130] width 222 height 11
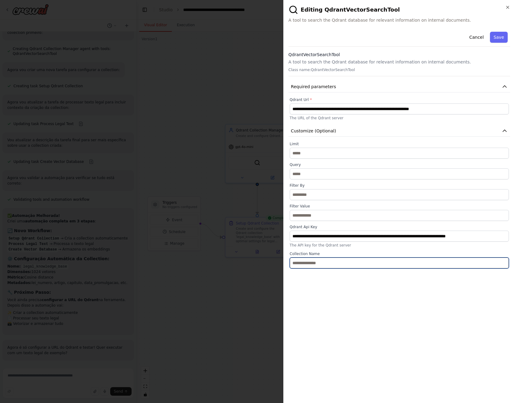
click at [332, 268] on input "text" at bounding box center [399, 263] width 219 height 11
paste input "**********"
type input "**********"
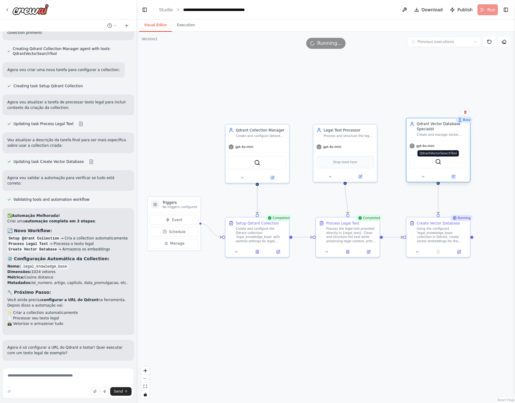
click at [438, 162] on img at bounding box center [438, 162] width 6 height 6
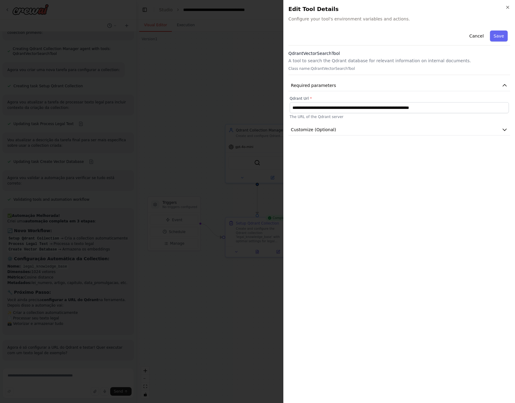
click at [384, 118] on p "The URL of the Qdrant server" at bounding box center [399, 116] width 219 height 5
click at [377, 130] on button "Customize (Optional)" at bounding box center [400, 129] width 222 height 11
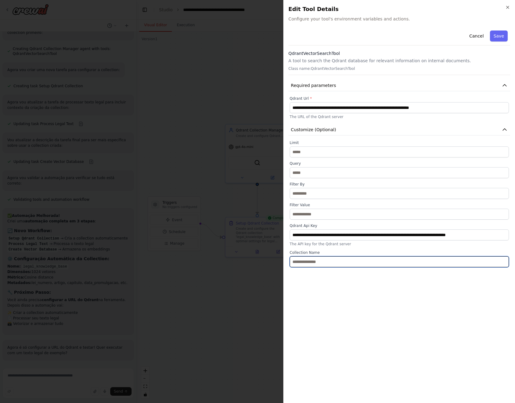
click at [314, 267] on input "text" at bounding box center [399, 261] width 219 height 11
paste input "**********"
type input "**********"
click at [500, 39] on button "Save" at bounding box center [499, 36] width 18 height 11
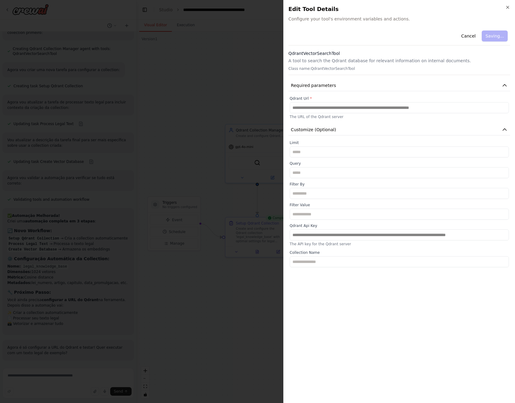
type input "**********"
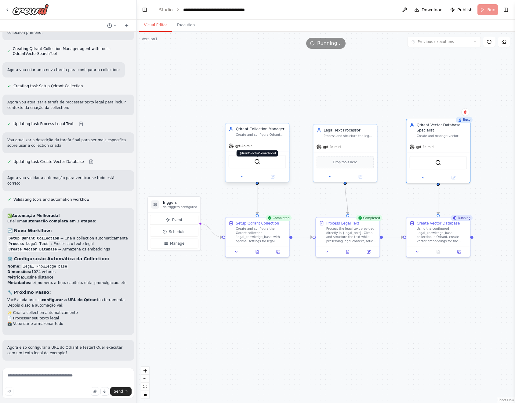
click at [260, 159] on img at bounding box center [257, 162] width 6 height 6
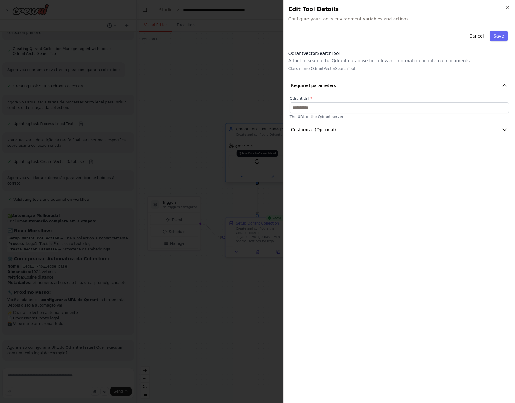
type input "**********"
click at [343, 134] on button "Customize (Optional)" at bounding box center [400, 129] width 222 height 11
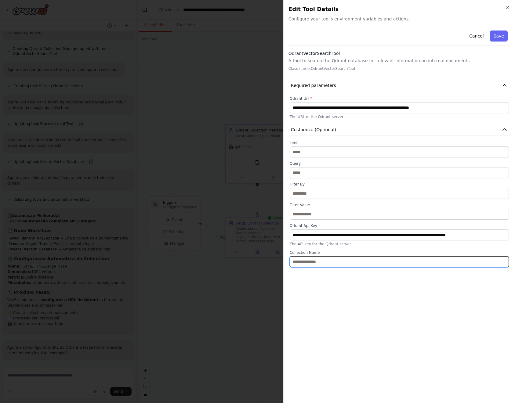
click at [336, 265] on input "text" at bounding box center [399, 261] width 219 height 11
paste input "**********"
type input "**********"
click at [500, 35] on button "Save" at bounding box center [499, 36] width 18 height 11
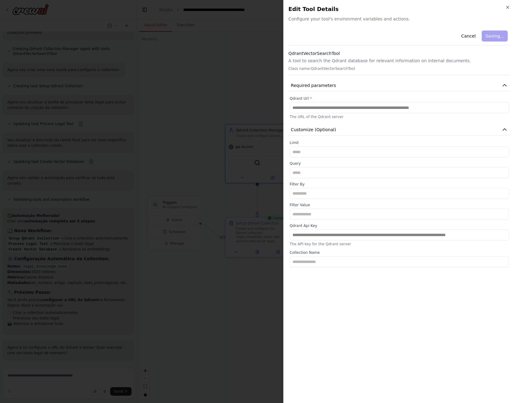
type input "**********"
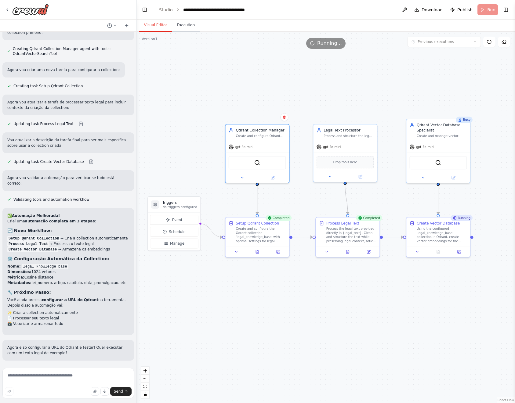
click at [183, 24] on button "Execution" at bounding box center [186, 25] width 28 height 13
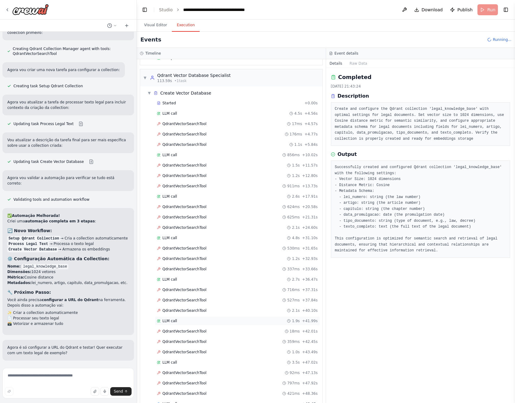
scroll to position [348, 0]
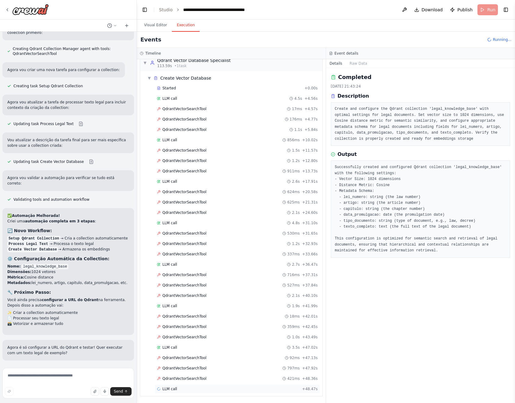
click at [198, 388] on div "LLM call + 48.47s" at bounding box center [237, 389] width 161 height 5
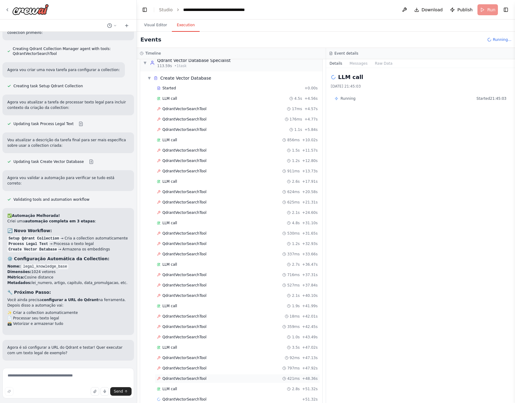
click at [202, 380] on span "QdrantVectorSearchTool" at bounding box center [184, 378] width 44 height 5
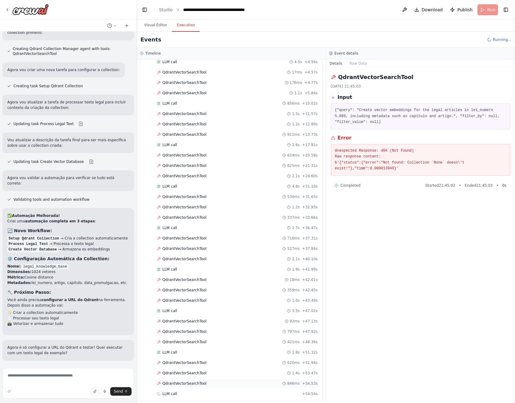
scroll to position [389, 0]
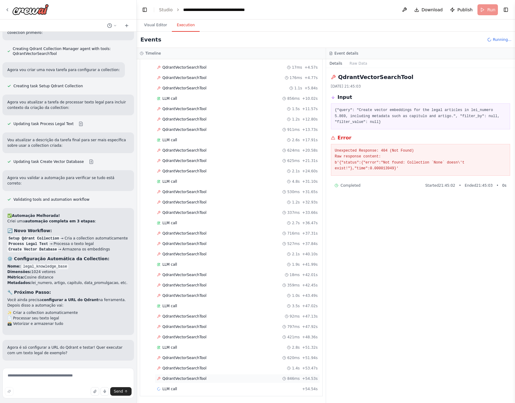
click at [199, 378] on span "QdrantVectorSearchTool" at bounding box center [184, 378] width 44 height 5
click at [200, 386] on div "LLM call + 54.54s" at bounding box center [237, 389] width 165 height 9
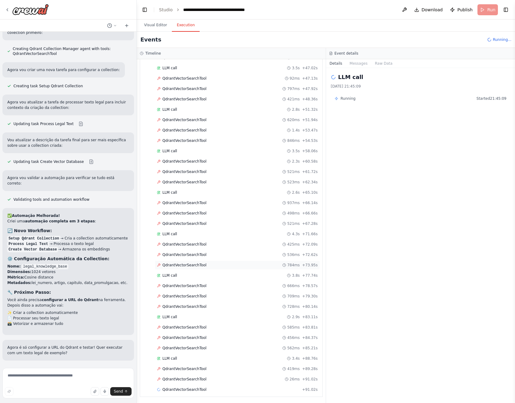
scroll to position [628, 0]
click at [497, 37] on span "Running..." at bounding box center [502, 39] width 19 height 5
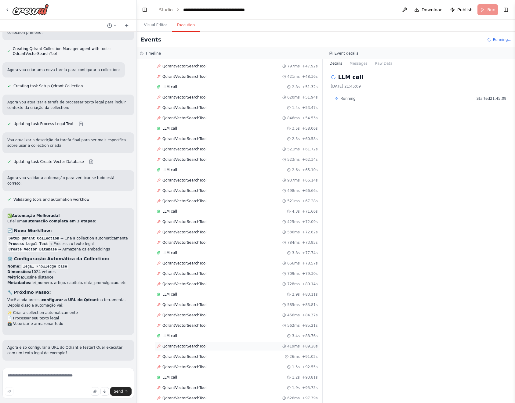
scroll to position [670, 0]
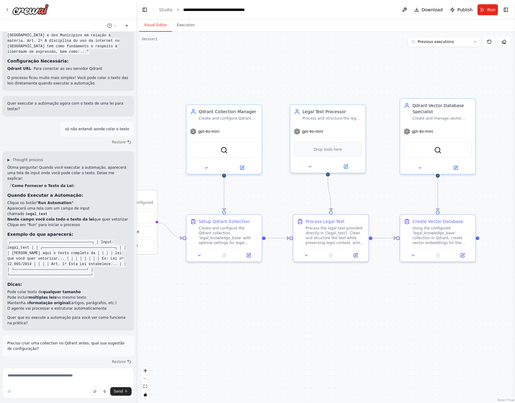
drag, startPoint x: 459, startPoint y: 165, endPoint x: 386, endPoint y: 195, distance: 78.6
click at [386, 195] on div ".deletable-edge-delete-btn { width: 20px; height: 20px; border: 0px solid #ffff…" at bounding box center [326, 218] width 378 height 372
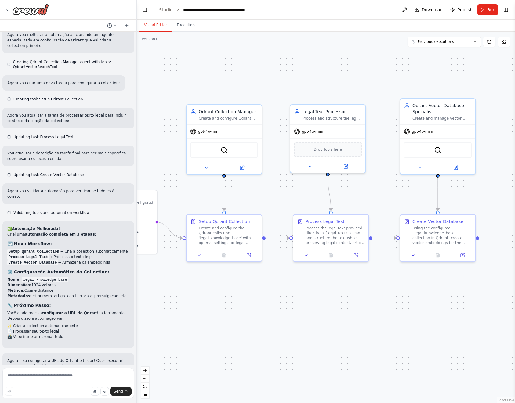
scroll to position [1819, 0]
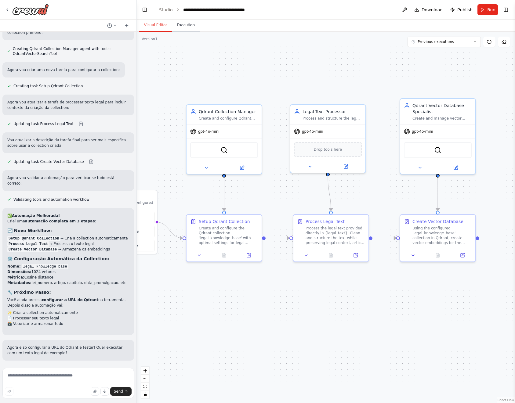
click at [184, 24] on button "Execution" at bounding box center [186, 25] width 28 height 13
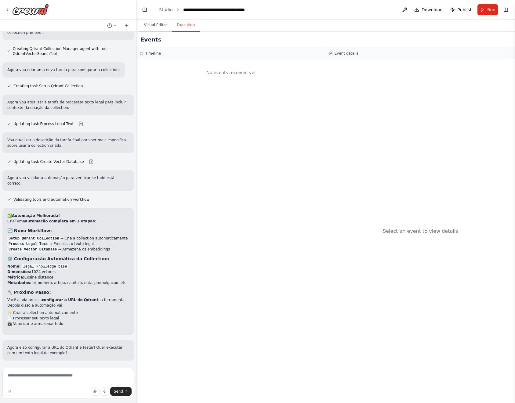
click at [158, 21] on button "Visual Editor" at bounding box center [155, 25] width 33 height 13
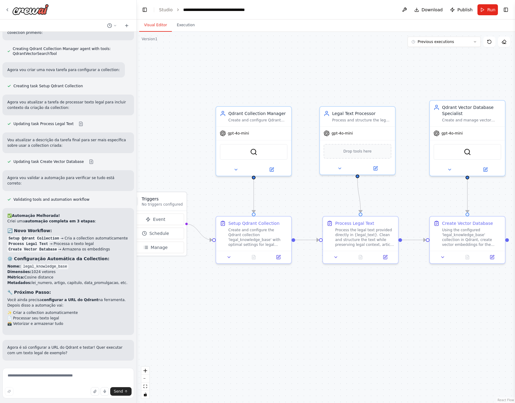
drag, startPoint x: 260, startPoint y: 293, endPoint x: 268, endPoint y: 296, distance: 8.7
click at [268, 296] on div ".deletable-edge-delete-btn { width: 20px; height: 20px; border: 0px solid #ffff…" at bounding box center [326, 218] width 378 height 372
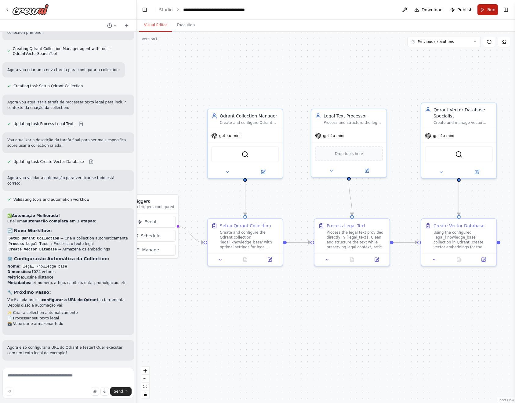
click at [491, 13] on button "Run" at bounding box center [488, 9] width 20 height 11
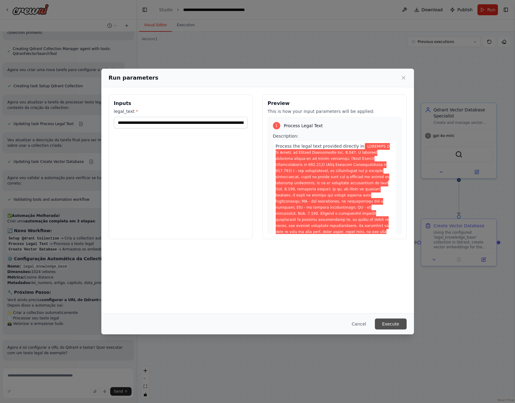
click at [398, 325] on button "Execute" at bounding box center [391, 324] width 32 height 11
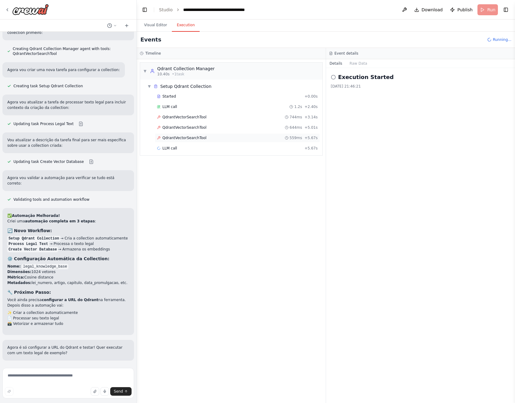
click at [283, 136] on div "QdrantVectorSearchTool 559ms + 5.67s" at bounding box center [237, 138] width 161 height 5
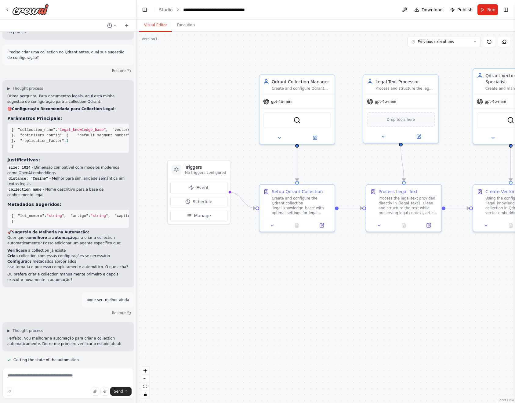
scroll to position [1379, 0]
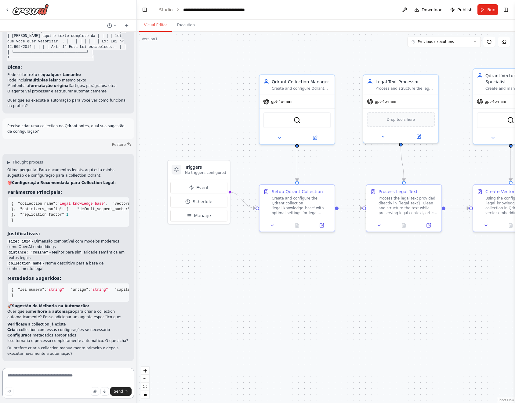
click at [83, 375] on textarea at bounding box center [68, 383] width 132 height 31
type textarea "**********"
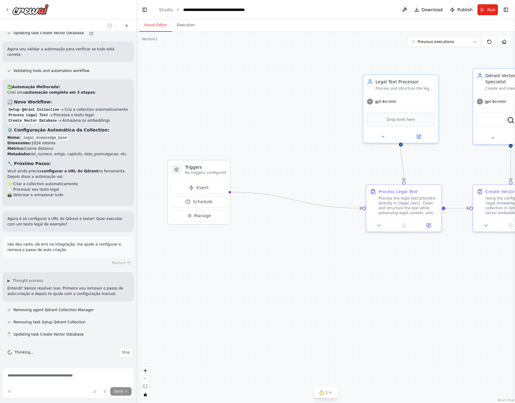
scroll to position [1949, 0]
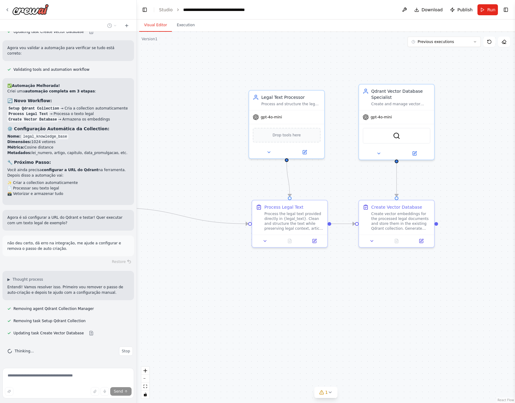
drag, startPoint x: 410, startPoint y: 271, endPoint x: 296, endPoint y: 287, distance: 115.3
click at [296, 287] on div ".deletable-edge-delete-btn { width: 20px; height: 20px; border: 0px solid #ffff…" at bounding box center [326, 218] width 378 height 372
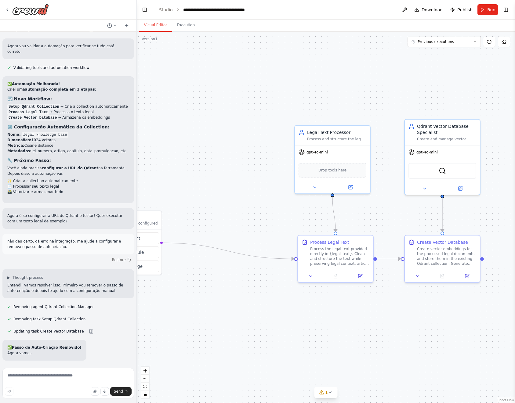
drag, startPoint x: 279, startPoint y: 266, endPoint x: 325, endPoint y: 301, distance: 57.7
click at [325, 301] on div ".deletable-edge-delete-btn { width: 20px; height: 20px; border: 0px solid #ffff…" at bounding box center [326, 218] width 378 height 372
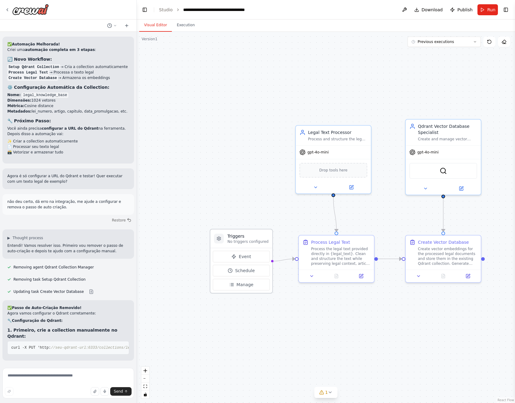
drag, startPoint x: 148, startPoint y: 220, endPoint x: 255, endPoint y: 239, distance: 108.5
click at [255, 239] on h3 "Triggers" at bounding box center [247, 236] width 41 height 6
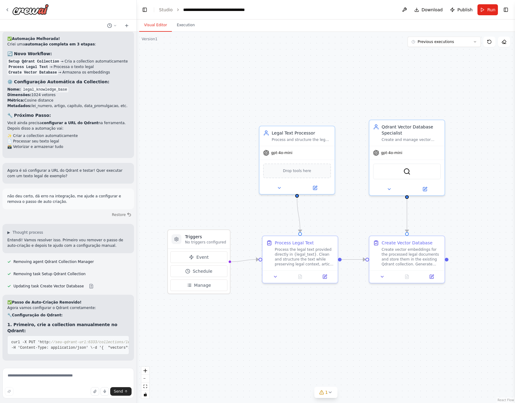
drag, startPoint x: 332, startPoint y: 333, endPoint x: 309, endPoint y: 333, distance: 22.9
click at [309, 333] on div ".deletable-edge-delete-btn { width: 20px; height: 20px; border: 0px solid #ffff…" at bounding box center [326, 218] width 378 height 372
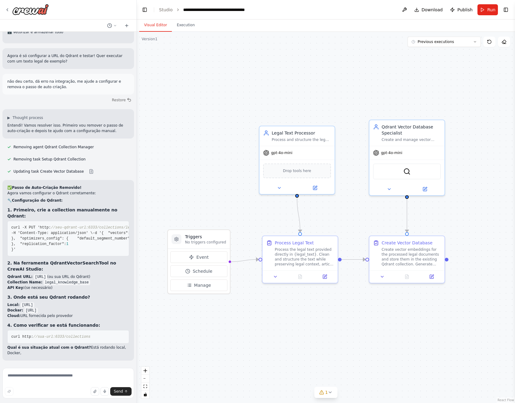
scroll to position [2148, 0]
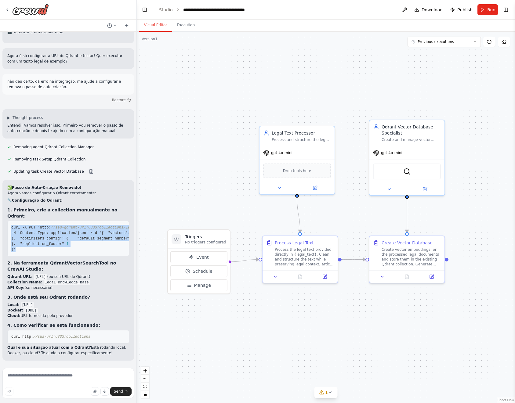
drag, startPoint x: 17, startPoint y: 245, endPoint x: 8, endPoint y: 184, distance: 61.1
click at [8, 221] on pre "curl -X PUT 'http: //seu-qdrant-url:6333/collections/legal_knowledge_base' \ -H…" at bounding box center [68, 238] width 122 height 35
copy code "curl -X PUT 'http: //seu-qdrant-url:6333/collections/legal_knowledge_base' \ -H…"
click at [201, 190] on div ".deletable-edge-delete-btn { width: 20px; height: 20px; border: 0px solid #ffff…" at bounding box center [326, 218] width 378 height 372
click at [269, 366] on div ".deletable-edge-delete-btn { width: 20px; height: 20px; border: 0px solid #ffff…" at bounding box center [326, 218] width 378 height 372
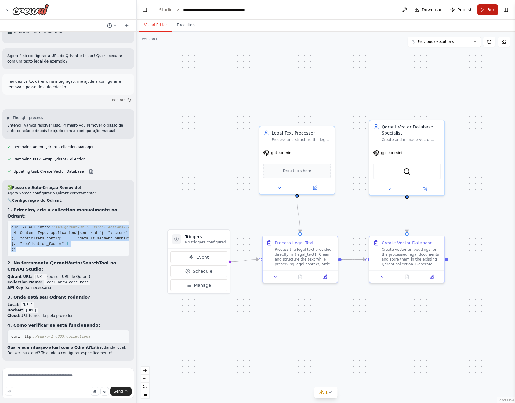
click at [485, 9] on button "Run" at bounding box center [488, 9] width 20 height 11
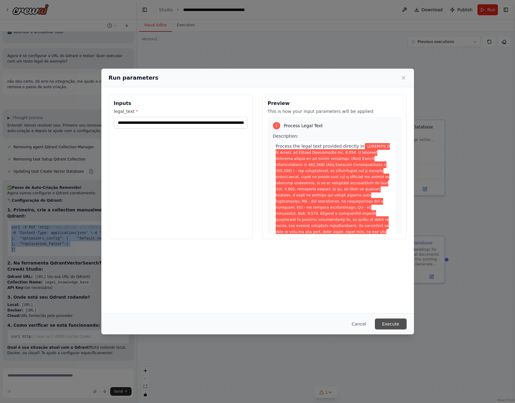
click at [390, 323] on button "Execute" at bounding box center [391, 324] width 32 height 11
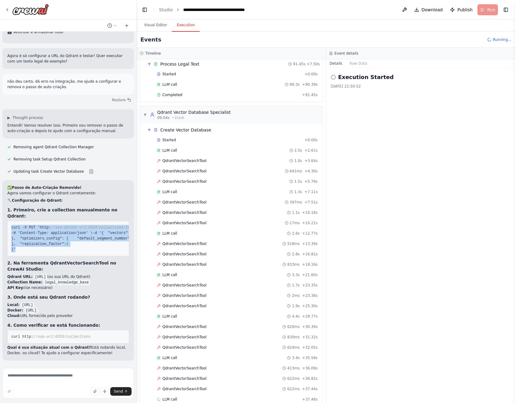
scroll to position [33, 0]
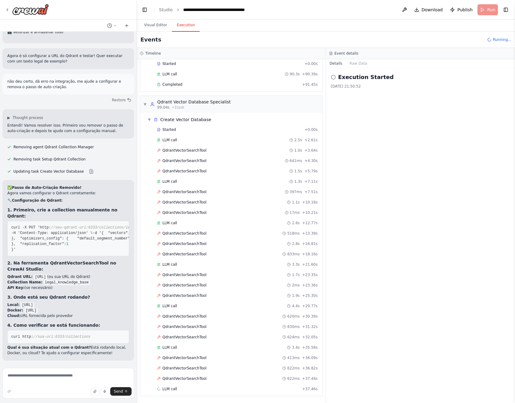
click at [360, 162] on div "Execution Started [DATE] 21:50:52" at bounding box center [420, 235] width 189 height 335
click at [183, 174] on div "QdrantVectorSearchTool 1.5s + 5.79s" at bounding box center [237, 171] width 165 height 9
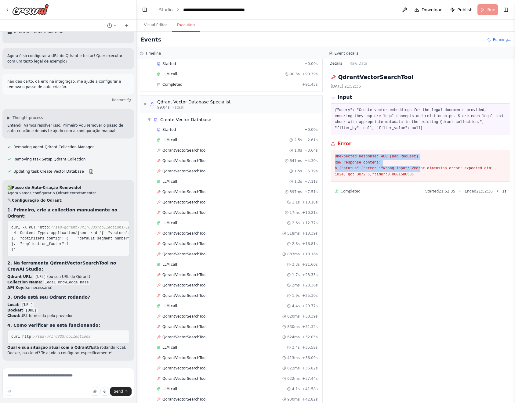
drag, startPoint x: 420, startPoint y: 171, endPoint x: 334, endPoint y: 156, distance: 87.9
click at [334, 156] on div "Unexpected Response: 400 (Bad Request) Raw response content: b'{"status":{"erro…" at bounding box center [421, 166] width 180 height 32
click at [443, 165] on pre "Unexpected Response: 400 (Bad Request) Raw response content: b'{"status":{"erro…" at bounding box center [421, 166] width 172 height 24
drag, startPoint x: 428, startPoint y: 174, endPoint x: 326, endPoint y: 156, distance: 103.5
click at [326, 156] on div "QdrantVectorSearchTool [DATE] 21:52:36 Input {"query": "Create vector embedding…" at bounding box center [420, 235] width 189 height 335
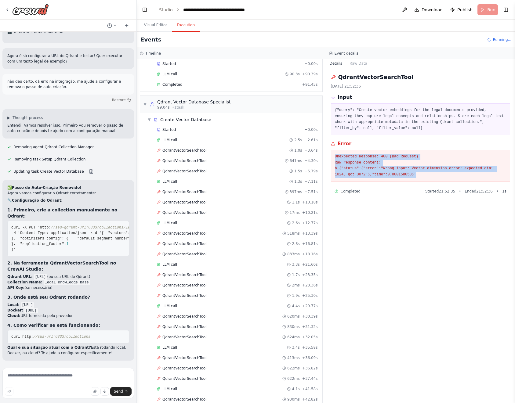
copy pre "Unexpected Response: 400 (Bad Request) Raw response content: b'{"status":{"erro…"
click at [53, 376] on textarea at bounding box center [68, 383] width 132 height 31
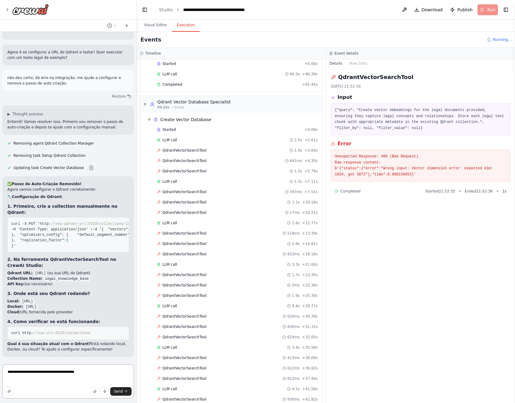
paste textarea "**********"
type textarea "**********"
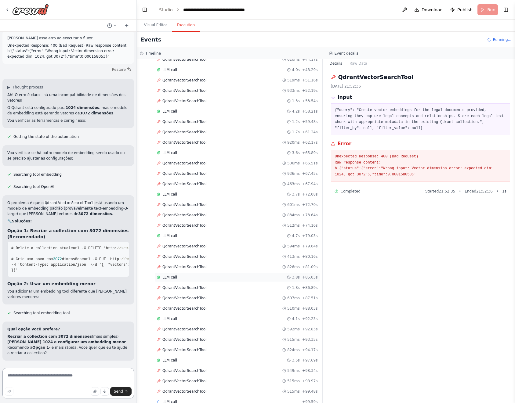
scroll to position [406, 0]
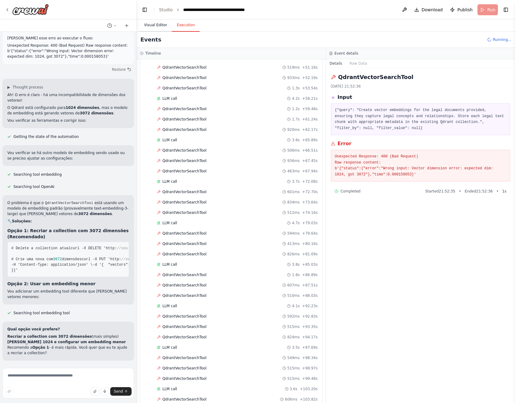
click at [153, 19] on button "Visual Editor" at bounding box center [155, 25] width 33 height 13
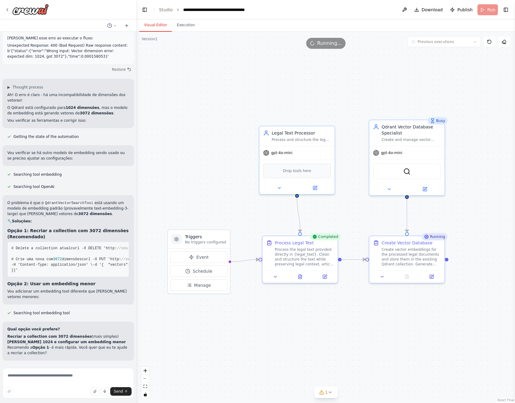
click at [35, 242] on pre "# Delete a collection atual curl -X DELETE 'http: //seu-qdrant-url:6333/collect…" at bounding box center [68, 259] width 122 height 35
click at [38, 242] on pre "# Delete a collection atual curl -X DELETE 'http: //seu-qdrant-url:6333/collect…" at bounding box center [68, 259] width 122 height 35
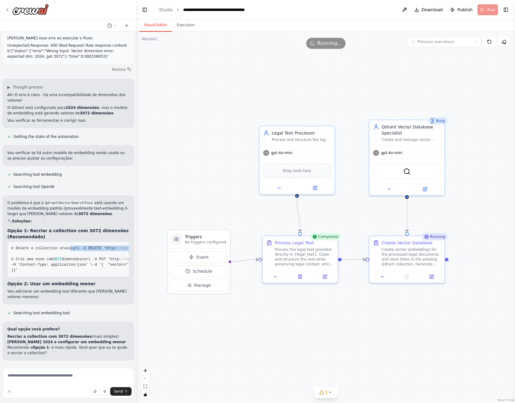
click at [38, 242] on pre "# Delete a collection atual curl -X DELETE 'http: //seu-qdrant-url:6333/collect…" at bounding box center [68, 259] width 122 height 35
copy span "curl -X DELETE 'http: //seu-qdrant-url:6333/collections/legal_knowledge_base'"
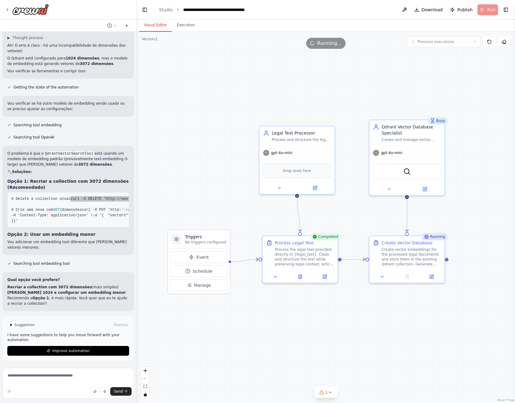
scroll to position [2570, 0]
drag, startPoint x: 20, startPoint y: 216, endPoint x: 20, endPoint y: 195, distance: 20.5
click at [20, 195] on pre "# Delete a collection atual curl -X DELETE 'http: //seu-qdrant-url:6333/collect…" at bounding box center [68, 209] width 122 height 35
copy code "{ "vectors" : { "size" : 3072 , "distance" : "Cosine" }"
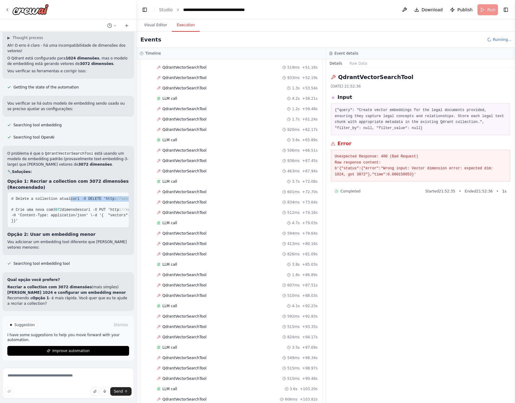
click at [184, 31] on button "Execution" at bounding box center [186, 25] width 28 height 13
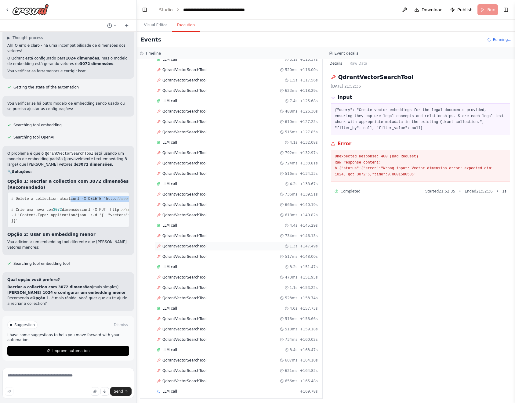
scroll to position [822, 0]
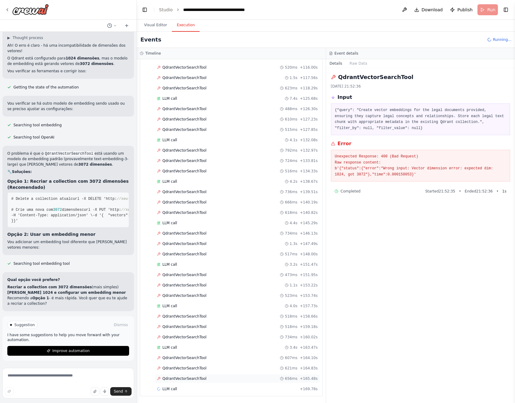
click at [190, 379] on span "QdrantVectorSearchTool" at bounding box center [184, 378] width 44 height 5
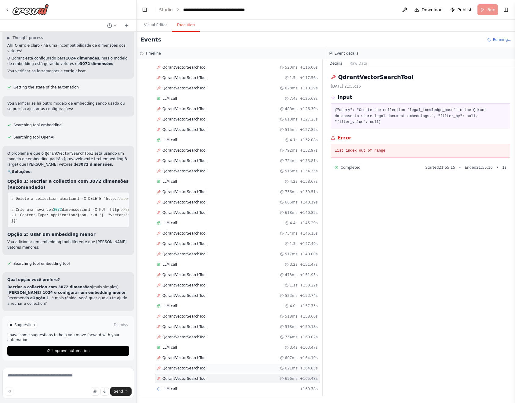
click at [199, 366] on span "QdrantVectorSearchTool" at bounding box center [184, 368] width 44 height 5
click at [209, 358] on div "QdrantVectorSearchTool 607ms + 164.10s" at bounding box center [237, 358] width 161 height 5
click at [204, 337] on div "QdrantVectorSearchTool 734ms + 160.02s" at bounding box center [237, 337] width 161 height 5
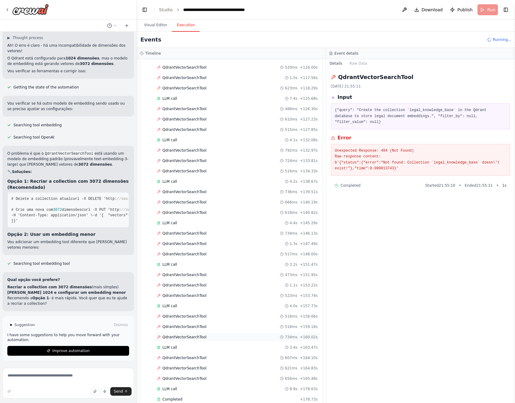
scroll to position [832, 0]
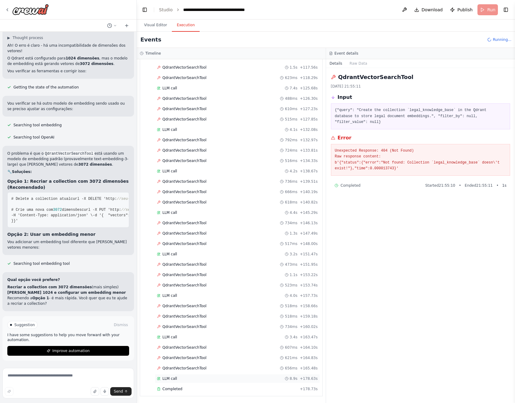
click at [190, 377] on div "LLM call 8.9s + 178.63s" at bounding box center [237, 378] width 161 height 5
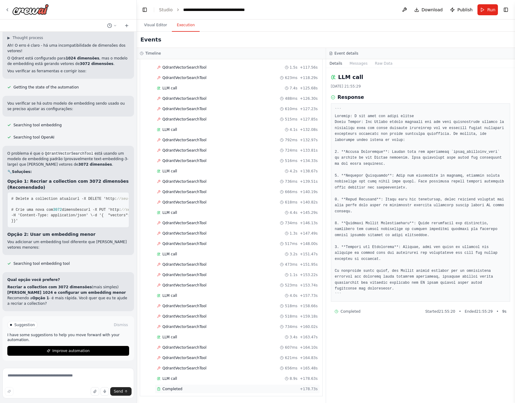
click at [195, 388] on div "Completed" at bounding box center [227, 389] width 140 height 5
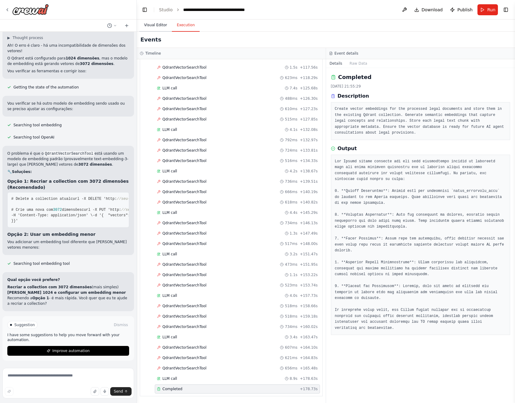
click at [159, 28] on button "Visual Editor" at bounding box center [155, 25] width 33 height 13
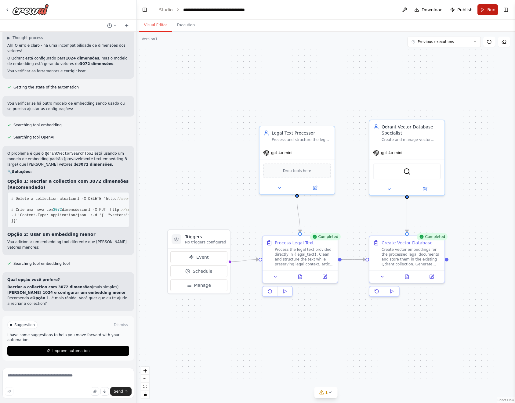
click at [489, 11] on span "Run" at bounding box center [491, 10] width 8 height 6
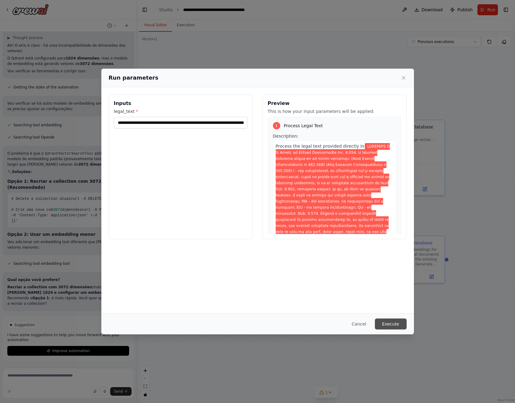
click at [390, 323] on button "Execute" at bounding box center [391, 324] width 32 height 11
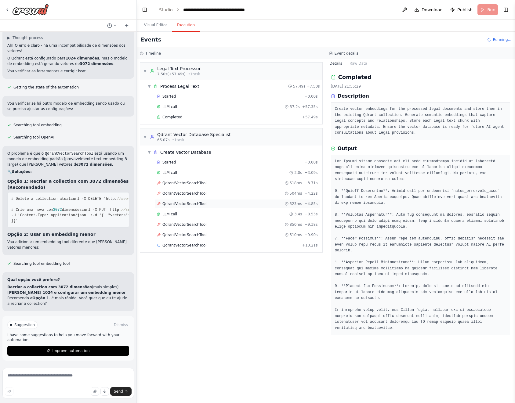
click at [200, 203] on span "QdrantVectorSearchTool" at bounding box center [184, 204] width 44 height 5
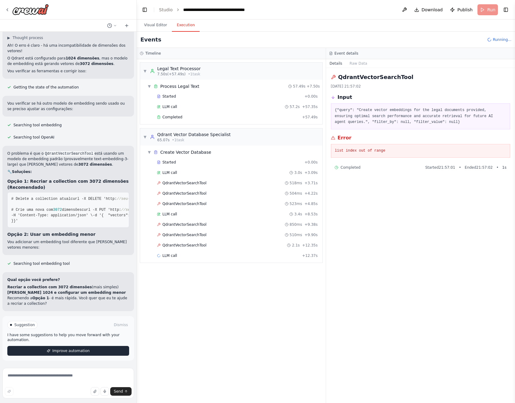
click at [73, 348] on button "Improve automation" at bounding box center [68, 351] width 122 height 10
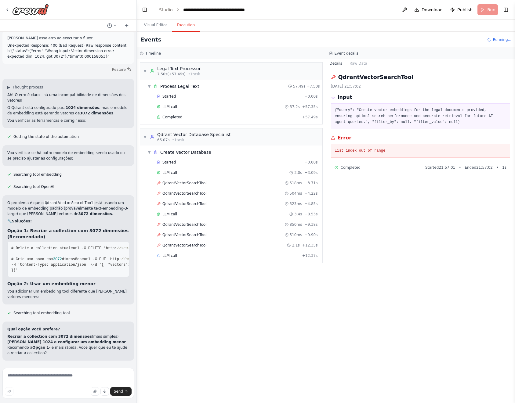
scroll to position [2545, 0]
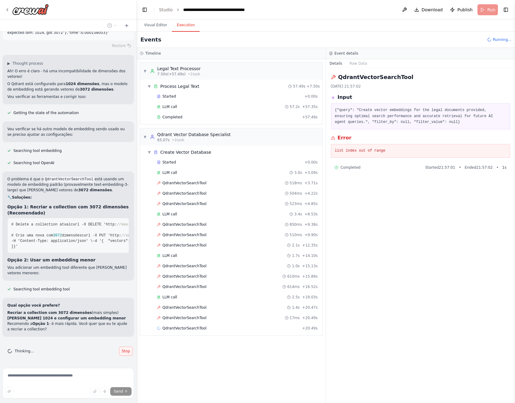
click at [122, 351] on span "Stop" at bounding box center [126, 351] width 8 height 5
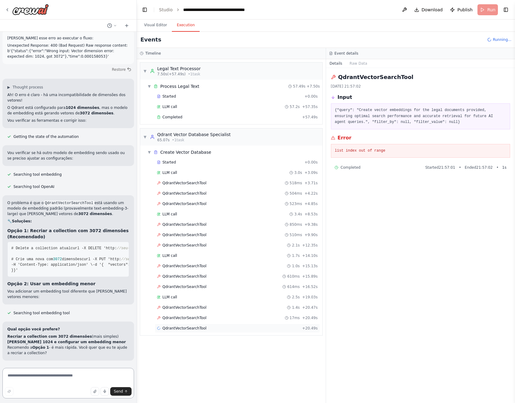
scroll to position [2521, 0]
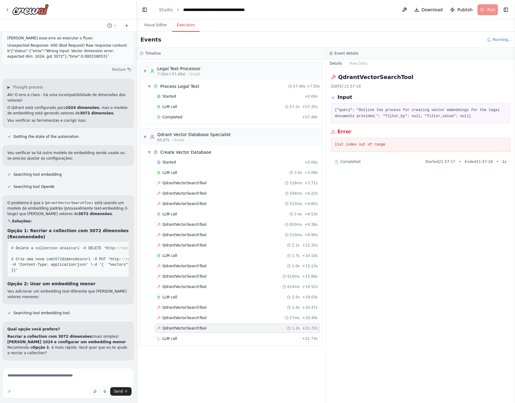
click at [366, 143] on pre "list index out of range" at bounding box center [421, 145] width 172 height 6
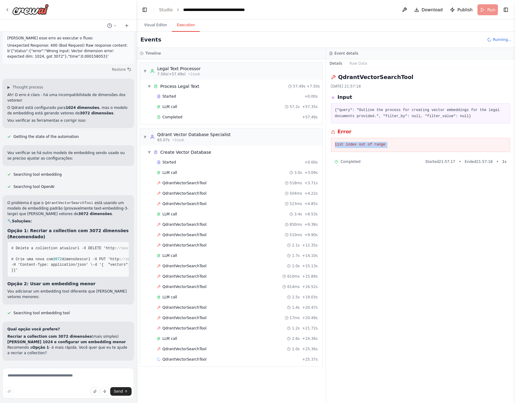
click at [405, 147] on pre "list index out of range" at bounding box center [421, 145] width 172 height 6
click at [378, 147] on pre "list index out of range" at bounding box center [421, 145] width 172 height 6
click at [388, 157] on div "Completed Started 21:57:17 • Ended 21:57:18 • 1 s" at bounding box center [421, 162] width 180 height 10
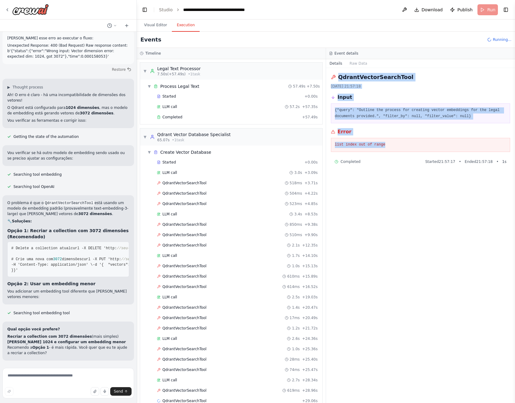
drag, startPoint x: 394, startPoint y: 148, endPoint x: 335, endPoint y: 76, distance: 93.1
click at [335, 76] on div "QdrantVectorSearchTool 06/10/2025, 21:57:18 Input {"query": "Outline the proces…" at bounding box center [420, 235] width 189 height 335
copy div "QdrantVectorSearchTool 06/10/2025, 21:57:18 Input {"query": "Outline the proces…"
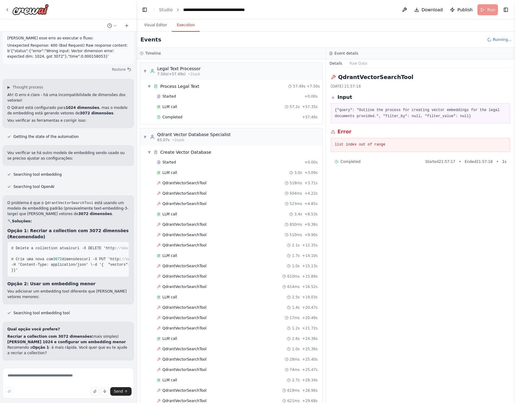
click at [63, 367] on form "Send" at bounding box center [68, 385] width 136 height 38
click at [67, 374] on textarea at bounding box center [68, 383] width 132 height 31
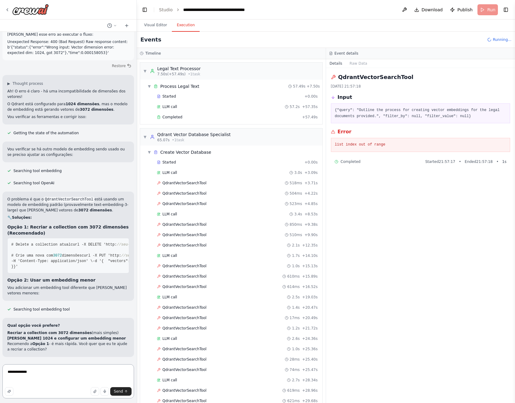
paste textarea "**********"
type textarea "**********"
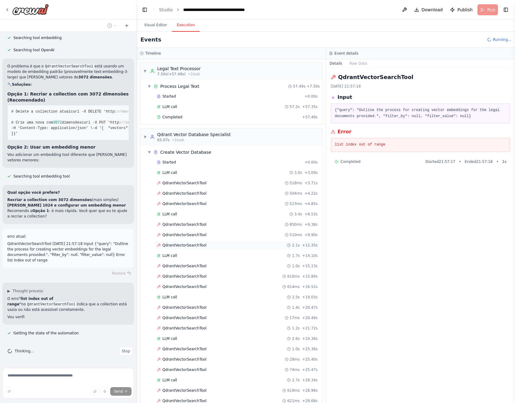
scroll to position [2652, 0]
click at [197, 201] on div "QdrantVectorSearchTool 523ms + 4.85s" at bounding box center [237, 203] width 165 height 9
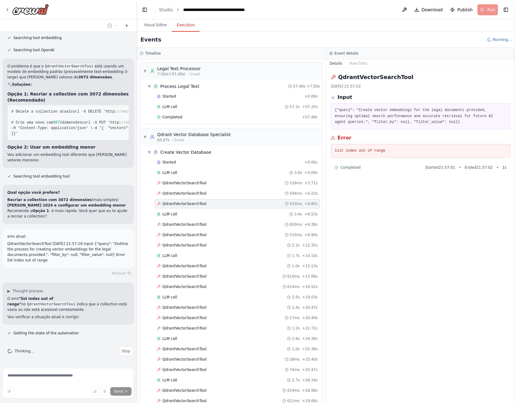
click at [214, 250] on div "Started + 0.00s LLM call 3.0s + 3.09s QdrantVectorSearchTool 518ms + 3.71s Qdra…" at bounding box center [233, 334] width 177 height 353
click at [201, 241] on div "QdrantVectorSearchTool 2.1s + 12.35s" at bounding box center [237, 245] width 165 height 9
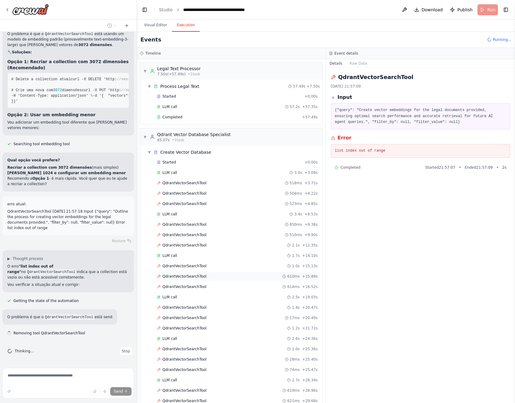
click at [205, 280] on div "QdrantVectorSearchTool 610ms + 15.89s" at bounding box center [237, 276] width 165 height 9
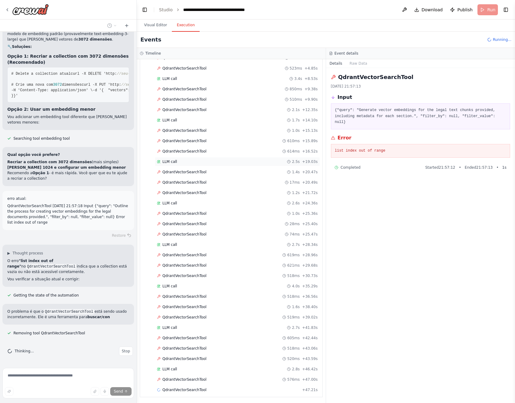
scroll to position [136, 0]
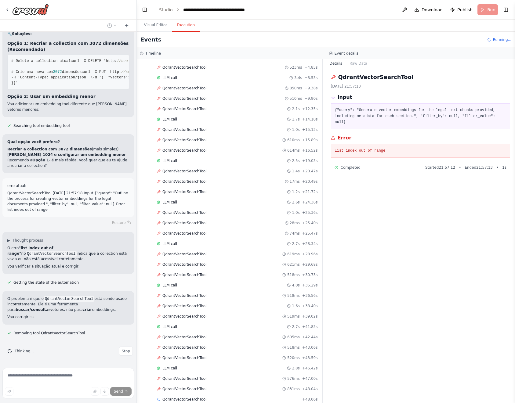
click at [192, 353] on div "Started + 0.00s LLM call 3.0s + 3.09s QdrantVectorSearchTool 518ms + 3.71s Qdra…" at bounding box center [233, 213] width 177 height 384
click at [192, 358] on span "QdrantVectorSearchTool" at bounding box center [184, 358] width 44 height 5
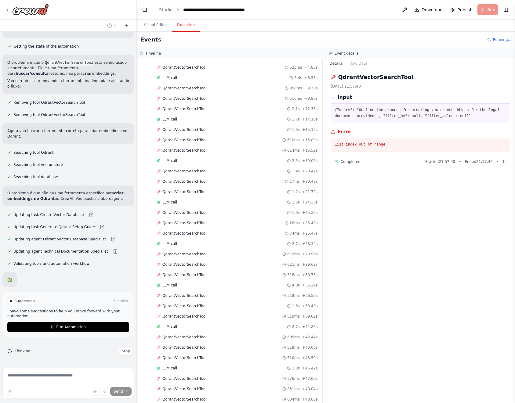
scroll to position [2884, 0]
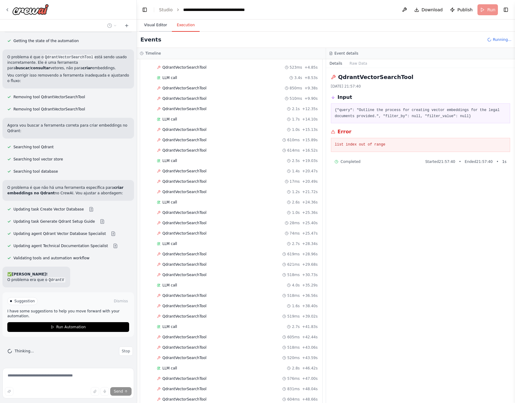
click at [156, 26] on button "Visual Editor" at bounding box center [155, 25] width 33 height 13
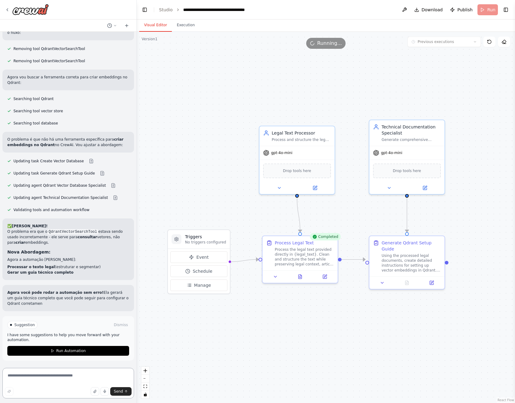
scroll to position [2957, 0]
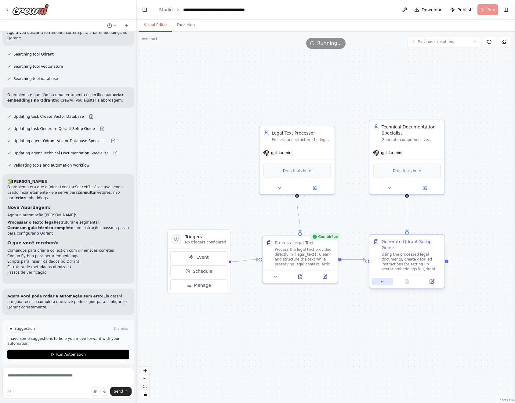
click at [383, 279] on icon at bounding box center [382, 281] width 5 height 5
click at [432, 280] on icon at bounding box center [432, 281] width 3 height 3
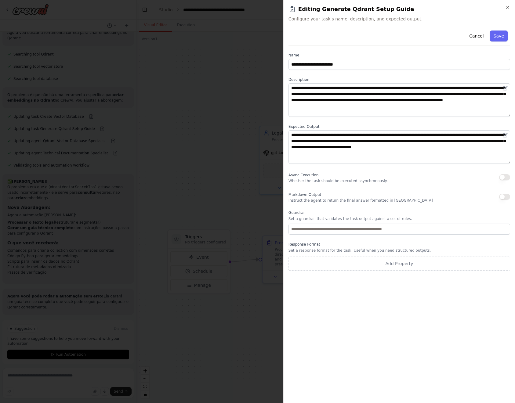
click at [508, 10] on h2 "Editing Generate Qdrant Setup Guide" at bounding box center [400, 9] width 222 height 9
click at [508, 6] on icon "button" at bounding box center [507, 7] width 5 height 5
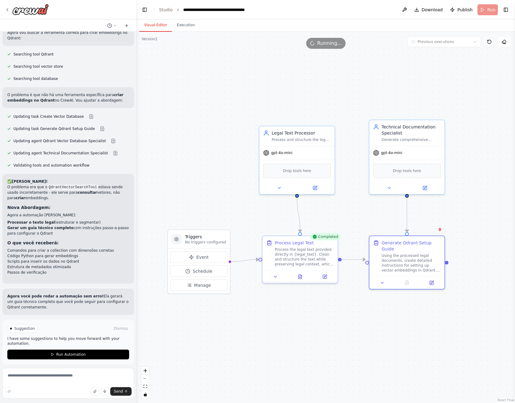
click at [490, 43] on icon at bounding box center [489, 41] width 5 height 5
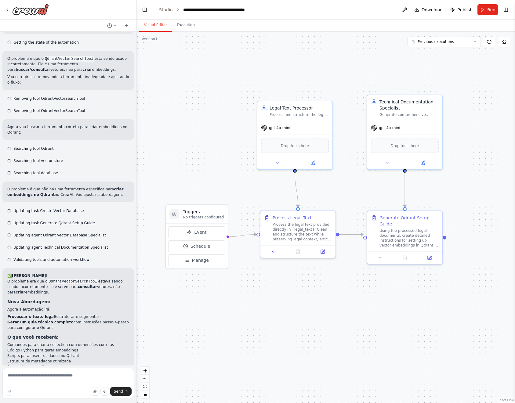
scroll to position [2992, 0]
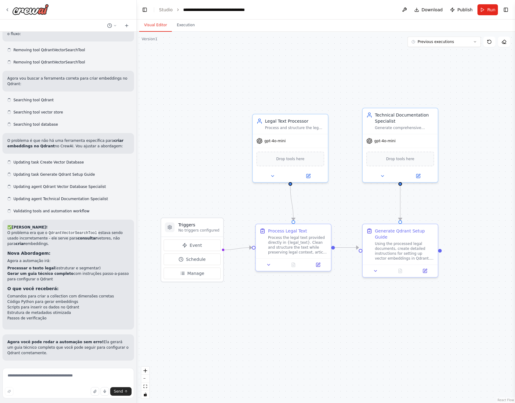
drag, startPoint x: 310, startPoint y: 135, endPoint x: 202, endPoint y: 173, distance: 114.2
click at [202, 173] on div ".deletable-edge-delete-btn { width: 20px; height: 20px; border: 0px solid #ffff…" at bounding box center [326, 218] width 378 height 372
click at [489, 9] on span "Run" at bounding box center [491, 10] width 8 height 6
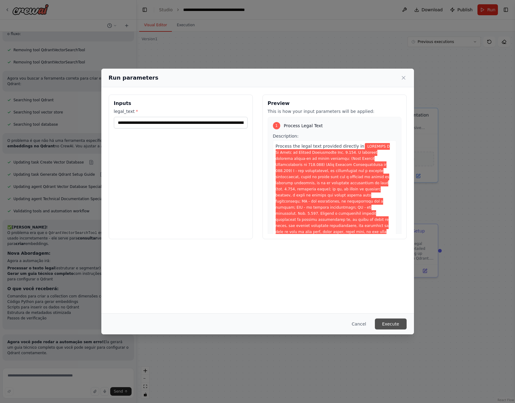
click at [388, 323] on button "Execute" at bounding box center [391, 324] width 32 height 11
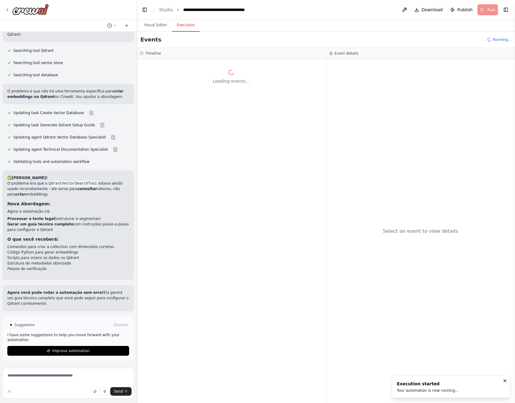
scroll to position [3041, 0]
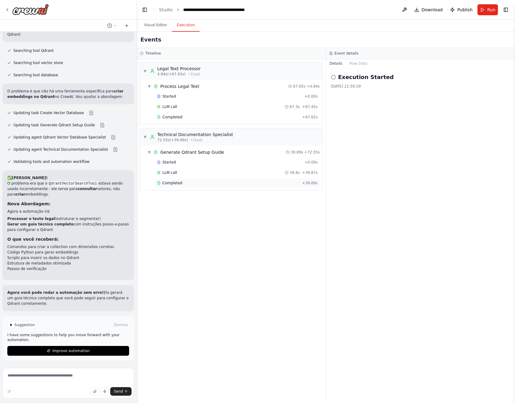
click at [191, 181] on div "Completed" at bounding box center [228, 183] width 143 height 5
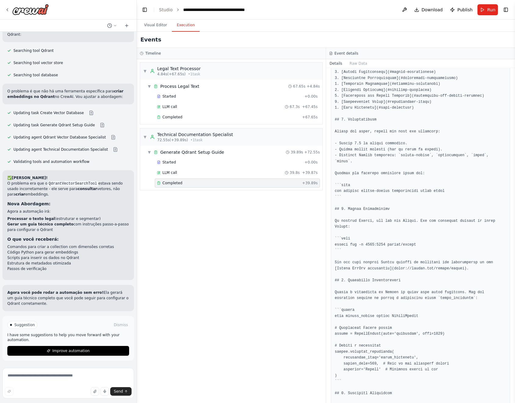
scroll to position [183, 0]
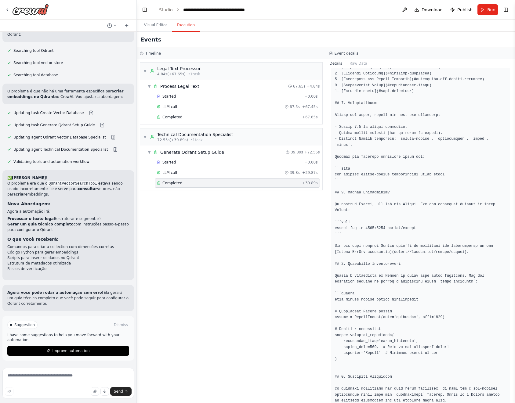
copy pre "pip install qdrant-client transformers torch numpy"
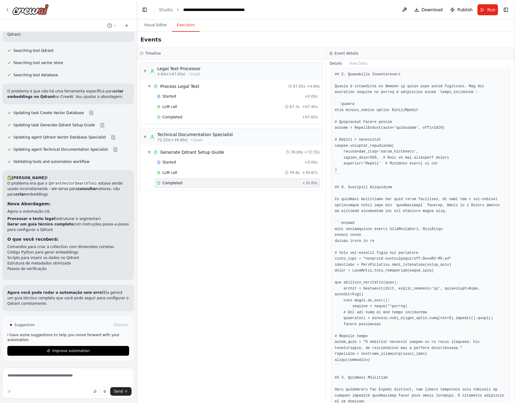
scroll to position [348, 0]
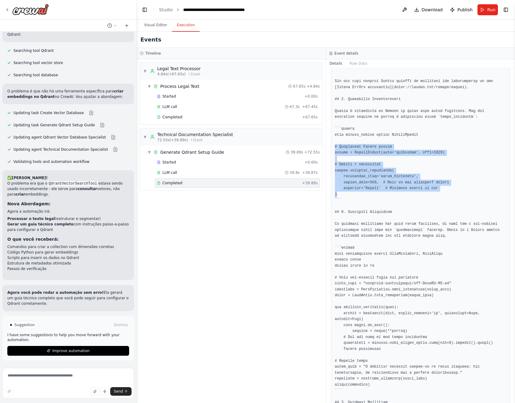
drag, startPoint x: 339, startPoint y: 193, endPoint x: 333, endPoint y: 147, distance: 46.8
drag, startPoint x: 340, startPoint y: 192, endPoint x: 332, endPoint y: 145, distance: 47.6
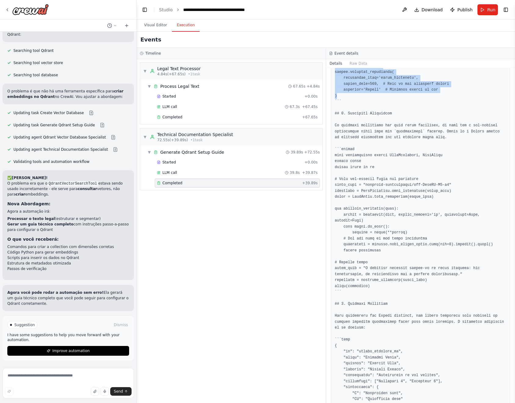
scroll to position [458, 0]
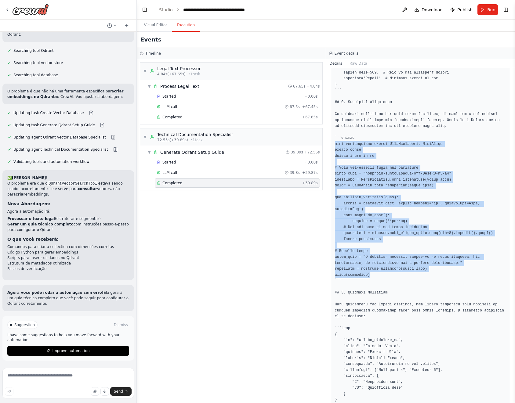
drag, startPoint x: 335, startPoint y: 144, endPoint x: 390, endPoint y: 274, distance: 141.5
click at [390, 274] on pre at bounding box center [421, 320] width 172 height 1227
copy pre "from transformers import AutoTokenizer, AutoModel import torch import numpy as …"
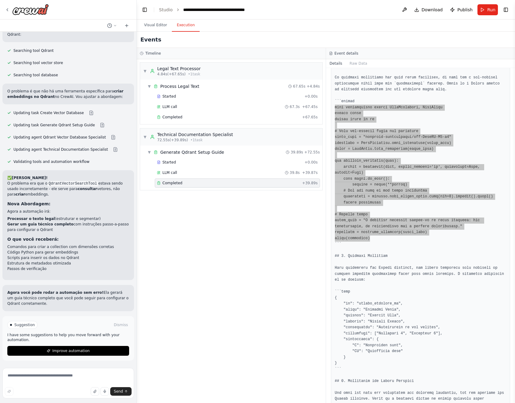
scroll to position [421, 0]
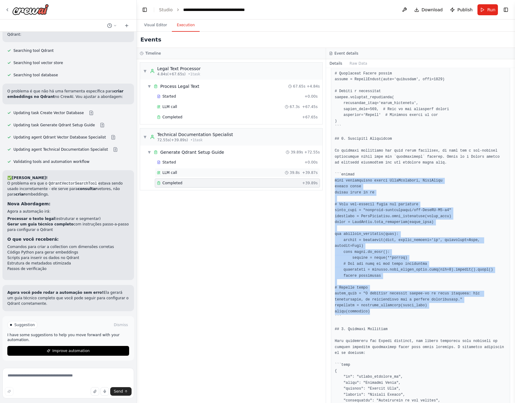
click at [226, 173] on div "LLM call 39.8s + 39.87s" at bounding box center [237, 172] width 161 height 5
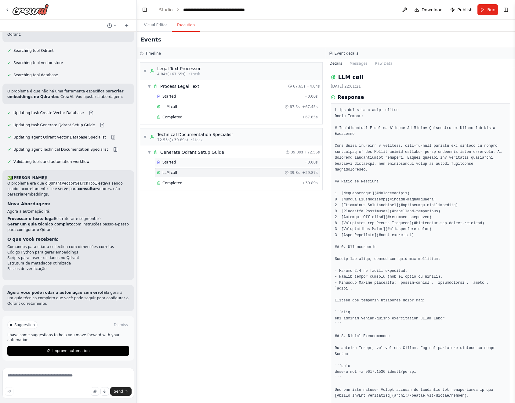
click at [222, 164] on div "Started" at bounding box center [229, 162] width 145 height 5
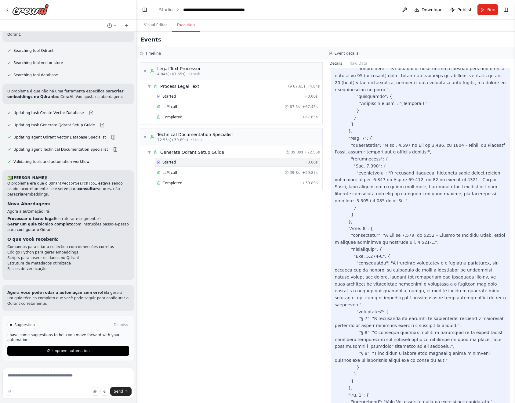
scroll to position [1624, 0]
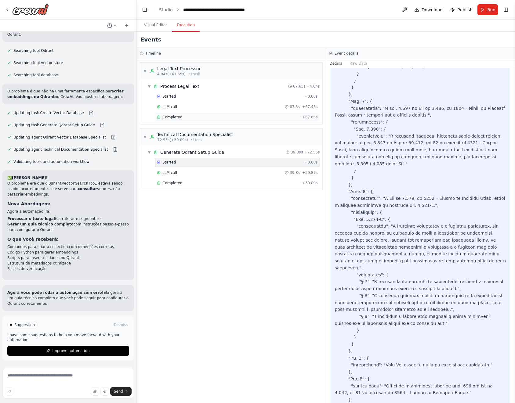
click at [203, 118] on div "Completed" at bounding box center [228, 117] width 143 height 5
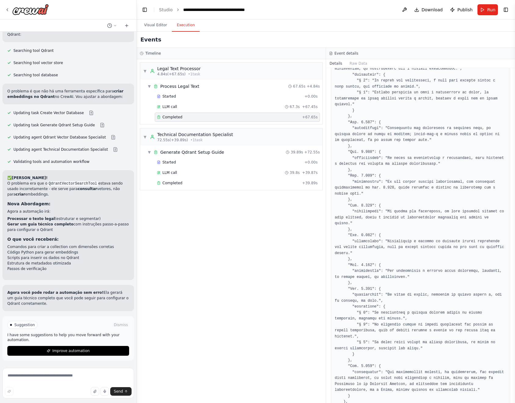
scroll to position [0, 0]
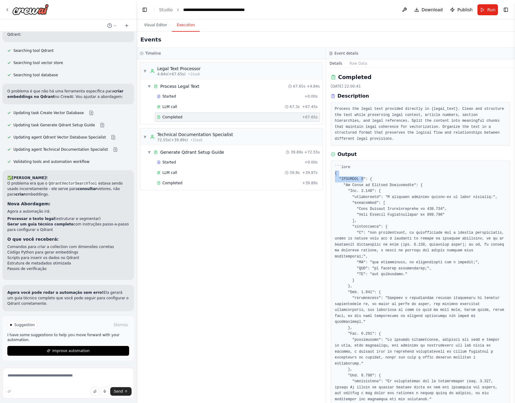
drag, startPoint x: 336, startPoint y: 174, endPoint x: 364, endPoint y: 179, distance: 28.5
click at [216, 106] on div "LLM call 67.3s + 67.45s" at bounding box center [237, 106] width 161 height 5
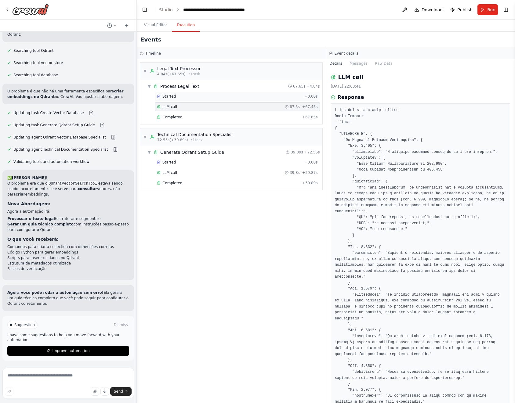
click at [184, 96] on div "Started" at bounding box center [229, 96] width 145 height 5
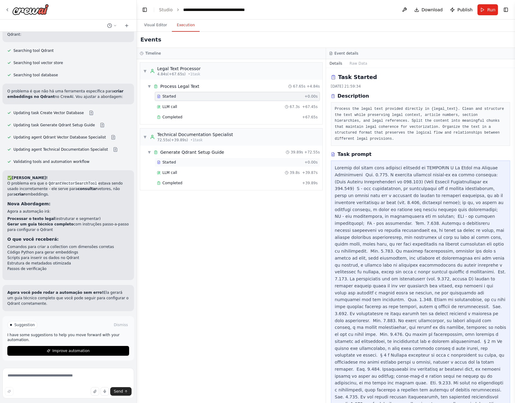
click at [205, 161] on div "Started" at bounding box center [229, 162] width 145 height 5
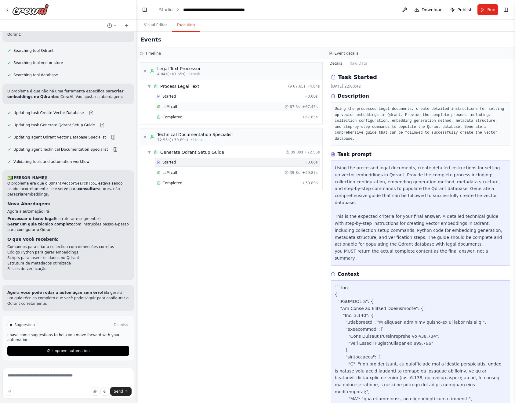
click at [236, 106] on div "LLM call 67.3s + 67.45s" at bounding box center [237, 106] width 161 height 5
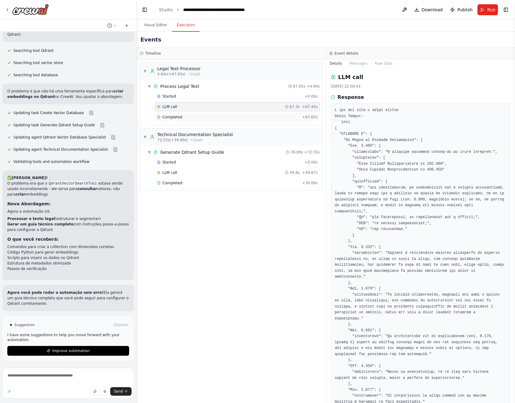
click at [198, 117] on div "Completed" at bounding box center [228, 117] width 143 height 5
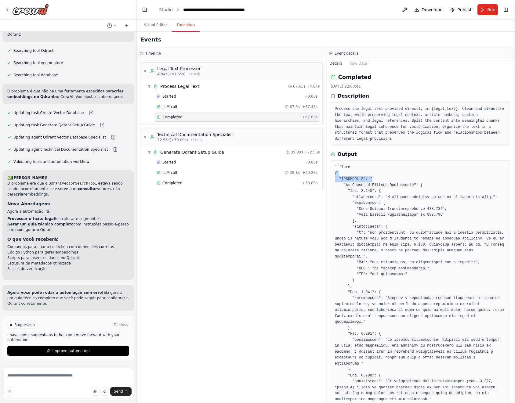
drag, startPoint x: 334, startPoint y: 173, endPoint x: 422, endPoint y: 178, distance: 88.4
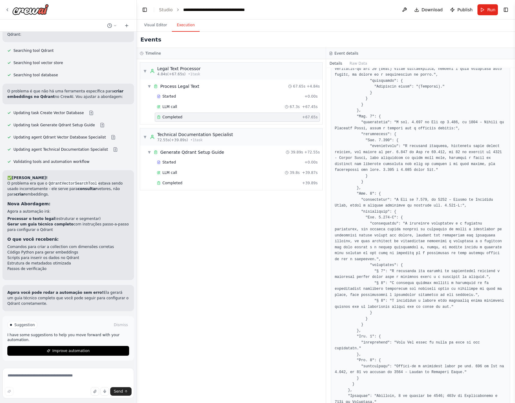
scroll to position [1359, 0]
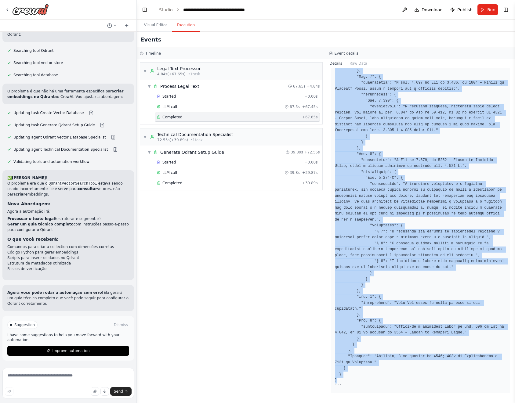
copy pre "{ "CAPÍTULO I": { "Da Ordem da Vocação Hereditária": { "Art. 1.829": { "descrip…"
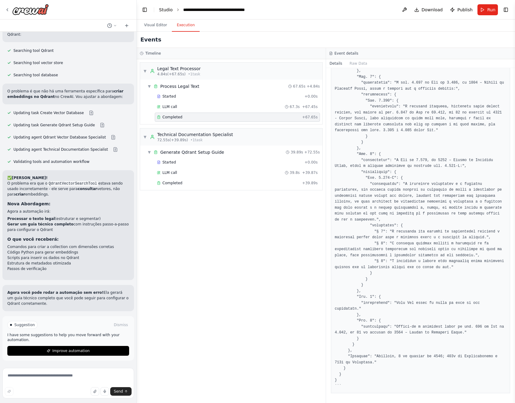
click at [163, 9] on link "Studio" at bounding box center [166, 9] width 14 height 5
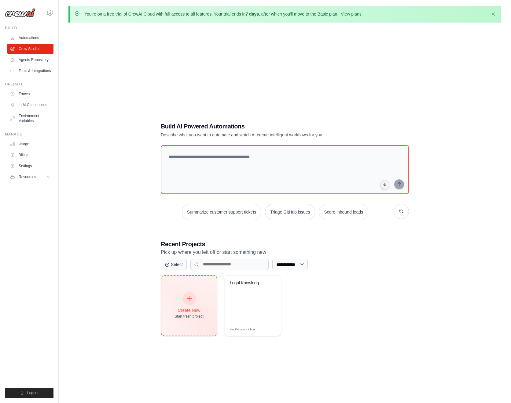
click at [188, 303] on div at bounding box center [188, 298] width 13 height 13
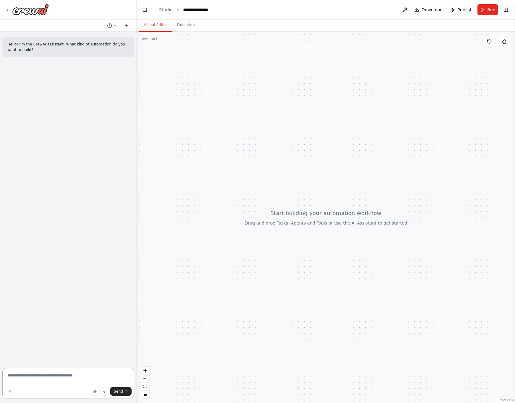
click at [59, 377] on textarea at bounding box center [68, 383] width 132 height 31
click at [77, 381] on textarea at bounding box center [68, 383] width 132 height 31
paste textarea "**********"
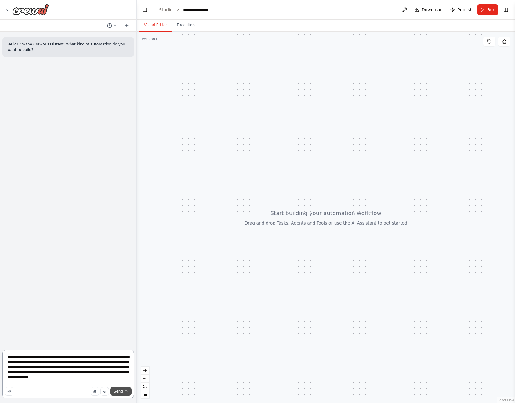
type textarea "**********"
click at [116, 391] on span "Send" at bounding box center [118, 391] width 9 height 5
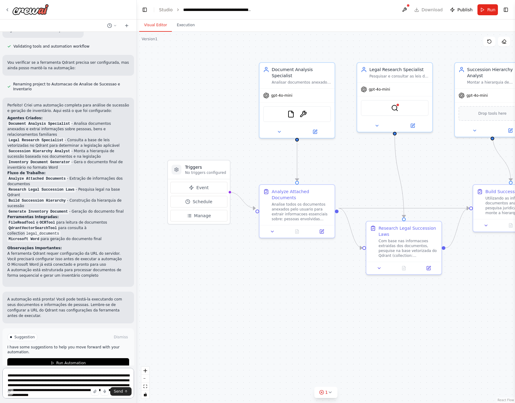
scroll to position [463, 0]
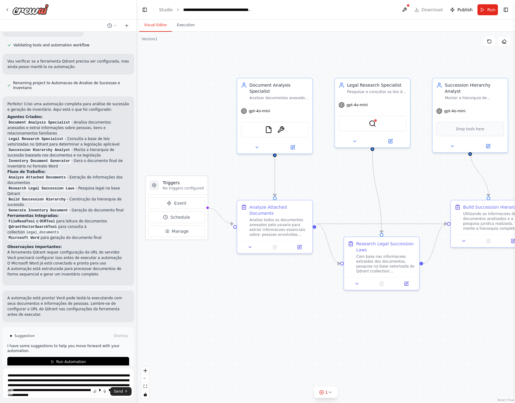
drag, startPoint x: 369, startPoint y: 173, endPoint x: 316, endPoint y: 210, distance: 64.5
click at [316, 210] on div ".deletable-edge-delete-btn { width: 20px; height: 20px; border: 0px solid #ffff…" at bounding box center [326, 218] width 378 height 372
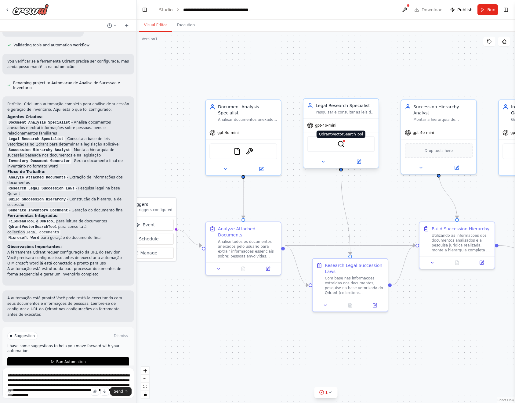
click at [340, 144] on img at bounding box center [340, 143] width 7 height 7
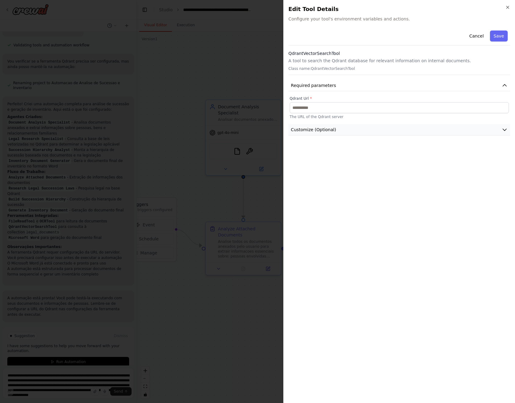
click at [376, 129] on button "Customize (Optional)" at bounding box center [400, 129] width 222 height 11
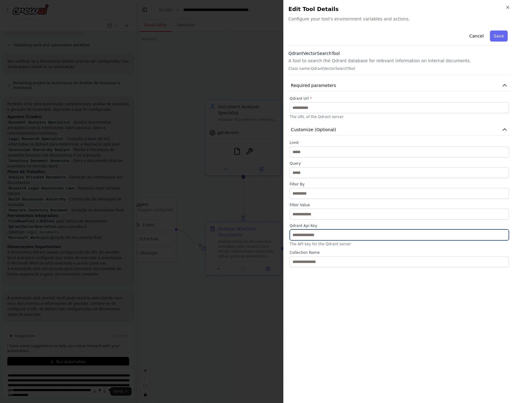
click at [337, 232] on input "text" at bounding box center [399, 235] width 219 height 11
paste input "**********"
type input "**********"
paste input "**********"
type input "**********"
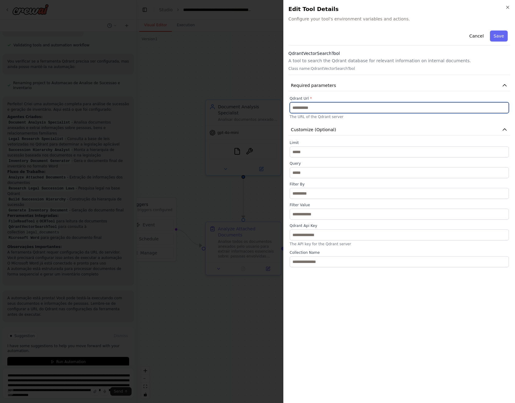
click at [334, 102] on input "text" at bounding box center [399, 107] width 219 height 11
paste input "**********"
type input "**********"
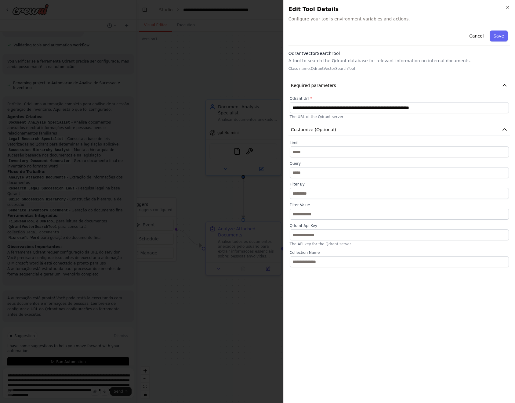
click at [328, 245] on p "The API key for the Qdrant server" at bounding box center [399, 244] width 219 height 5
click at [330, 240] on input "text" at bounding box center [399, 235] width 219 height 11
paste input "**********"
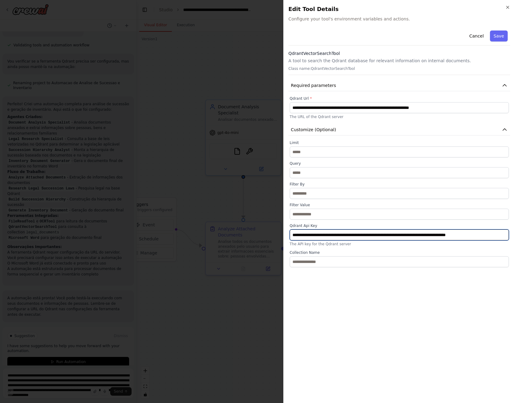
scroll to position [0, 3]
type input "**********"
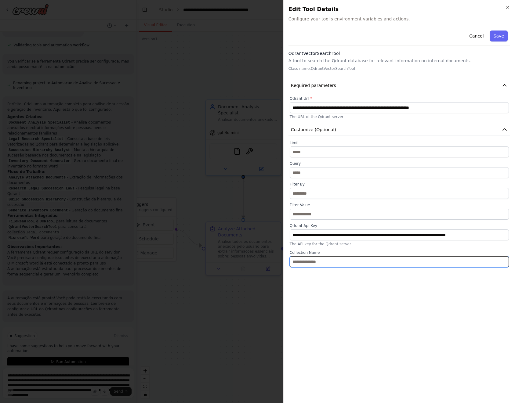
click at [342, 263] on input "text" at bounding box center [399, 261] width 219 height 11
paste input "**********"
type input "**********"
click at [495, 36] on button "Save" at bounding box center [499, 36] width 18 height 11
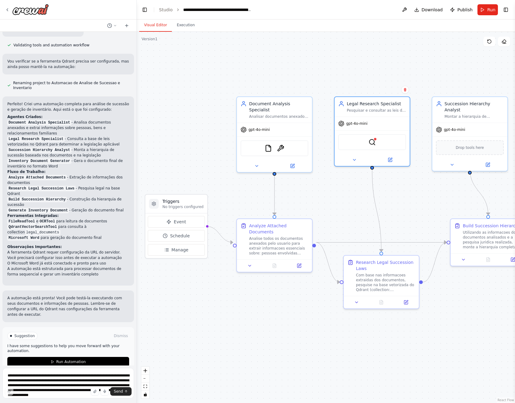
drag, startPoint x: 295, startPoint y: 191, endPoint x: 326, endPoint y: 188, distance: 31.3
click at [326, 188] on div ".deletable-edge-delete-btn { width: 20px; height: 20px; border: 0px solid #ffff…" at bounding box center [326, 218] width 378 height 372
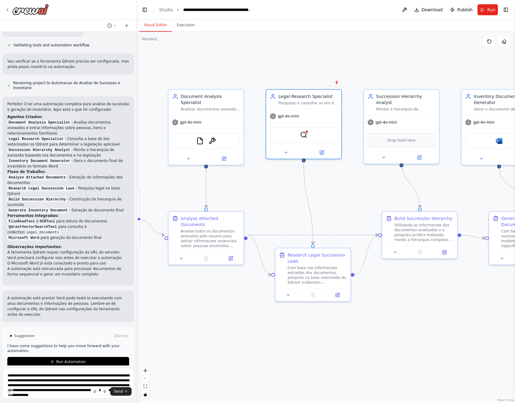
drag, startPoint x: 334, startPoint y: 203, endPoint x: 265, endPoint y: 196, distance: 69.1
click at [265, 196] on div ".deletable-edge-delete-btn { width: 20px; height: 20px; border: 0px solid #ffff…" at bounding box center [326, 218] width 378 height 372
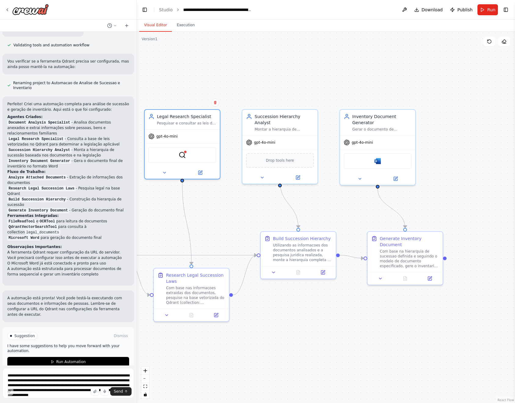
drag, startPoint x: 364, startPoint y: 180, endPoint x: 243, endPoint y: 200, distance: 122.9
click at [243, 200] on div ".deletable-edge-delete-btn { width: 20px; height: 20px; border: 0px solid #ffff…" at bounding box center [326, 218] width 378 height 372
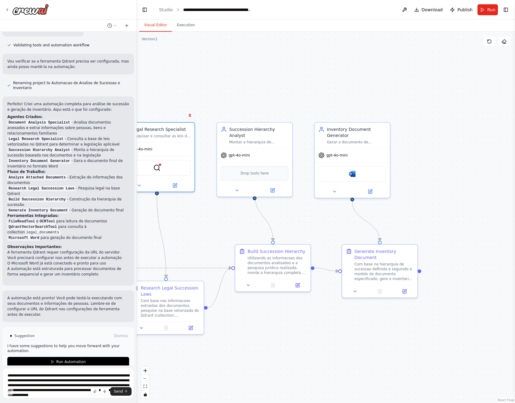
drag, startPoint x: 348, startPoint y: 213, endPoint x: 322, endPoint y: 226, distance: 28.4
click at [322, 226] on div ".deletable-edge-delete-btn { width: 20px; height: 20px; border: 0px solid #ffff…" at bounding box center [326, 218] width 378 height 372
click at [375, 268] on div "Com base na hierarquia de sucessao definida e seguindo o modelo de documento es…" at bounding box center [383, 271] width 59 height 20
click at [406, 291] on icon at bounding box center [405, 291] width 4 height 4
